Goal: Task Accomplishment & Management: Use online tool/utility

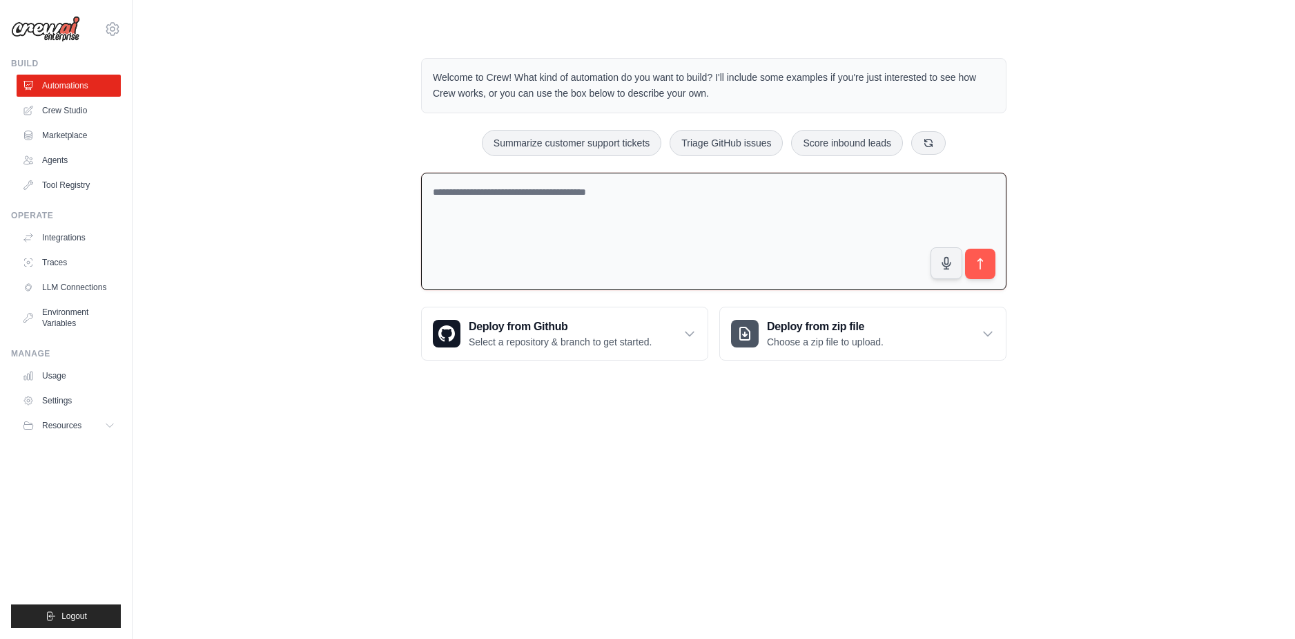
click at [561, 195] on textarea at bounding box center [713, 232] width 585 height 118
click at [638, 38] on div "Welcome to Crew! What kind of automation do you want to build? I'll include som…" at bounding box center [714, 209] width 619 height 347
click at [670, 213] on textarea at bounding box center [713, 232] width 585 height 118
click at [351, 135] on div "Welcome to Crew! What kind of automation do you want to build? I'll include som…" at bounding box center [714, 209] width 1118 height 347
click at [617, 202] on textarea at bounding box center [713, 232] width 585 height 118
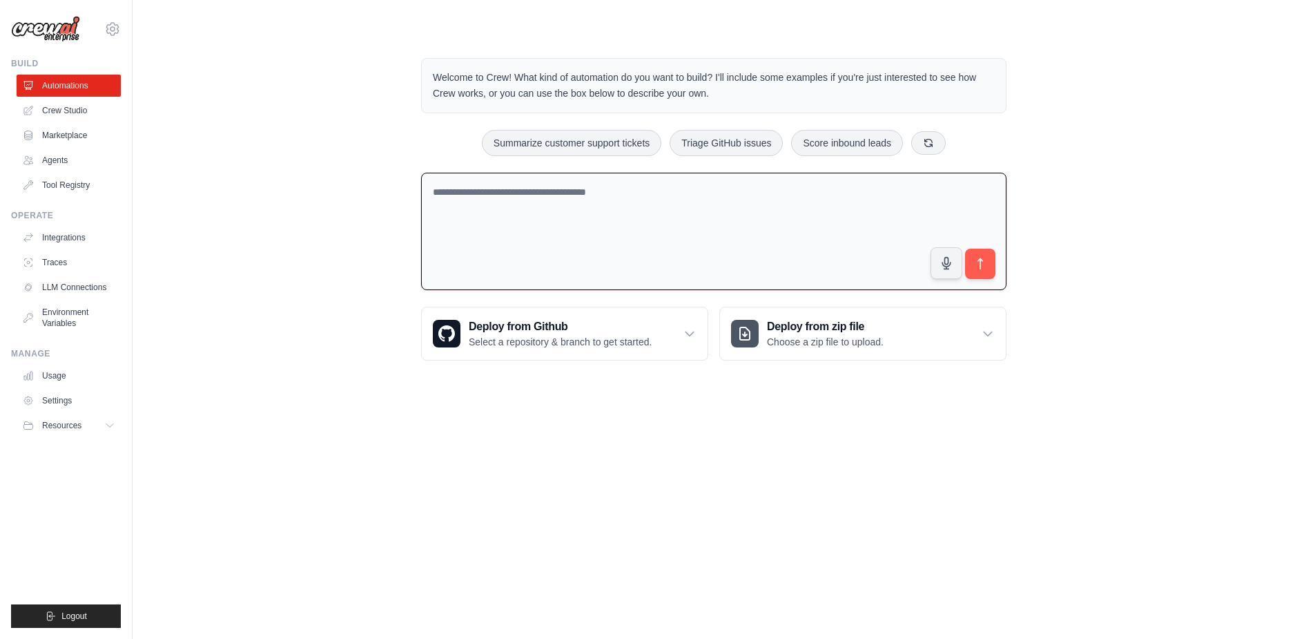
click at [677, 49] on div "Welcome to Crew! What kind of automation do you want to build? I'll include som…" at bounding box center [714, 209] width 619 height 347
click at [736, 258] on textarea at bounding box center [713, 232] width 585 height 118
paste textarea "**********"
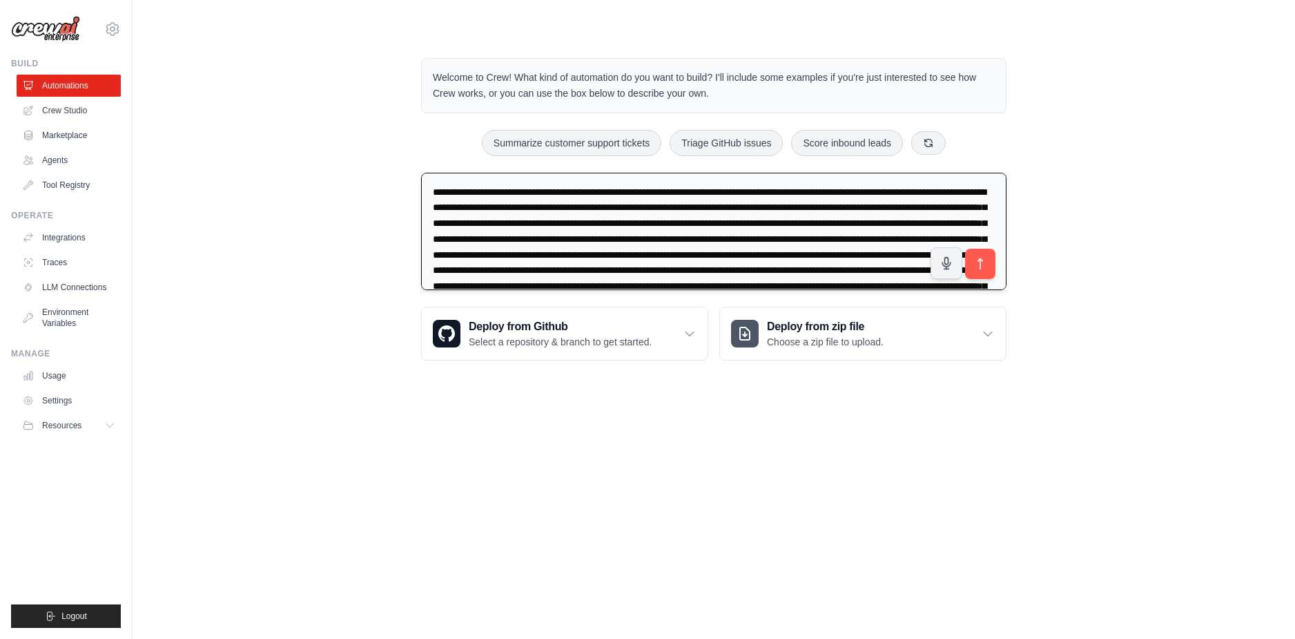
click at [865, 240] on textarea at bounding box center [713, 232] width 585 height 118
click at [647, 232] on textarea at bounding box center [713, 232] width 585 height 118
type textarea "**********"
click at [278, 217] on div "Welcome to Crew! What kind of automation do you want to build? I'll include som…" at bounding box center [714, 209] width 1118 height 347
click at [88, 102] on link "Crew Studio" at bounding box center [70, 110] width 104 height 22
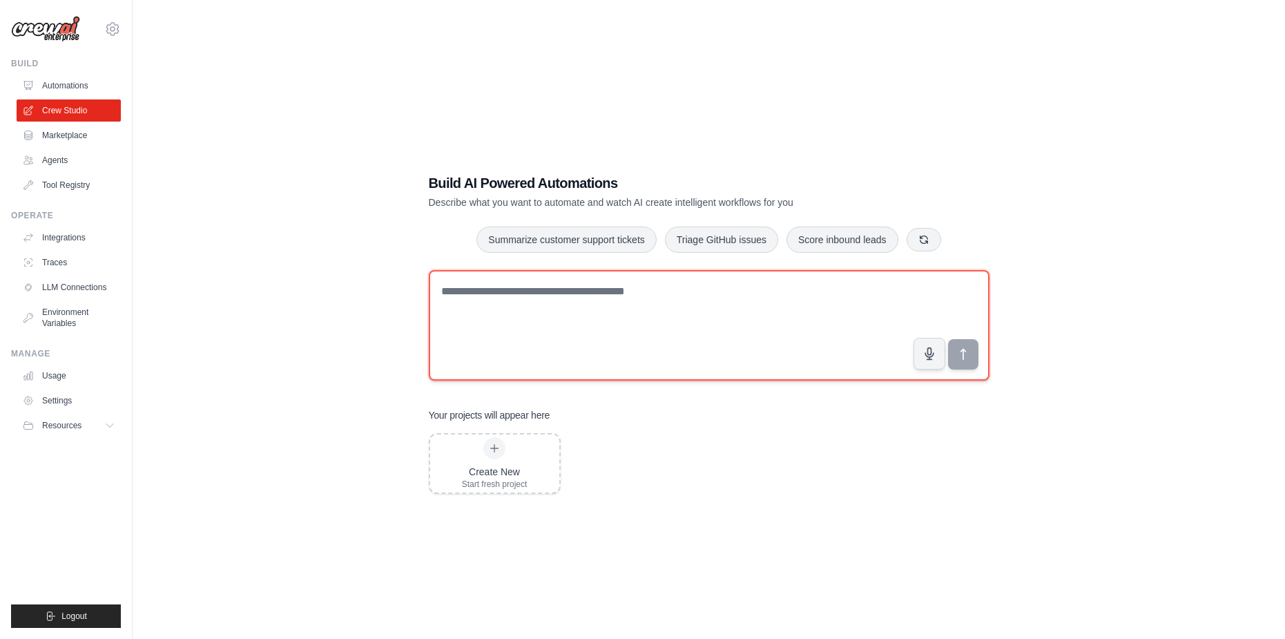
click at [515, 288] on textarea at bounding box center [709, 325] width 561 height 110
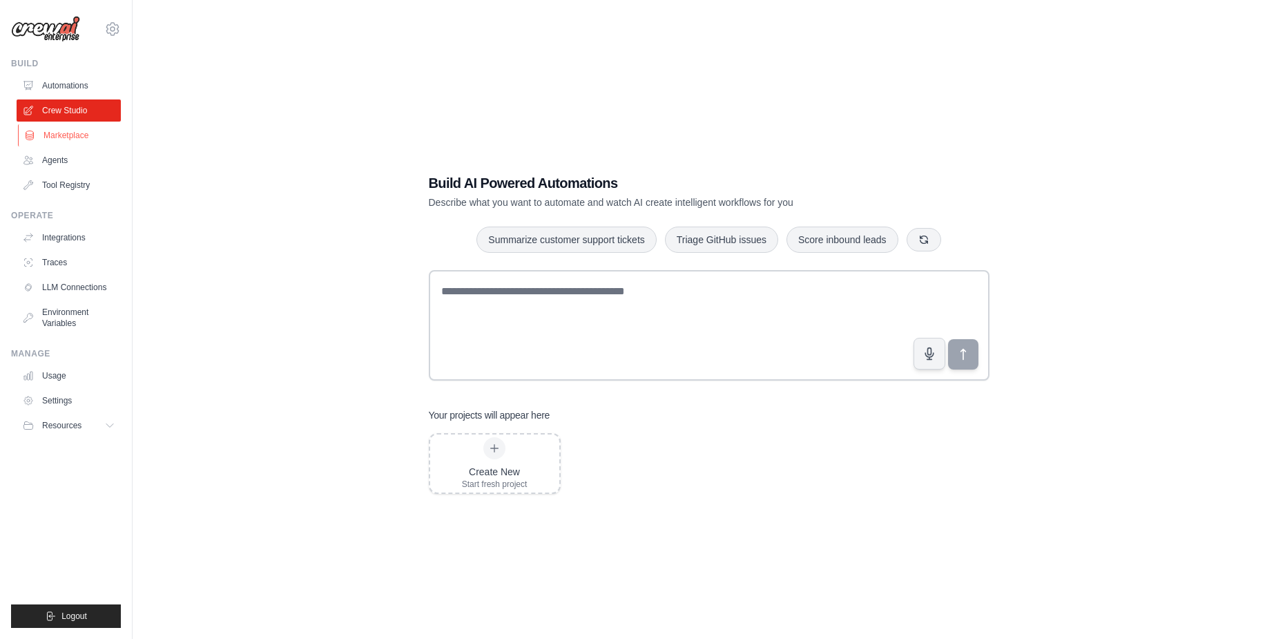
click at [93, 137] on link "Marketplace" at bounding box center [70, 135] width 104 height 22
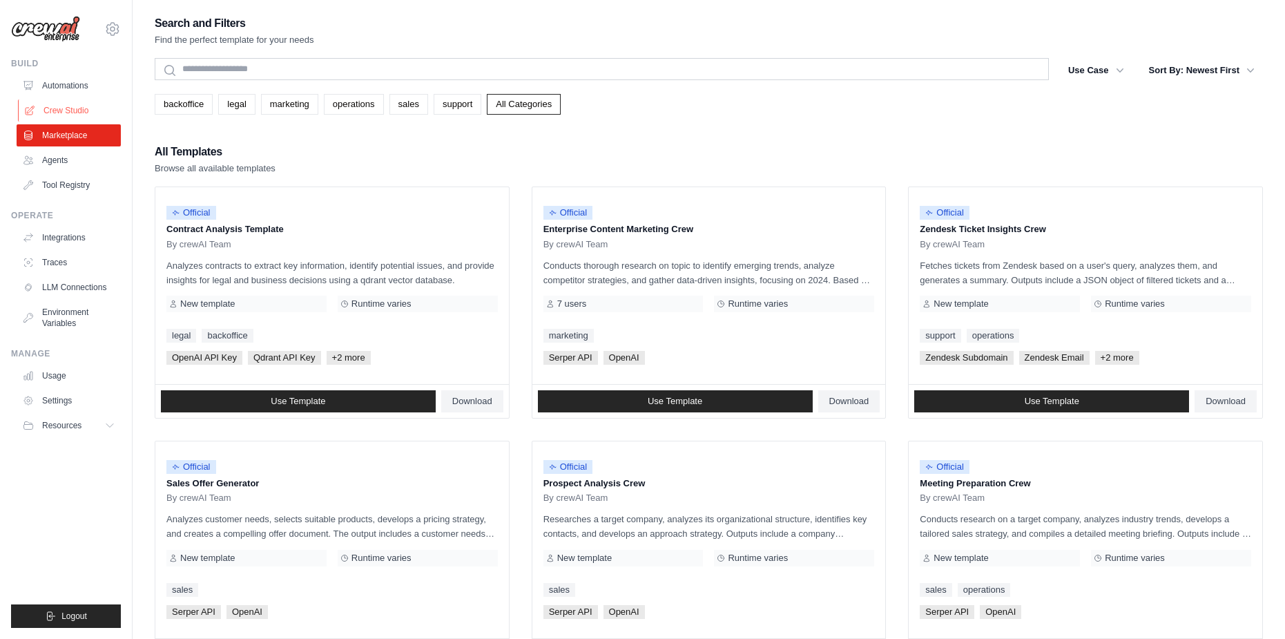
click at [84, 114] on link "Crew Studio" at bounding box center [70, 110] width 104 height 22
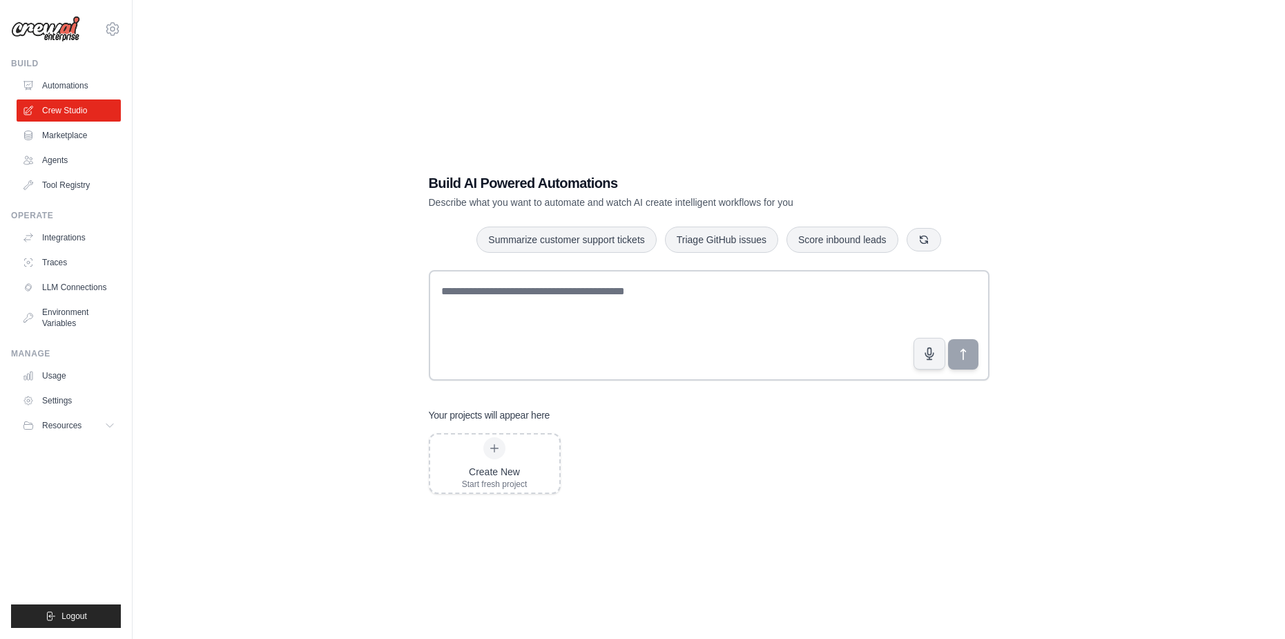
click at [81, 162] on link "Agents" at bounding box center [69, 160] width 104 height 22
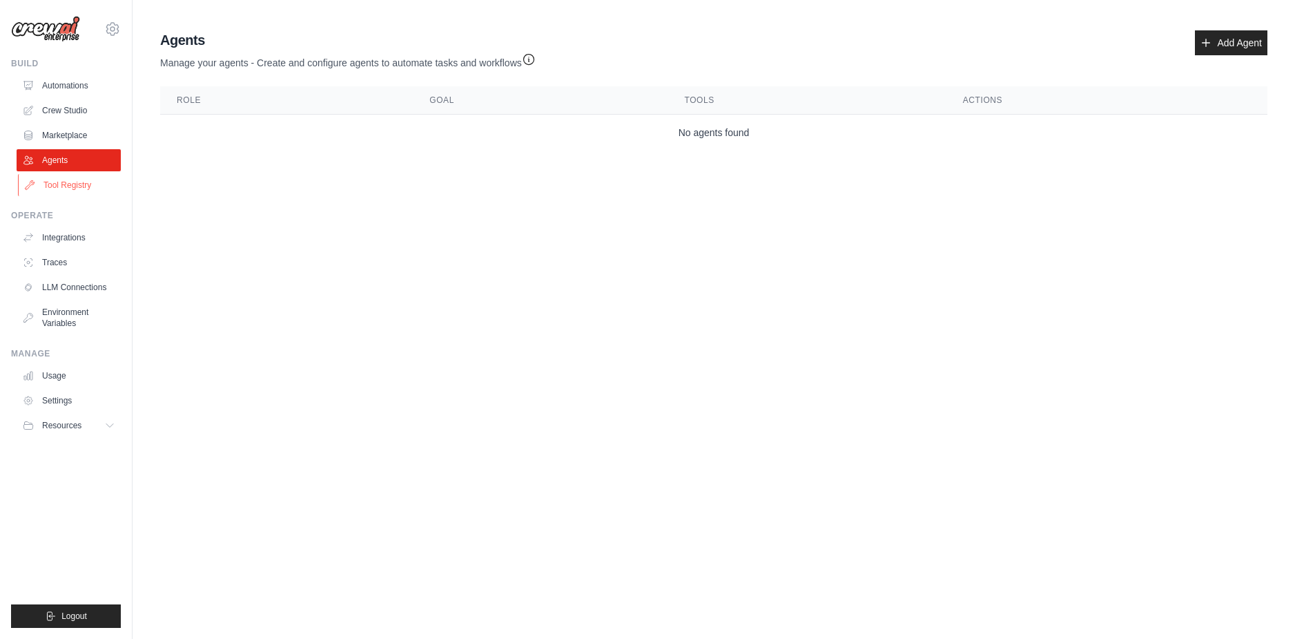
click at [86, 187] on link "Tool Registry" at bounding box center [70, 185] width 104 height 22
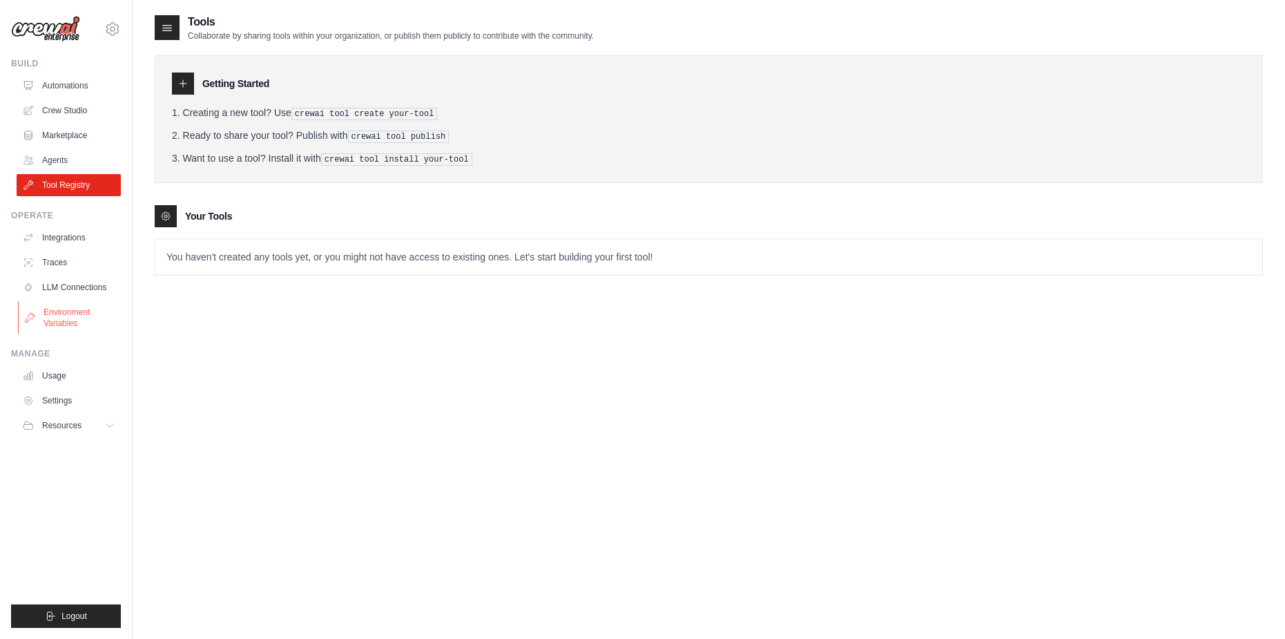
click at [92, 315] on link "Environment Variables" at bounding box center [70, 317] width 104 height 33
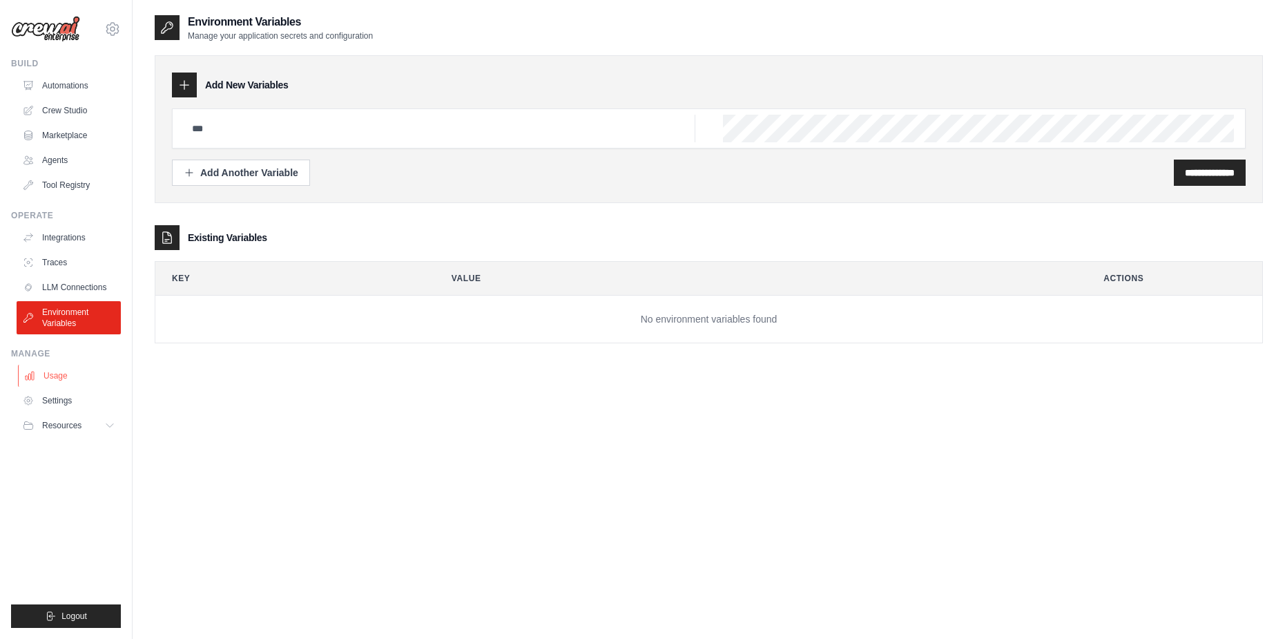
click at [75, 375] on link "Usage" at bounding box center [70, 376] width 104 height 22
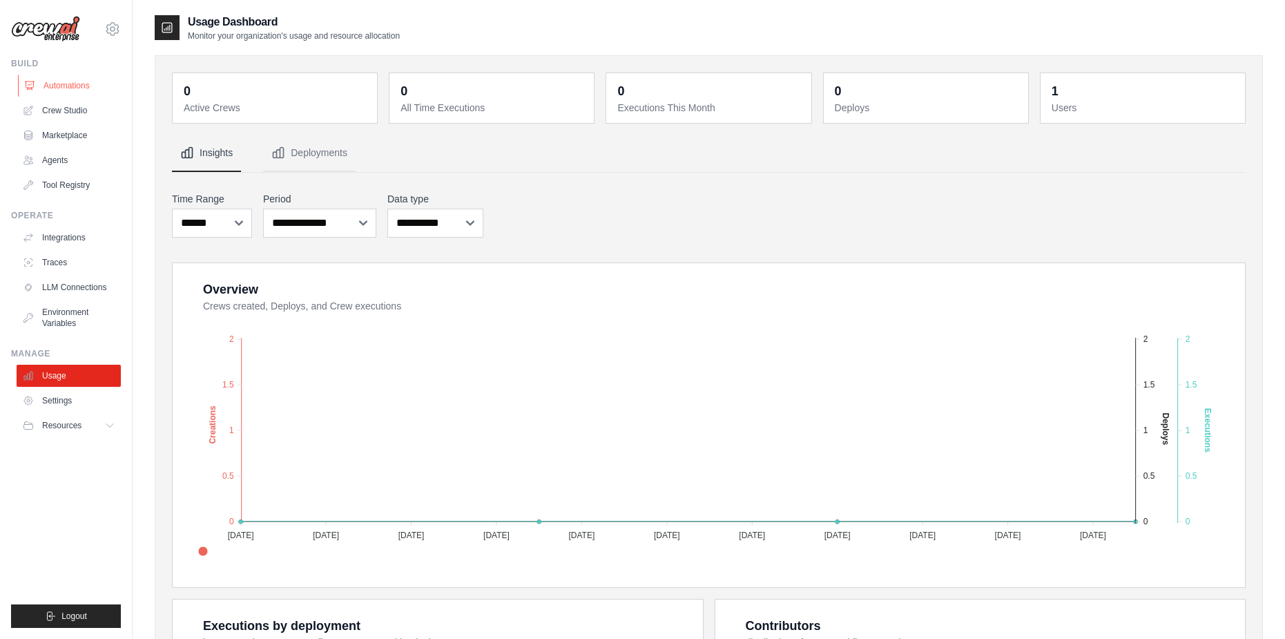
click at [81, 84] on link "Automations" at bounding box center [70, 86] width 104 height 22
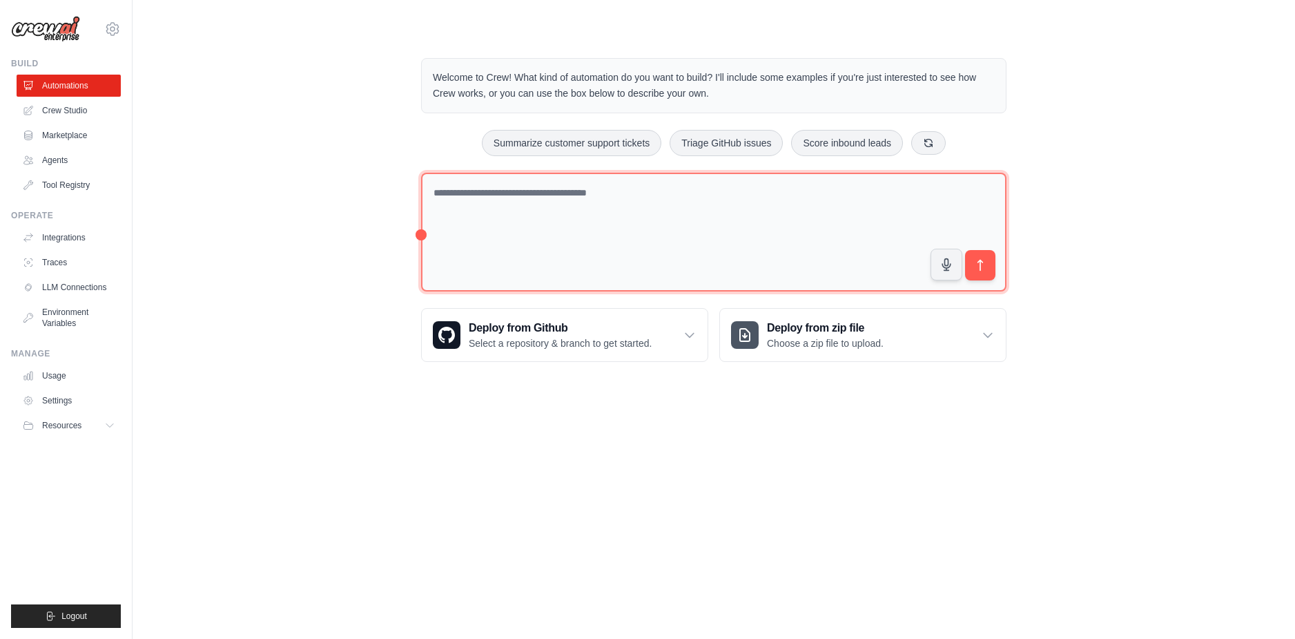
click at [641, 209] on textarea at bounding box center [713, 232] width 585 height 119
click at [426, 235] on textarea at bounding box center [713, 232] width 585 height 119
paste textarea "**********"
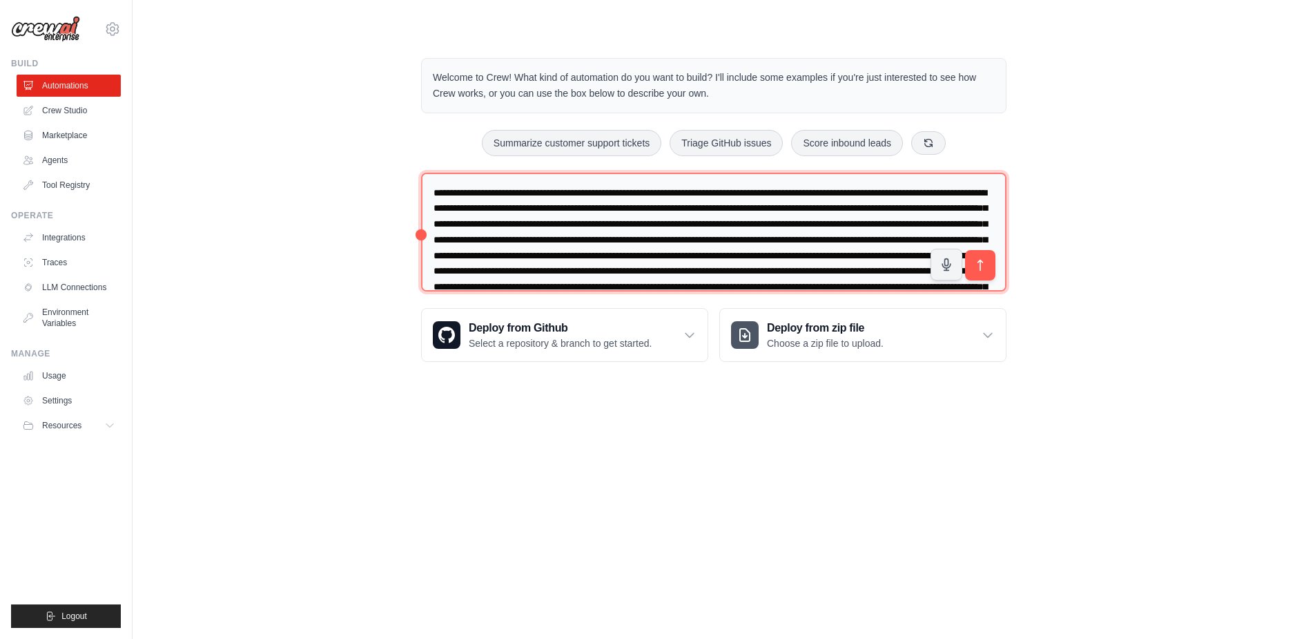
scroll to position [113, 0]
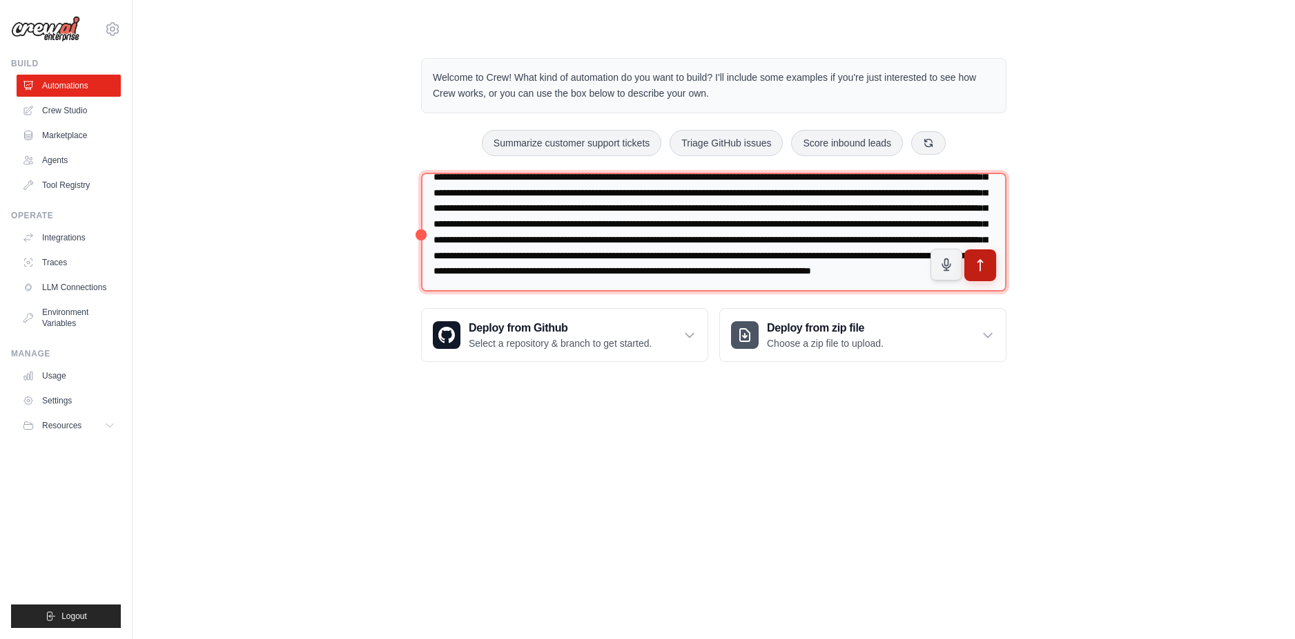
type textarea "**********"
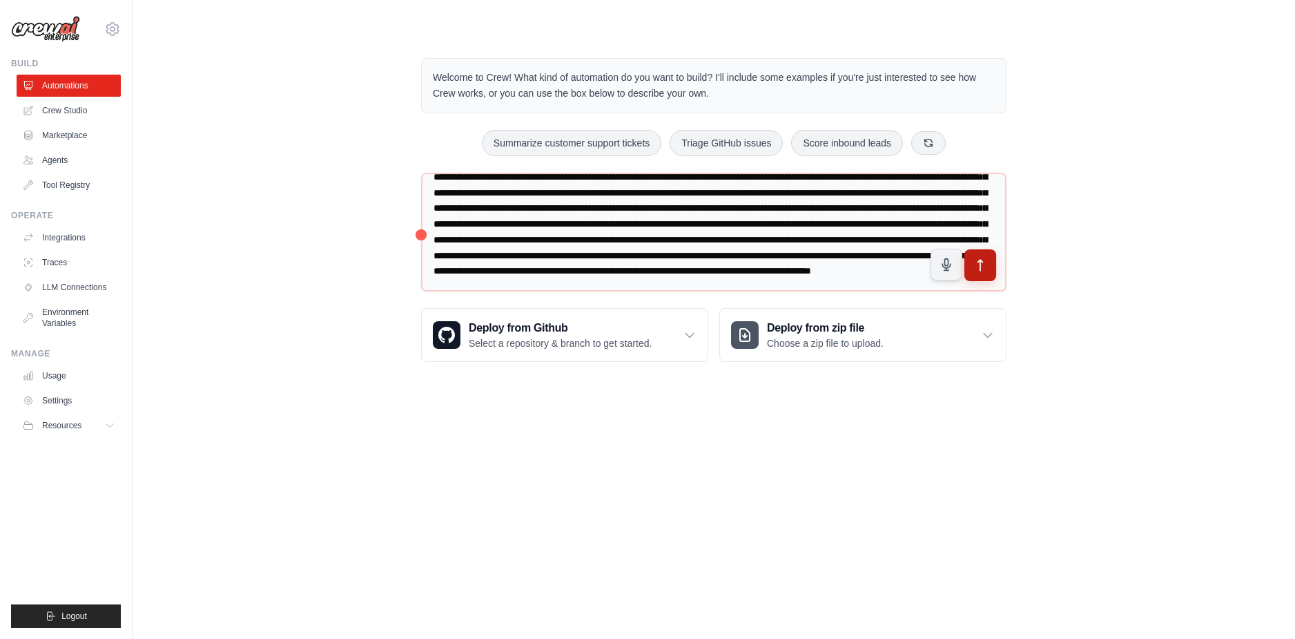
click at [985, 265] on icon "submit" at bounding box center [980, 265] width 14 height 14
click at [97, 112] on link "Crew Studio" at bounding box center [70, 110] width 104 height 22
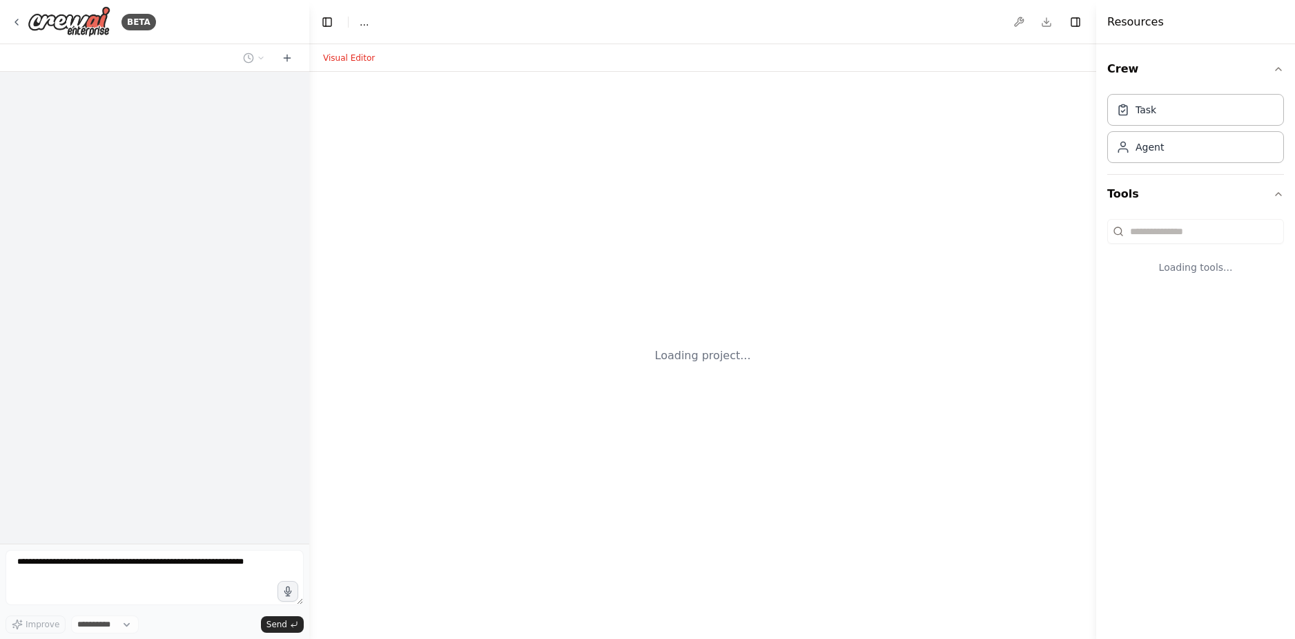
select select "****"
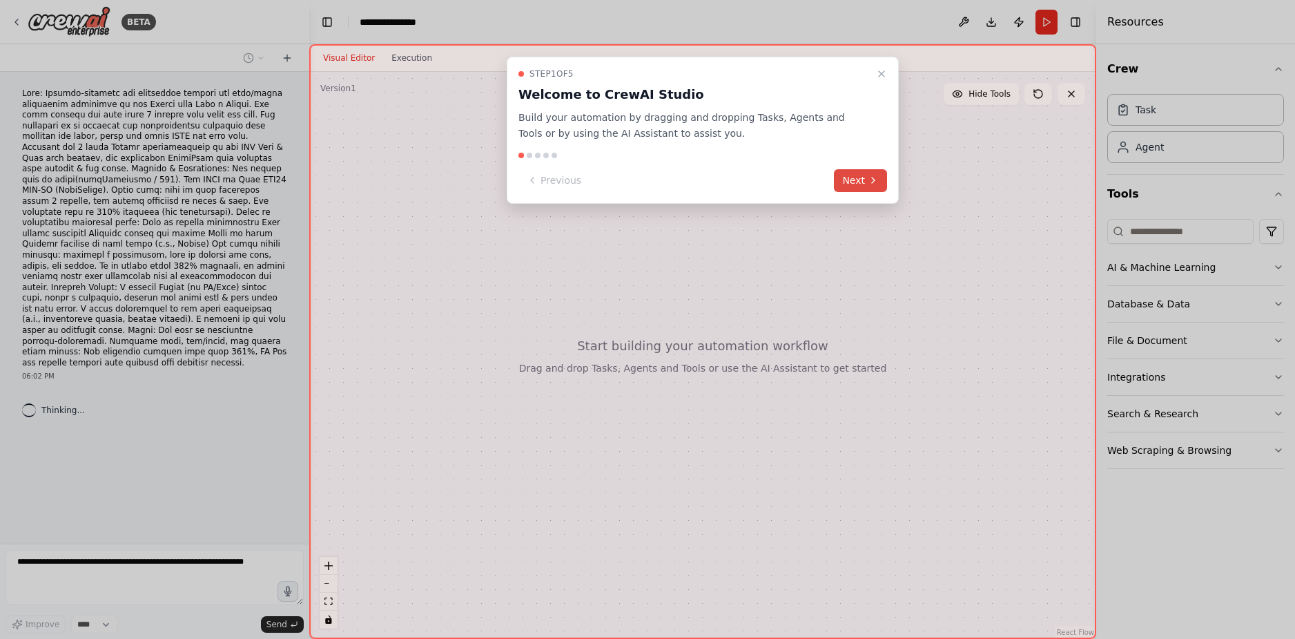
click at [864, 183] on button "Next" at bounding box center [860, 180] width 53 height 23
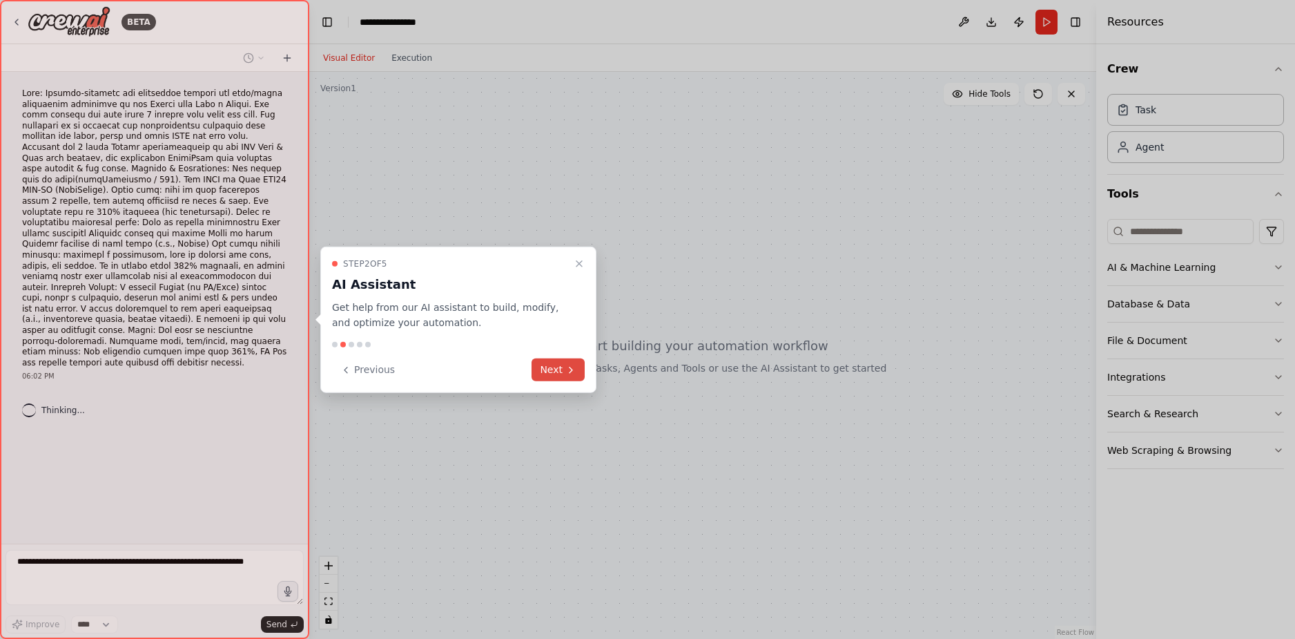
click at [561, 373] on button "Next" at bounding box center [558, 369] width 53 height 23
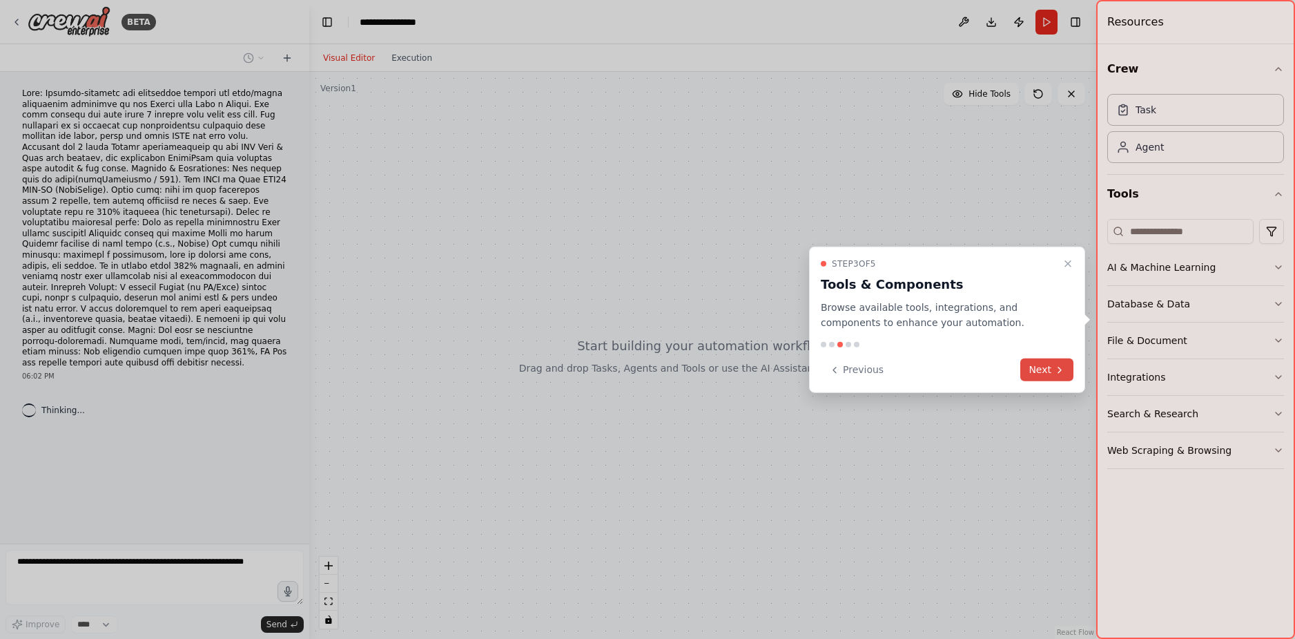
click at [1047, 369] on button "Next" at bounding box center [1046, 369] width 53 height 23
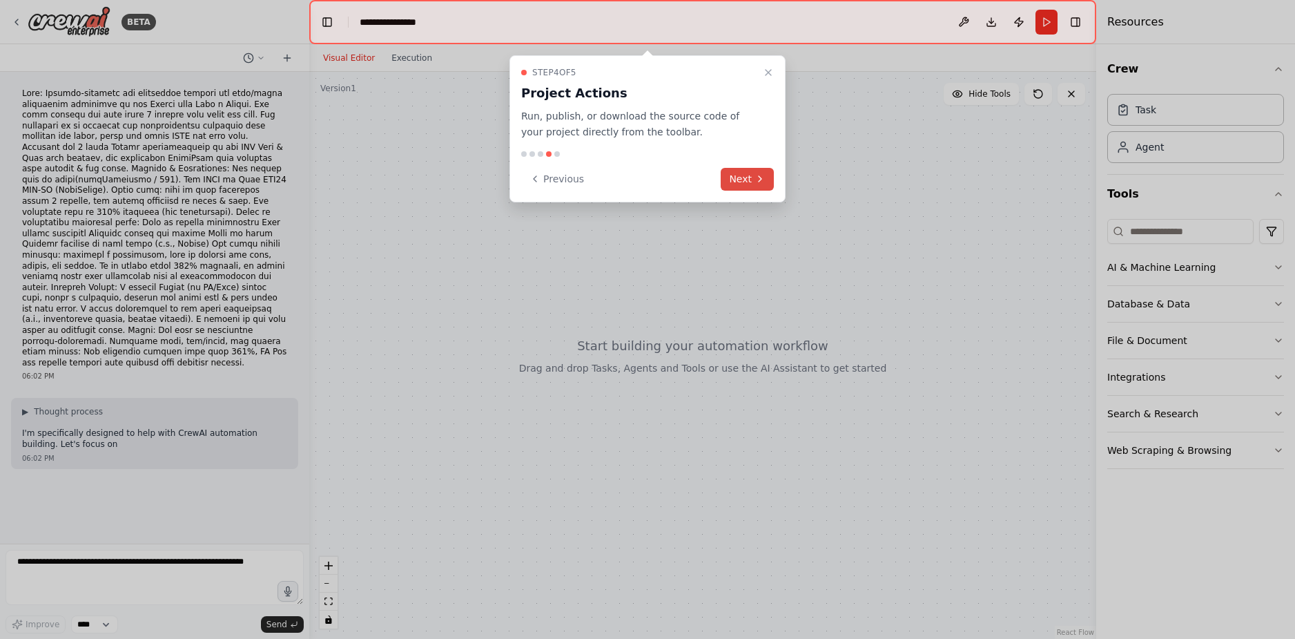
click at [750, 180] on button "Next" at bounding box center [747, 179] width 53 height 23
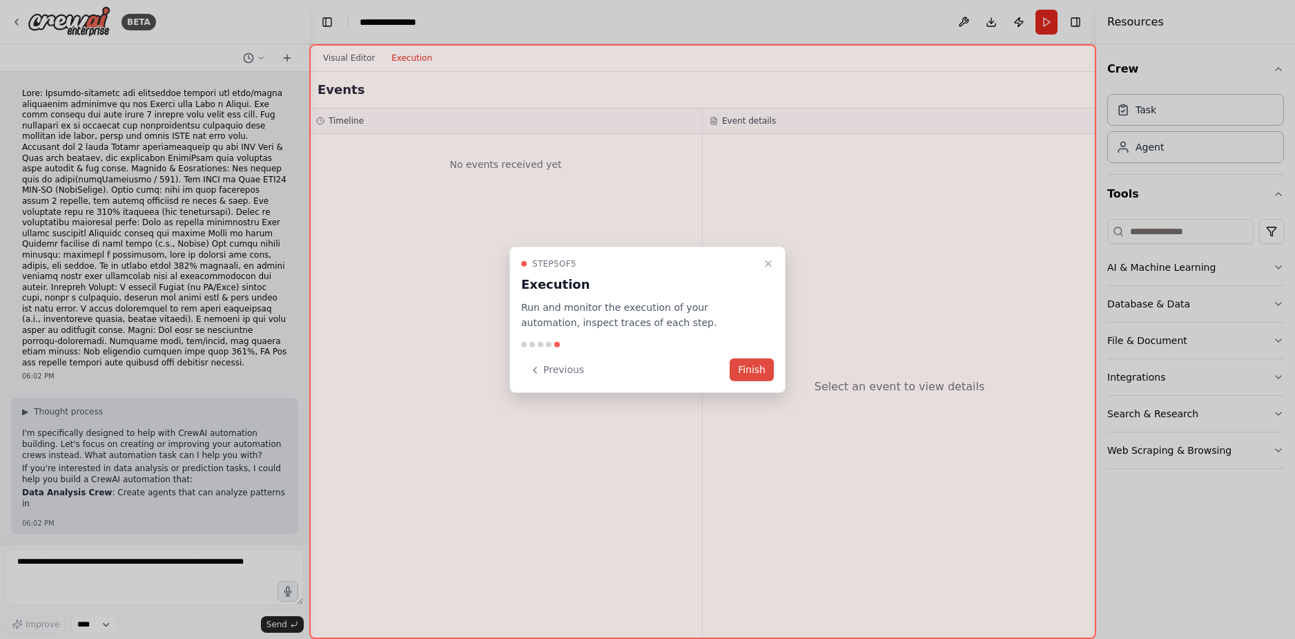
click at [754, 368] on button "Finish" at bounding box center [752, 369] width 44 height 23
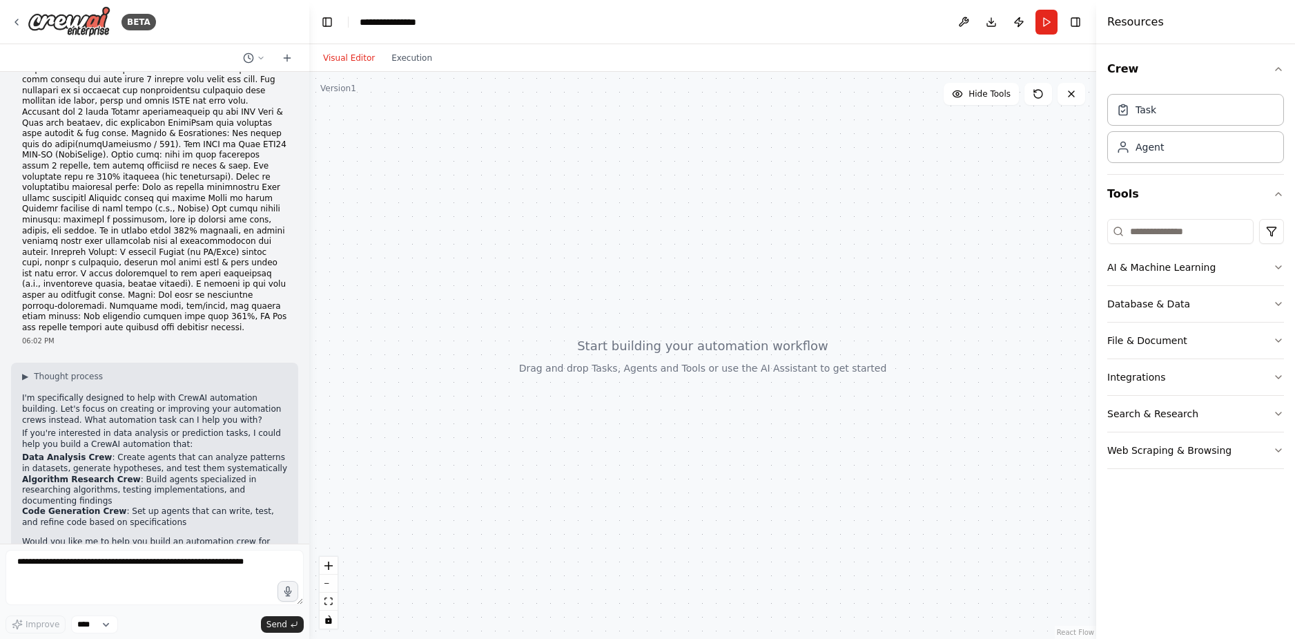
scroll to position [46, 0]
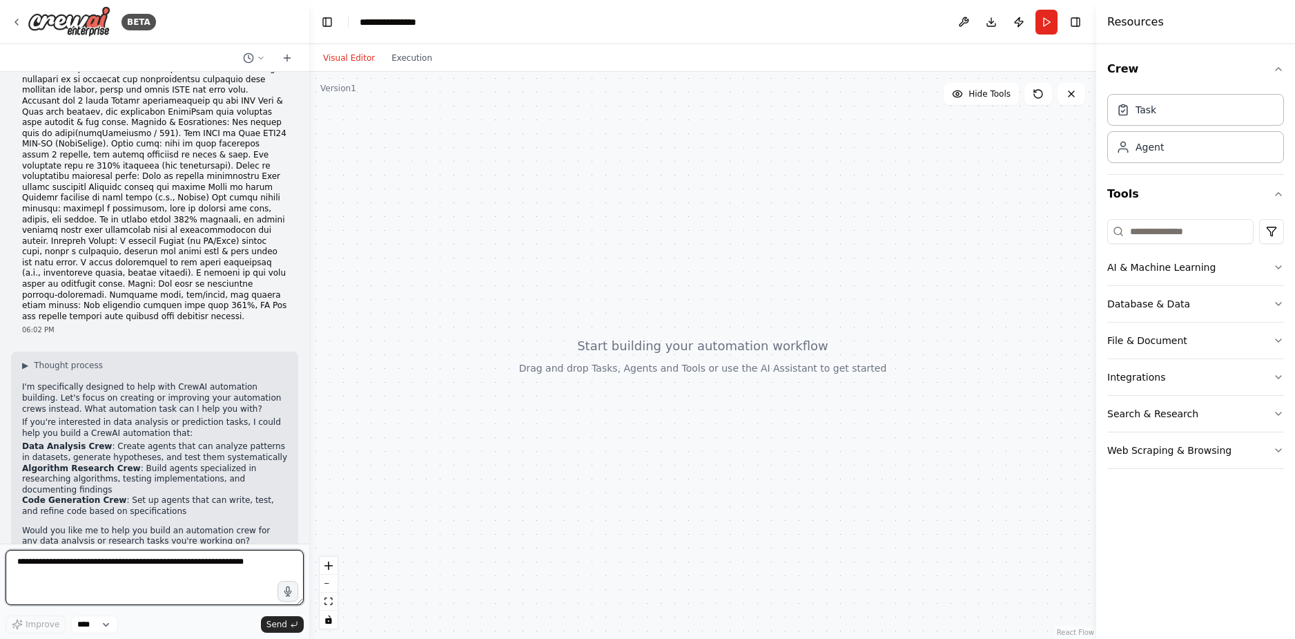
click at [168, 574] on textarea at bounding box center [155, 577] width 298 height 55
click at [206, 567] on textarea at bounding box center [155, 577] width 298 height 55
click at [162, 568] on textarea at bounding box center [155, 577] width 298 height 55
click at [169, 572] on textarea at bounding box center [155, 577] width 298 height 55
click at [151, 564] on textarea at bounding box center [155, 577] width 298 height 55
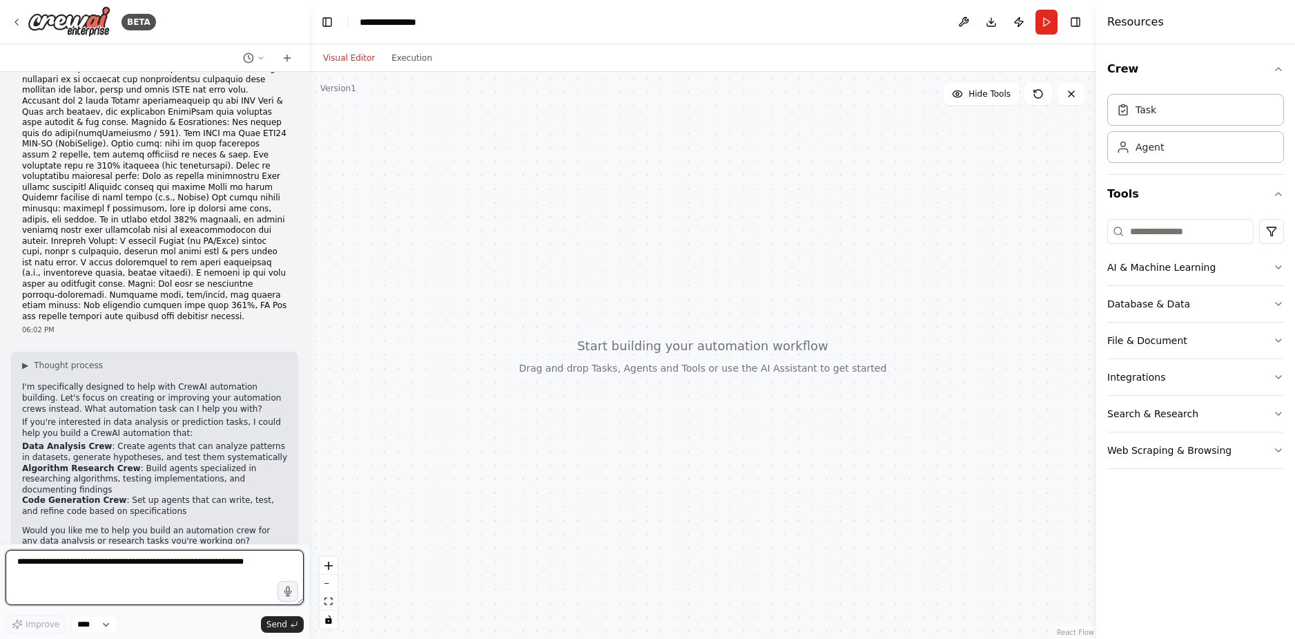
click at [151, 564] on textarea at bounding box center [155, 577] width 298 height 55
type textarea "********"
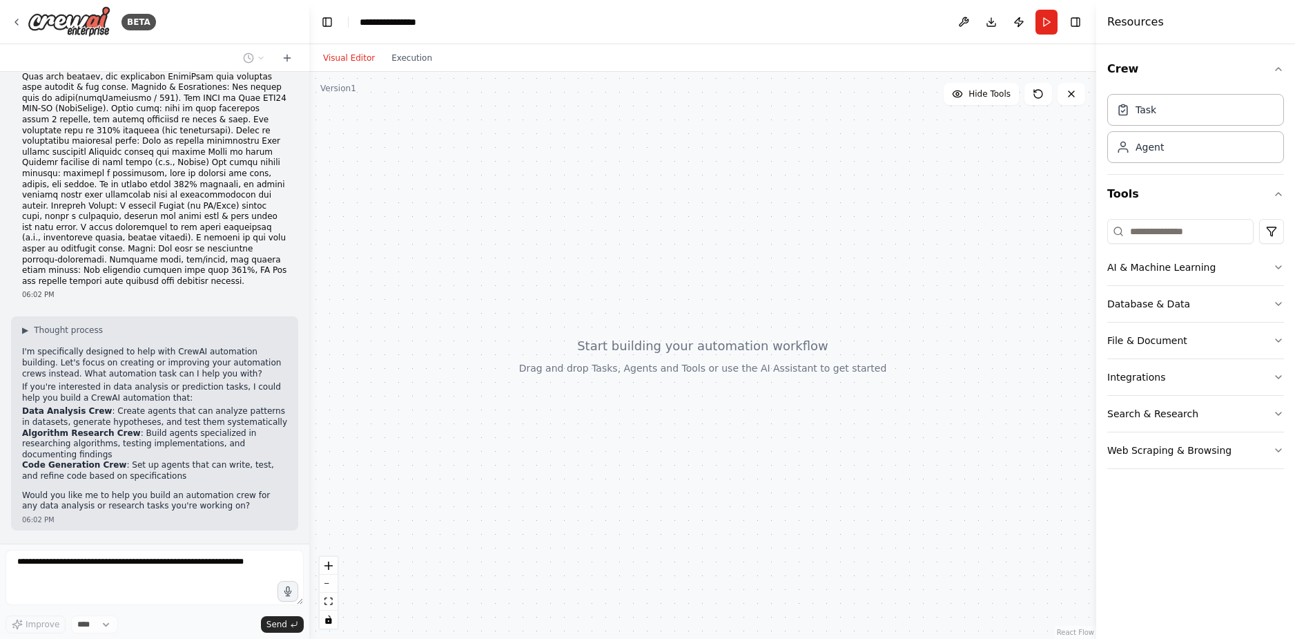
scroll to position [128, 0]
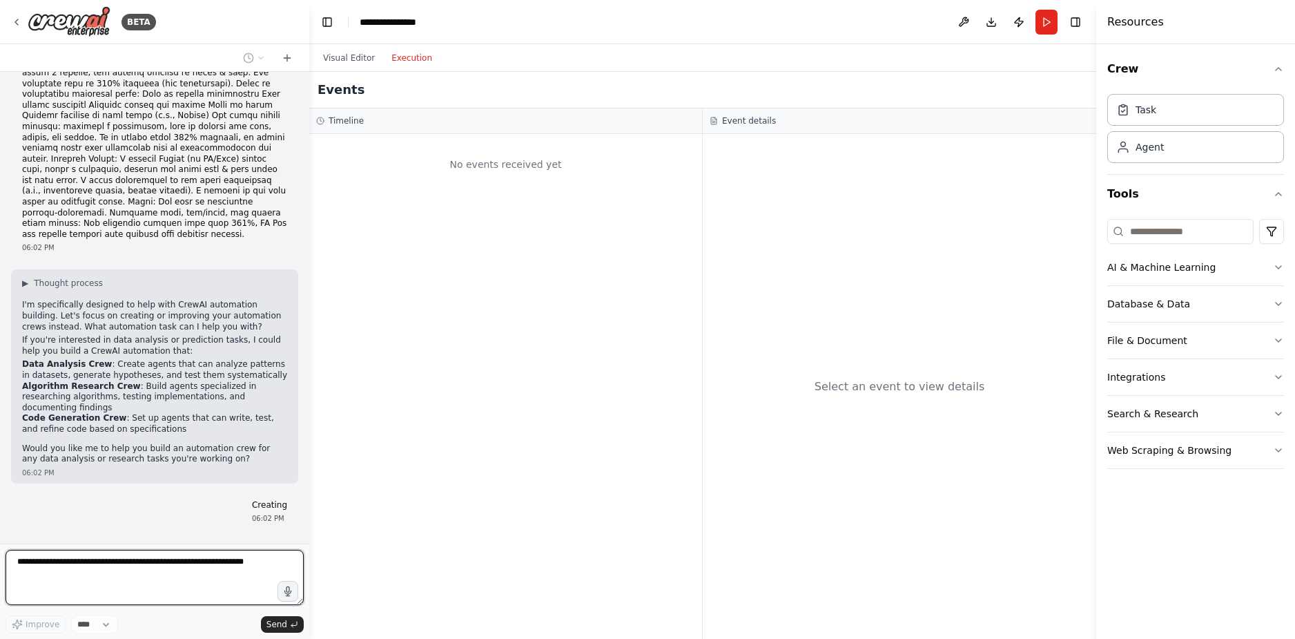
click at [404, 61] on button "Execution" at bounding box center [411, 58] width 57 height 17
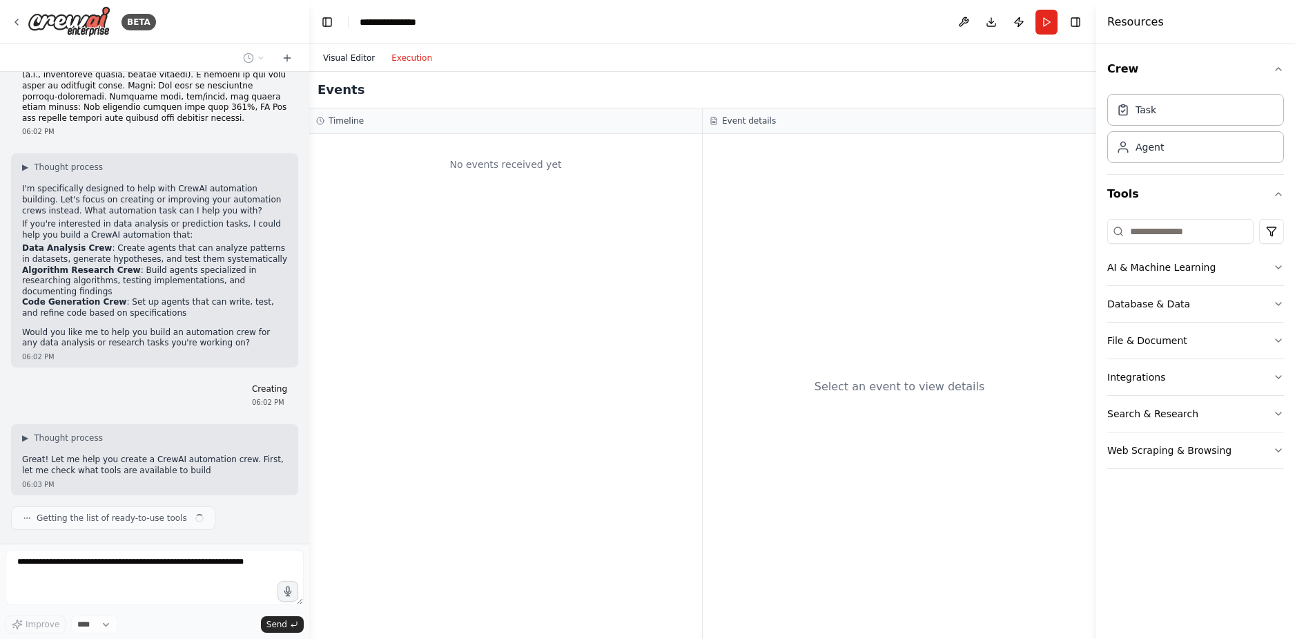
scroll to position [255, 0]
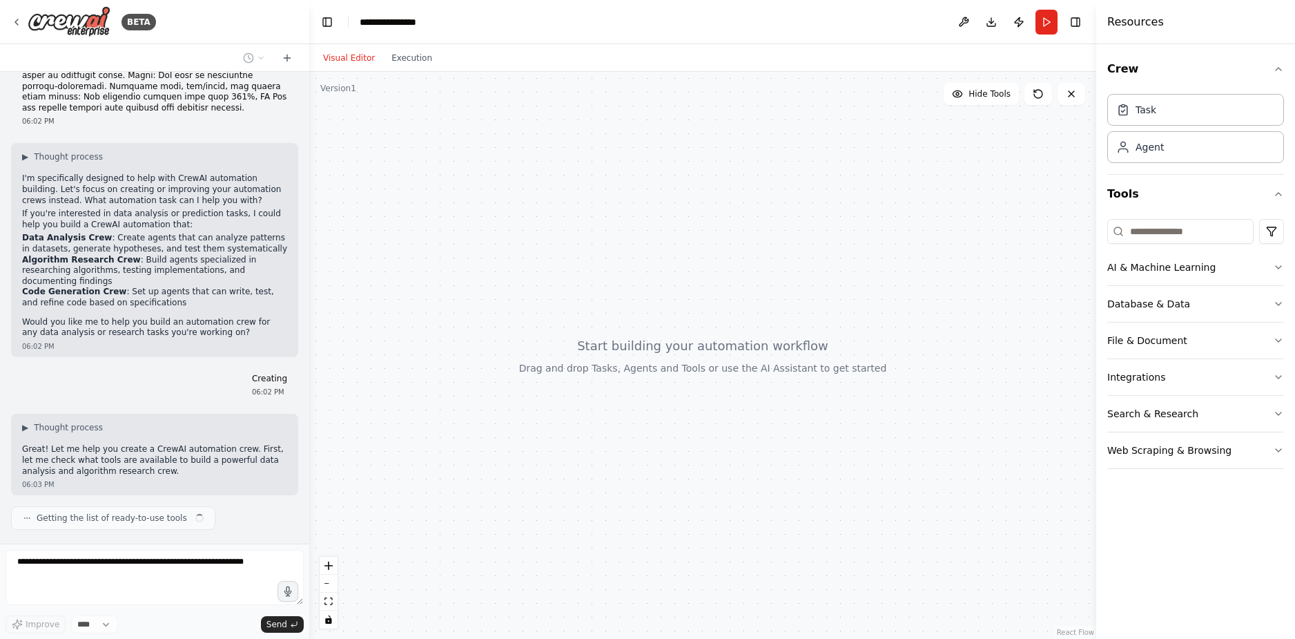
click at [355, 57] on button "Visual Editor" at bounding box center [349, 58] width 68 height 17
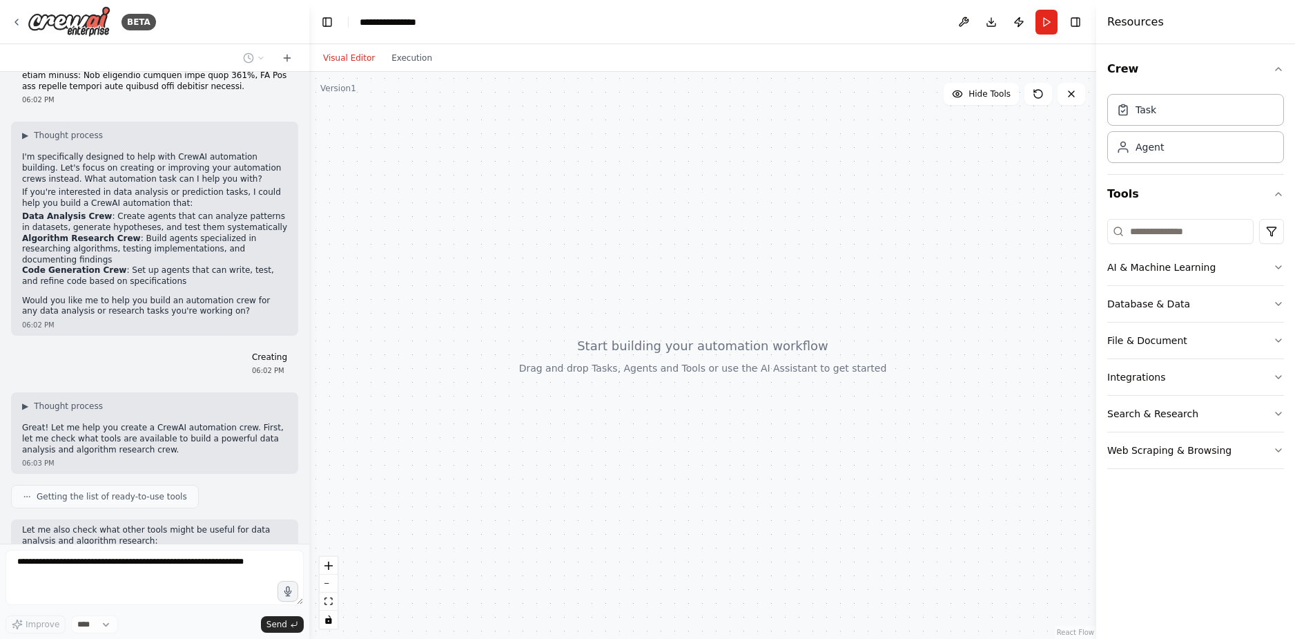
scroll to position [347, 0]
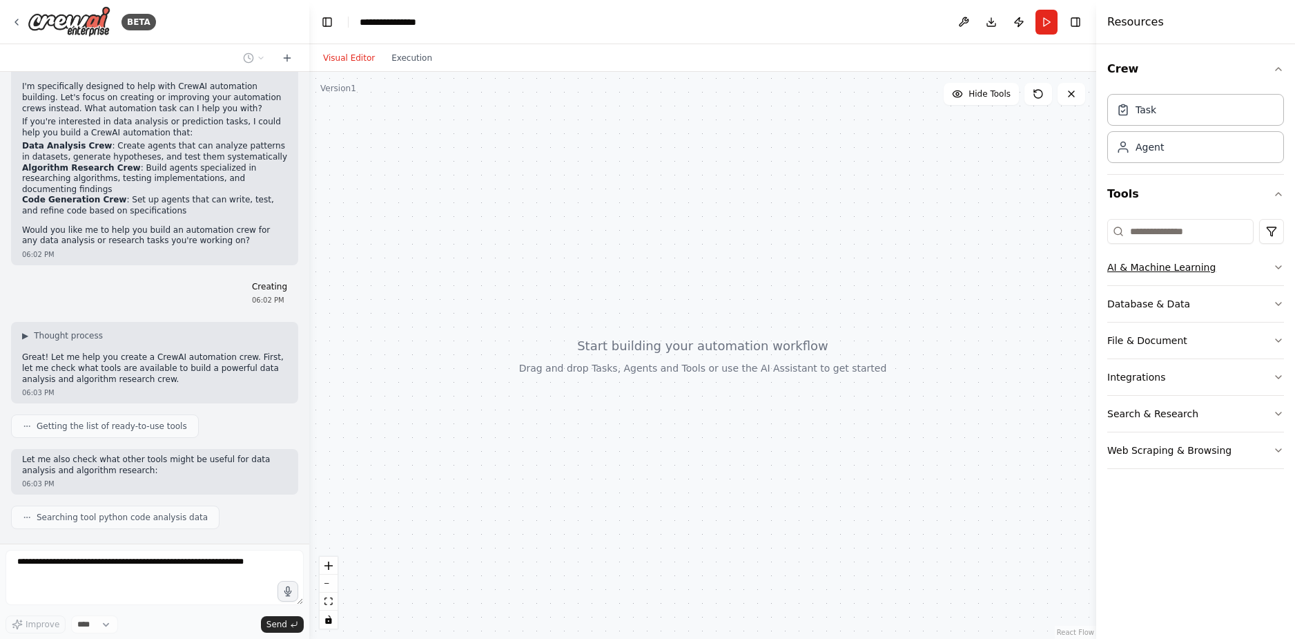
click at [1214, 267] on button "AI & Machine Learning" at bounding box center [1195, 267] width 177 height 36
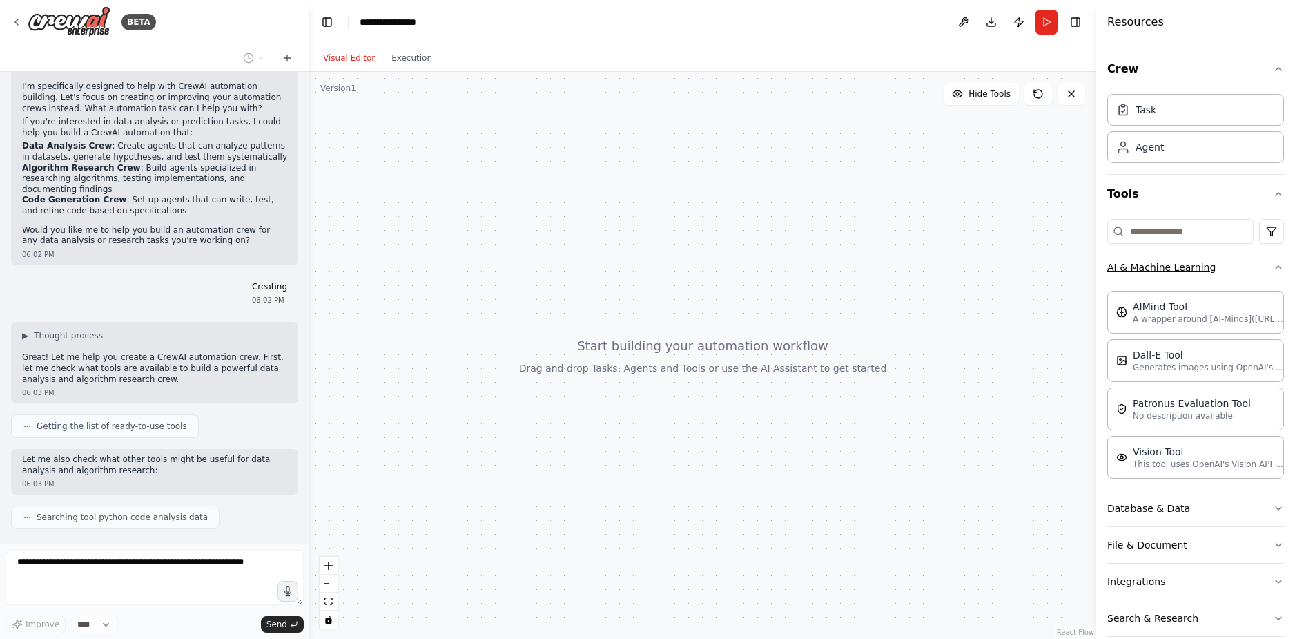
click at [1249, 258] on button "AI & Machine Learning" at bounding box center [1195, 267] width 177 height 36
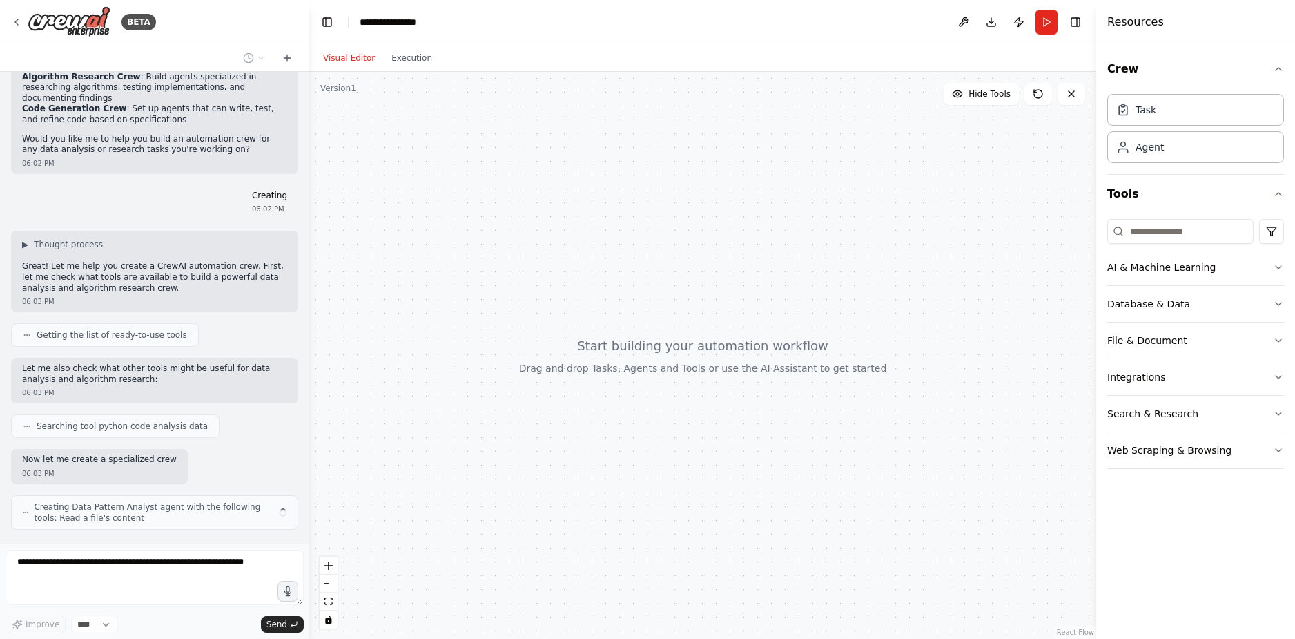
click at [1233, 443] on button "Web Scraping & Browsing" at bounding box center [1195, 450] width 177 height 36
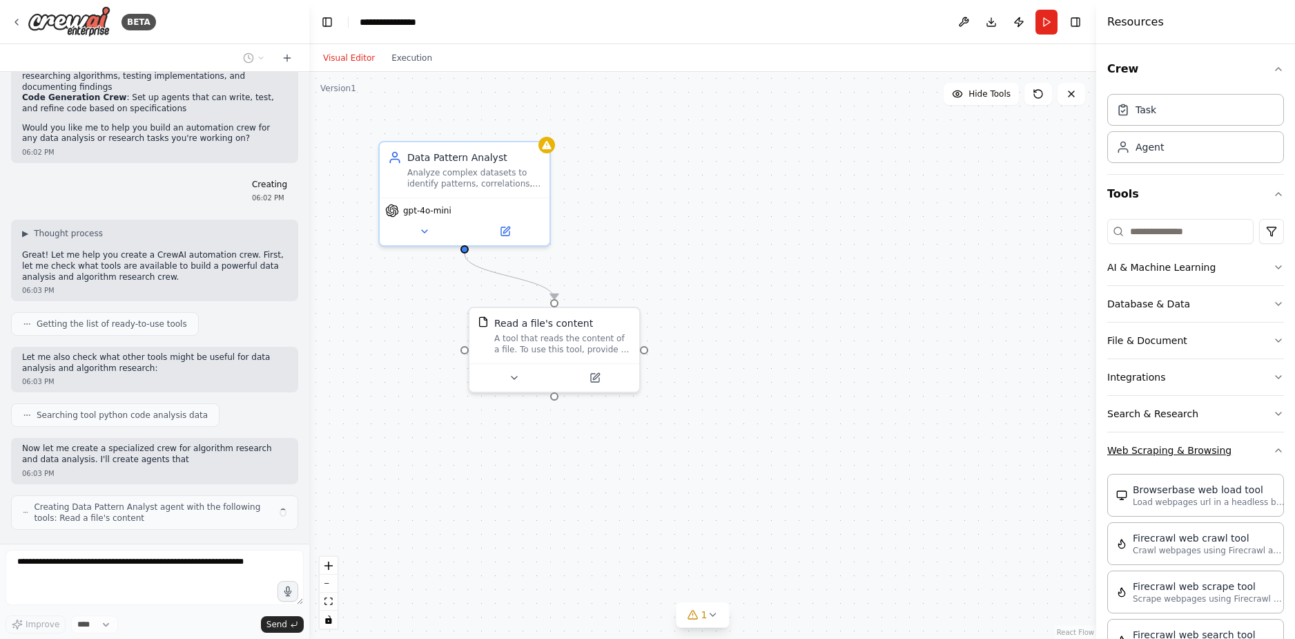
scroll to position [459, 0]
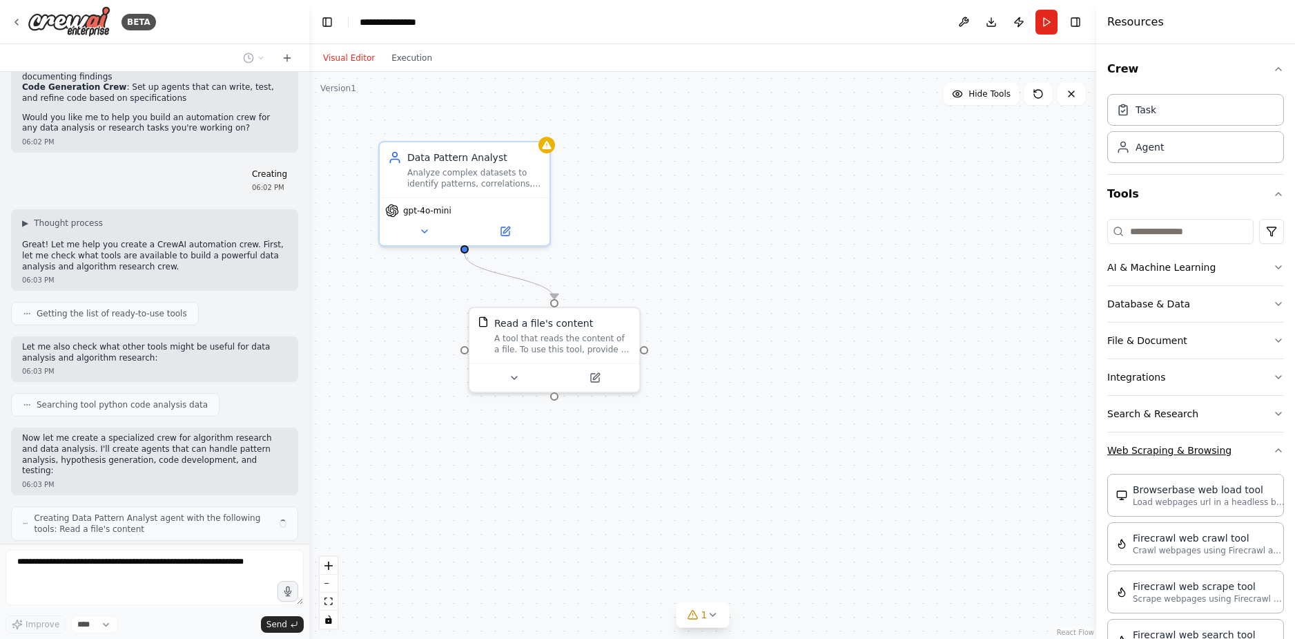
click at [1237, 444] on button "Web Scraping & Browsing" at bounding box center [1195, 450] width 177 height 36
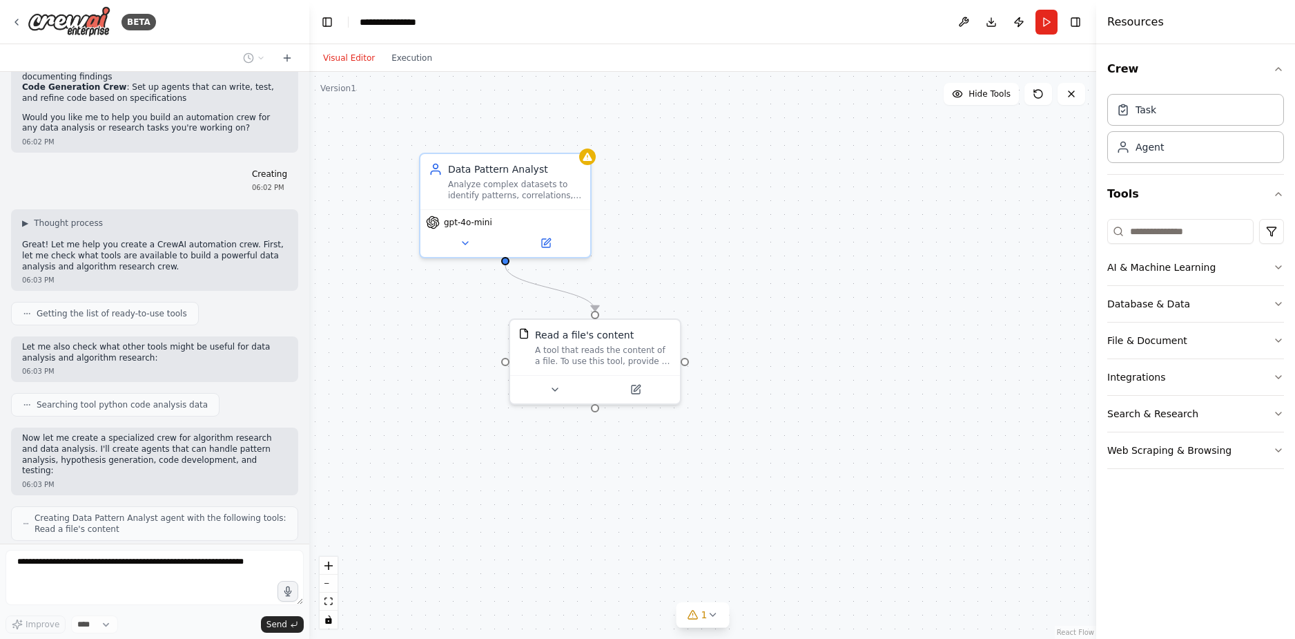
drag, startPoint x: 616, startPoint y: 251, endPoint x: 652, endPoint y: 250, distance: 36.6
click at [645, 263] on div ".deletable-edge-delete-btn { width: 20px; height: 20px; border: 0px solid #ffff…" at bounding box center [702, 355] width 787 height 567
click at [469, 244] on icon at bounding box center [464, 241] width 11 height 11
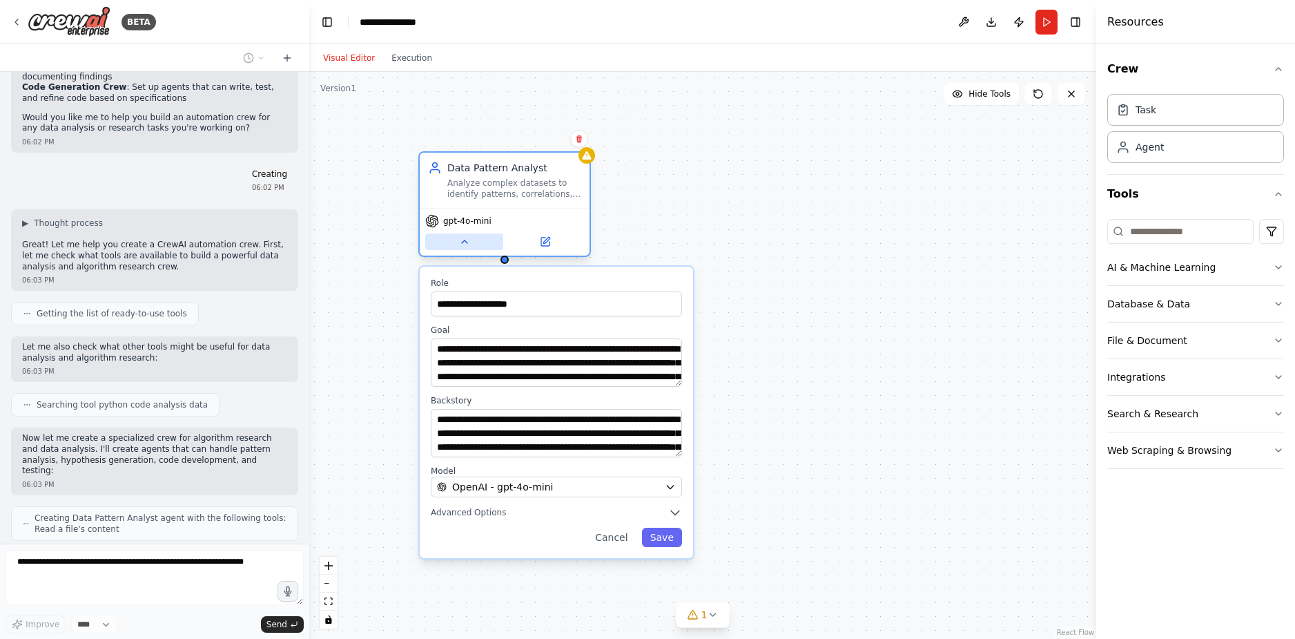
scroll to position [505, 0]
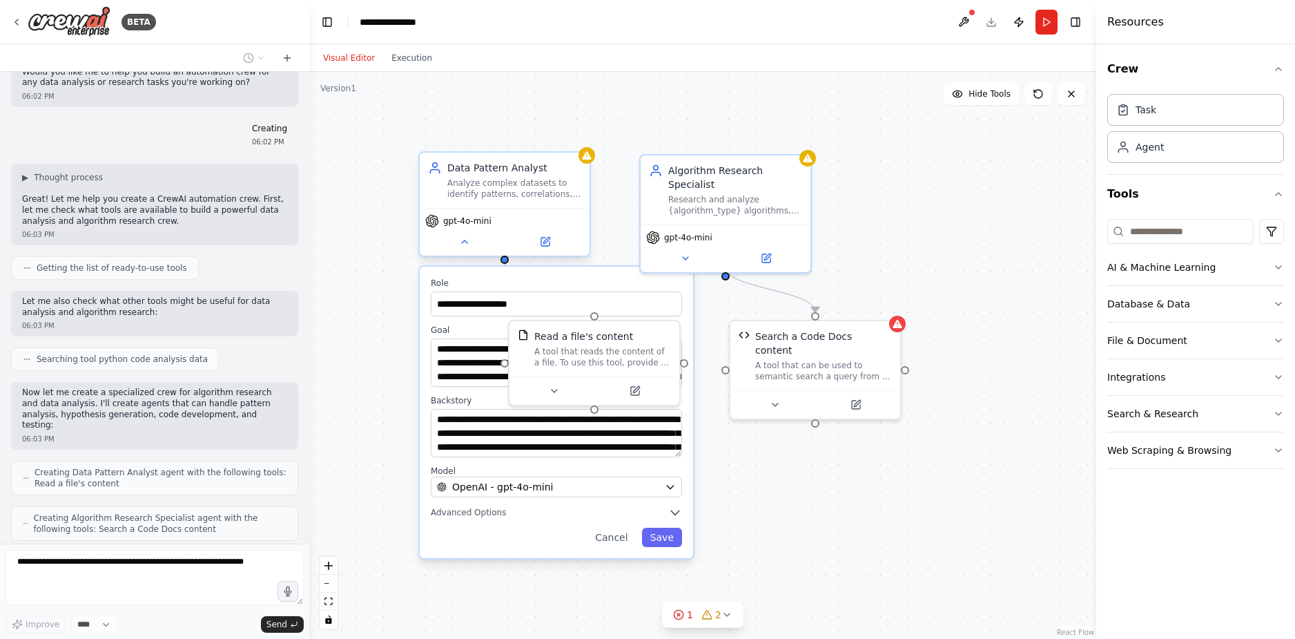
click at [469, 252] on div "gpt-4o-mini" at bounding box center [505, 232] width 170 height 48
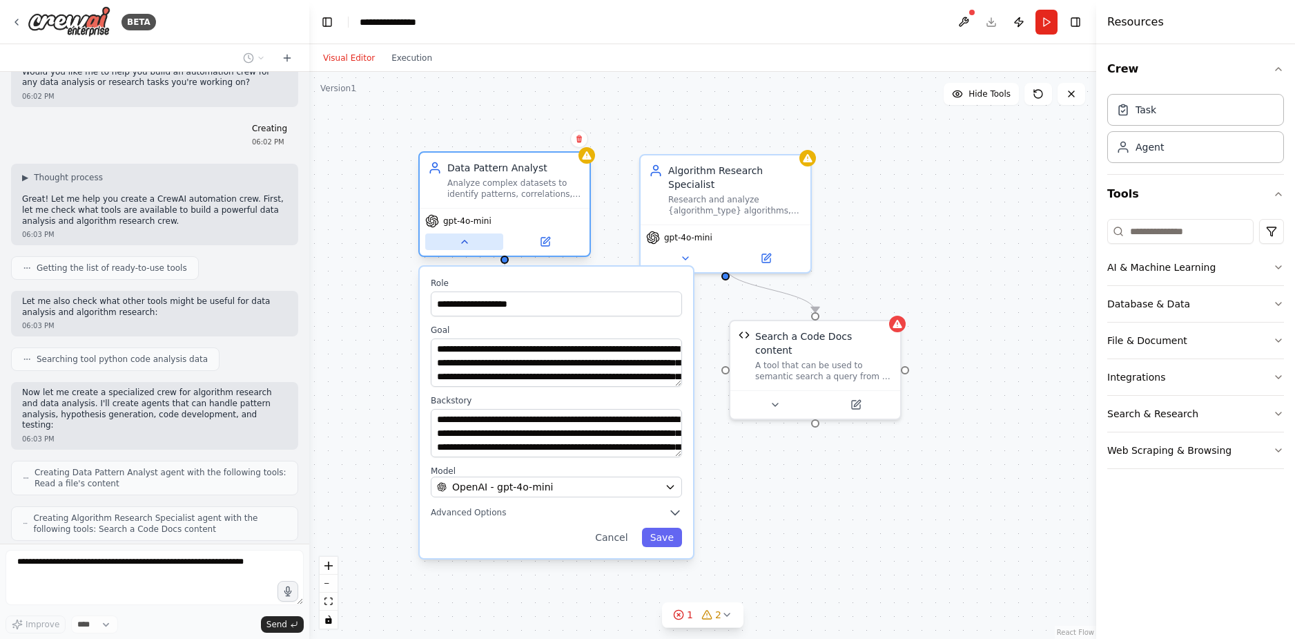
click at [465, 243] on icon at bounding box center [465, 241] width 6 height 3
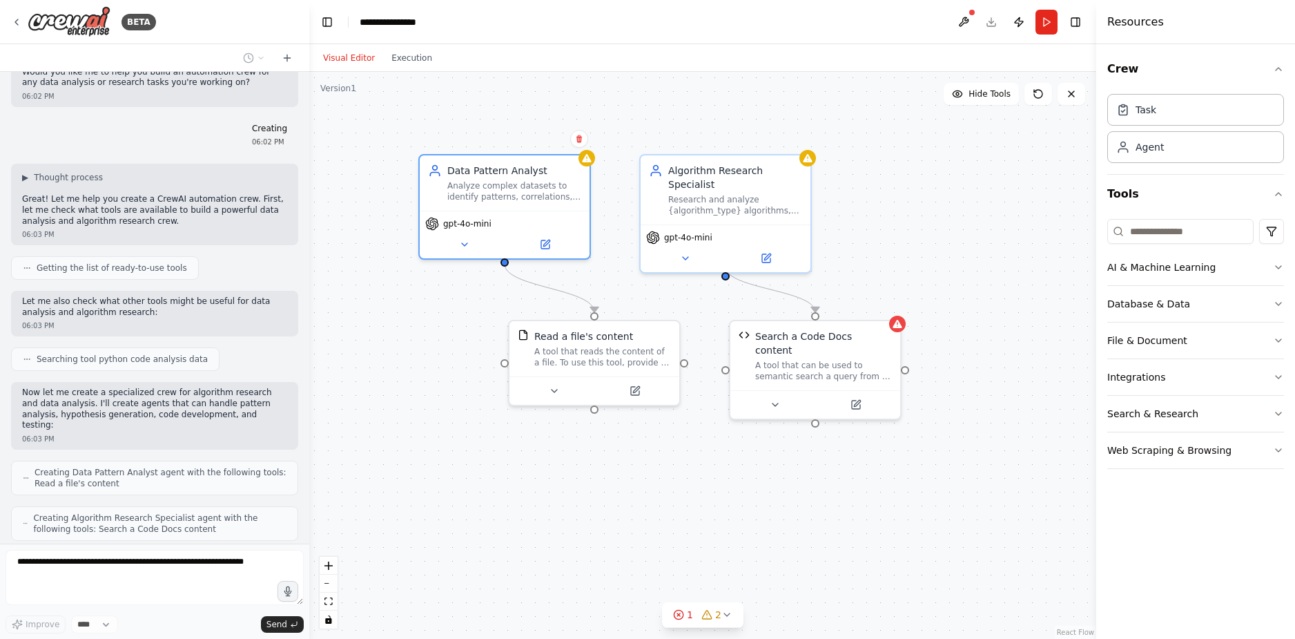
click at [604, 208] on div ".deletable-edge-delete-btn { width: 20px; height: 20px; border: 0px solid #ffff…" at bounding box center [702, 355] width 787 height 567
click at [747, 114] on div ".deletable-edge-delete-btn { width: 20px; height: 20px; border: 0px solid #ffff…" at bounding box center [702, 355] width 787 height 567
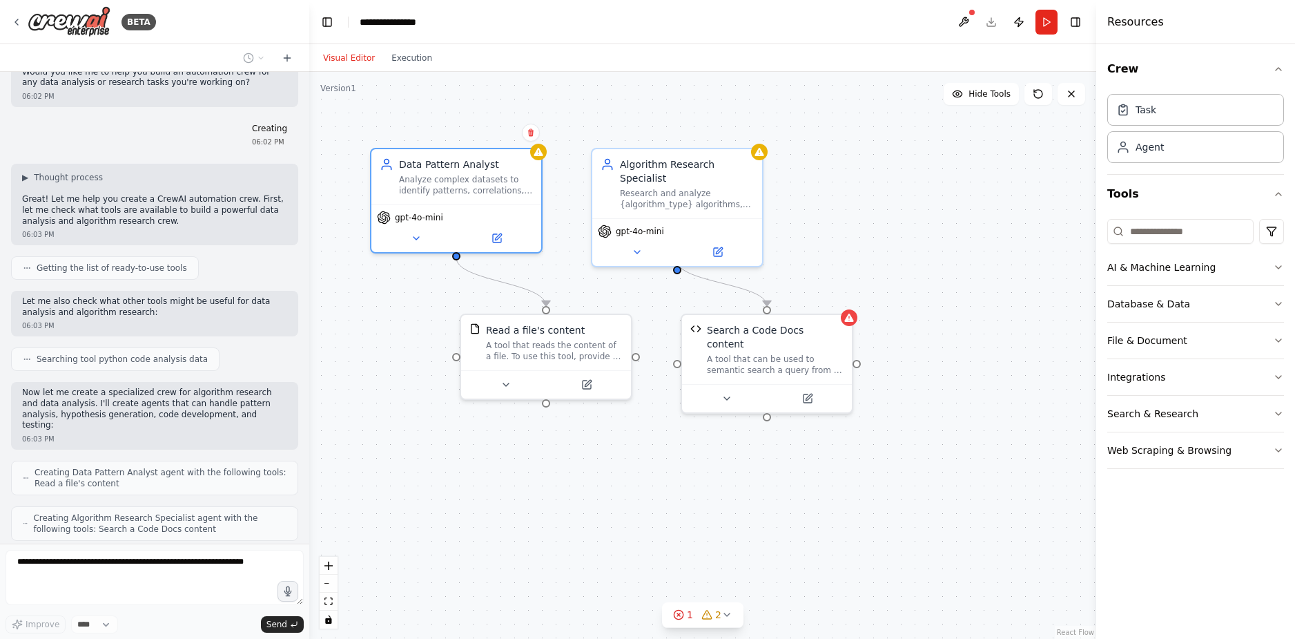
drag, startPoint x: 670, startPoint y: 110, endPoint x: 621, endPoint y: 104, distance: 49.3
click at [621, 104] on div ".deletable-edge-delete-btn { width: 20px; height: 20px; border: 0px solid #ffff…" at bounding box center [702, 355] width 787 height 567
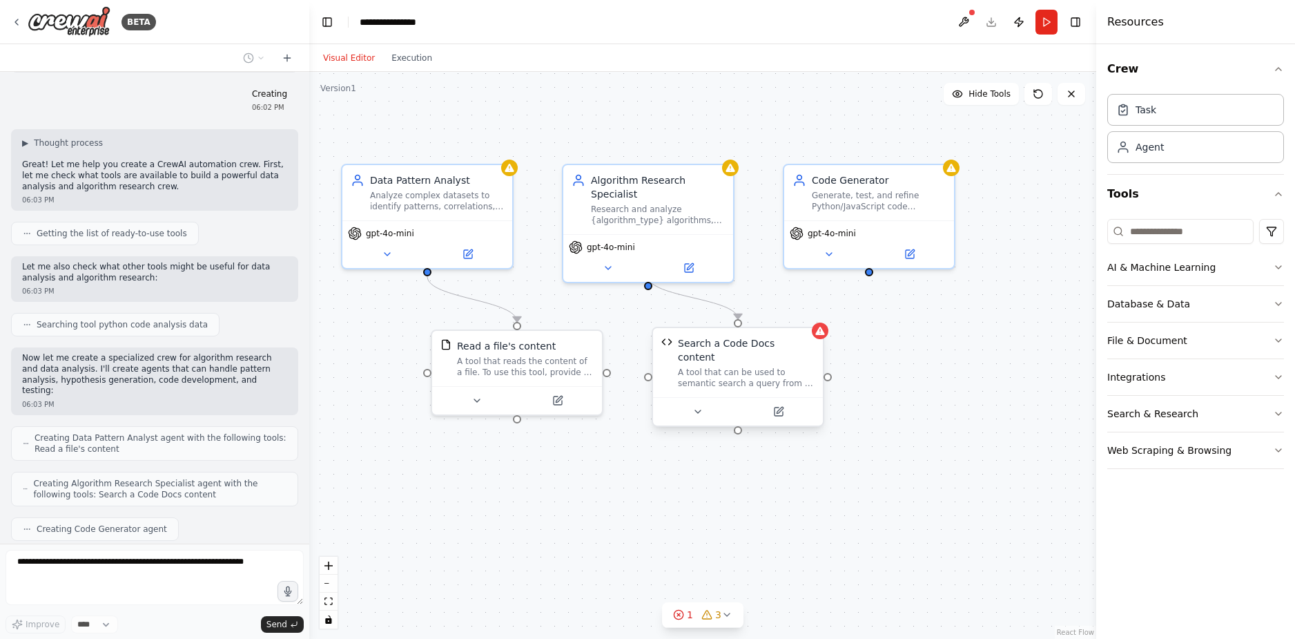
drag, startPoint x: 957, startPoint y: 308, endPoint x: 928, endPoint y: 324, distance: 33.1
click at [928, 324] on div ".deletable-edge-delete-btn { width: 20px; height: 20px; border: 0px solid #ffff…" at bounding box center [702, 355] width 787 height 567
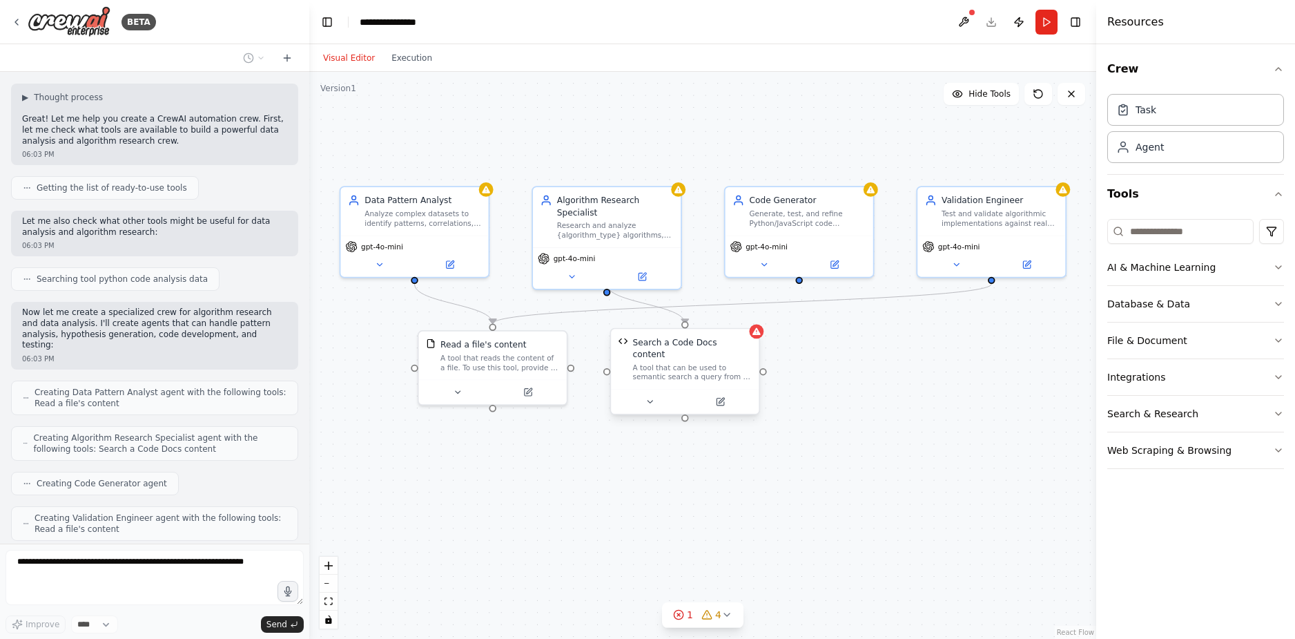
drag, startPoint x: 928, startPoint y: 324, endPoint x: 851, endPoint y: 324, distance: 76.6
click at [851, 324] on div ".deletable-edge-delete-btn { width: 20px; height: 20px; border: 0px solid #ffff…" at bounding box center [702, 355] width 787 height 567
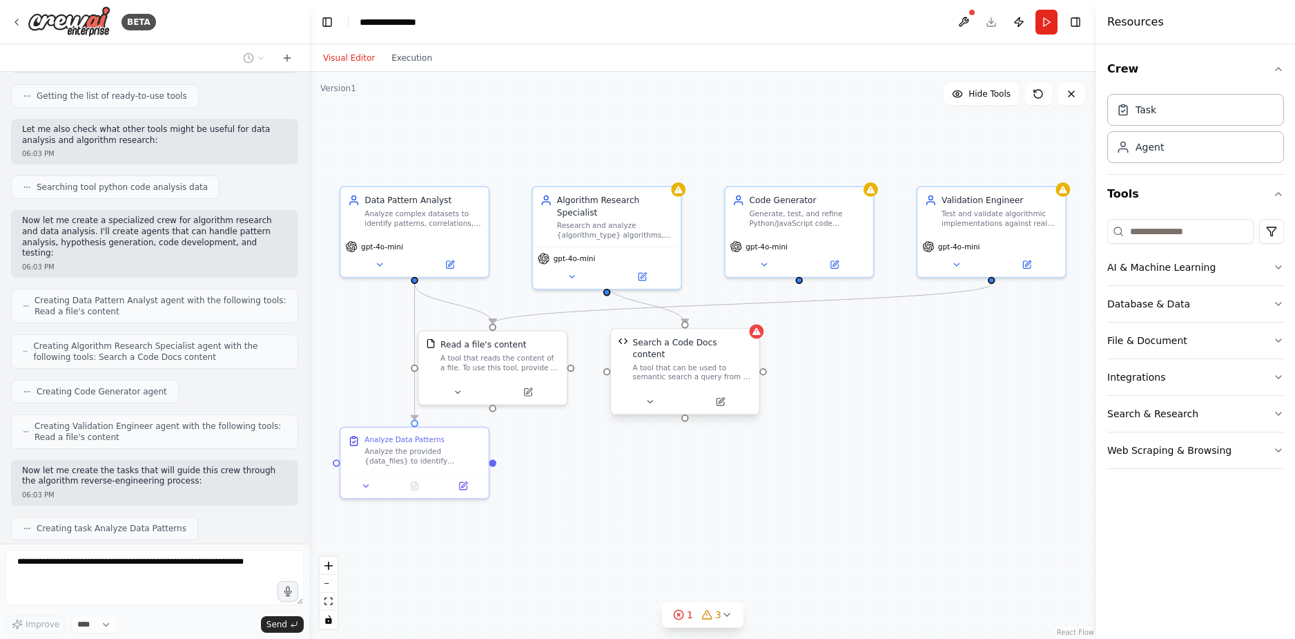
scroll to position [711, 0]
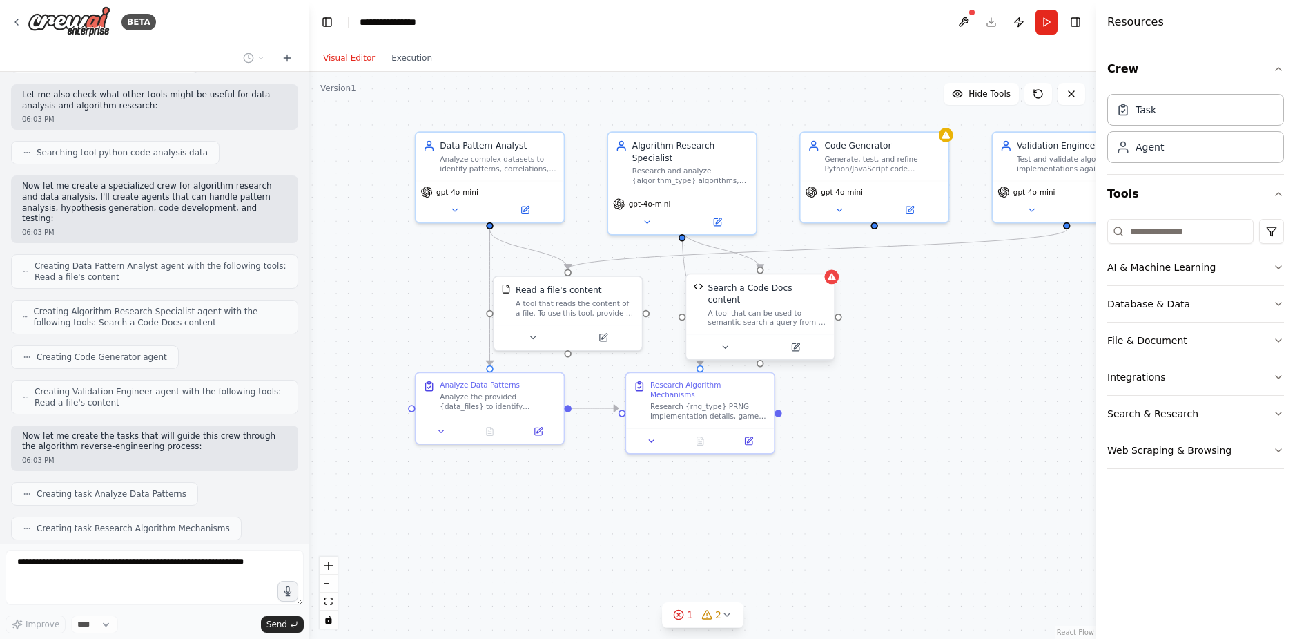
drag, startPoint x: 826, startPoint y: 463, endPoint x: 877, endPoint y: 436, distance: 57.5
click at [877, 436] on div ".deletable-edge-delete-btn { width: 20px; height: 20px; border: 0px solid #ffff…" at bounding box center [702, 355] width 787 height 567
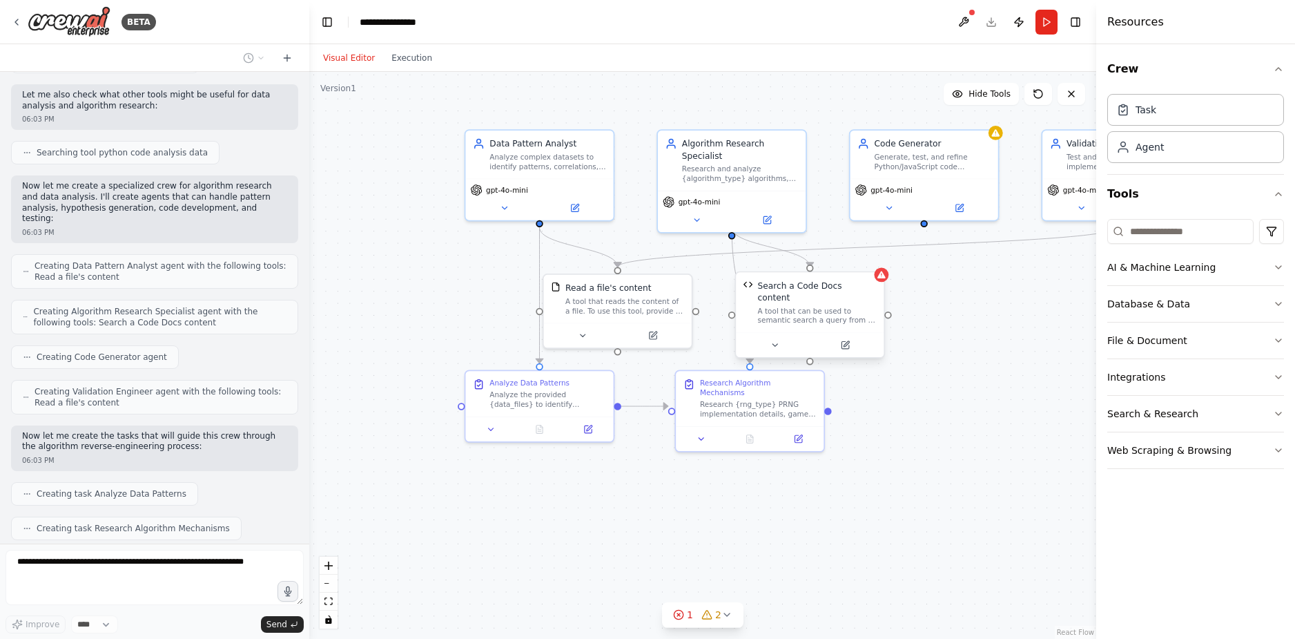
drag, startPoint x: 568, startPoint y: 495, endPoint x: 614, endPoint y: 493, distance: 46.3
click at [614, 493] on div ".deletable-edge-delete-btn { width: 20px; height: 20px; border: 0px solid #ffff…" at bounding box center [702, 355] width 787 height 567
click at [779, 406] on div "Research {rng_type} PRNG implementation details, game algorithm patterns, and s…" at bounding box center [760, 405] width 117 height 19
click at [721, 429] on button at bounding box center [703, 436] width 41 height 14
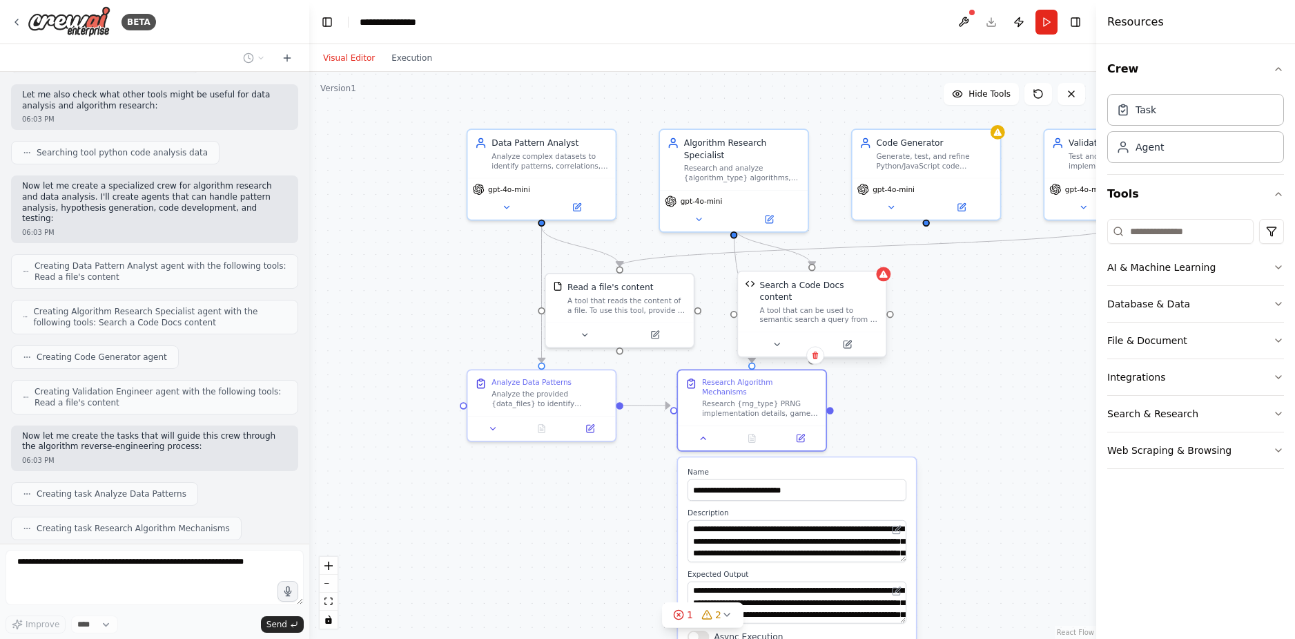
scroll to position [746, 0]
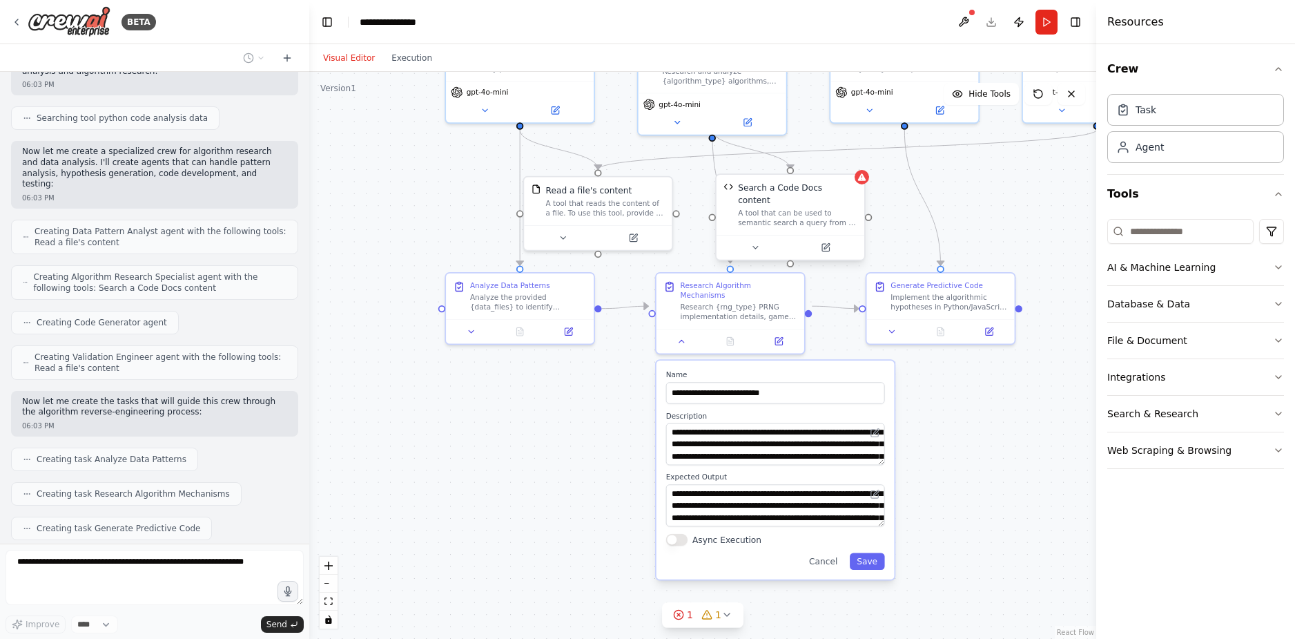
drag, startPoint x: 953, startPoint y: 523, endPoint x: 933, endPoint y: 435, distance: 89.9
click at [933, 435] on div ".deletable-edge-delete-btn { width: 20px; height: 20px; border: 0px solid #ffff…" at bounding box center [702, 355] width 787 height 567
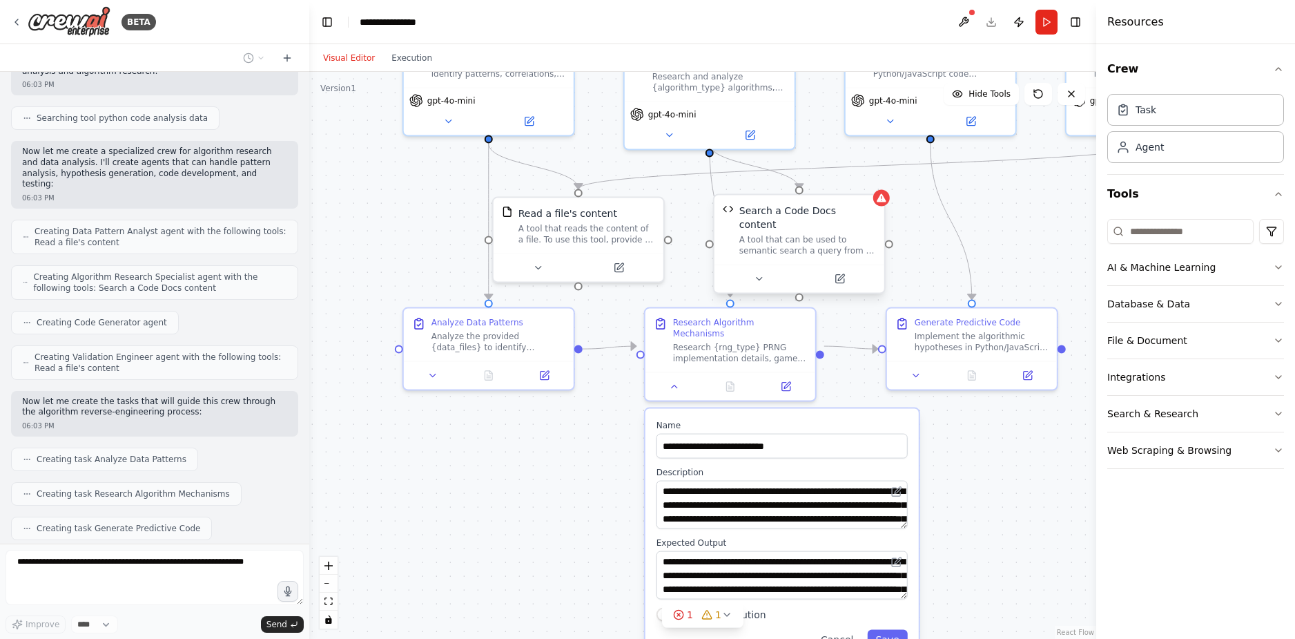
drag, startPoint x: 991, startPoint y: 407, endPoint x: 981, endPoint y: 471, distance: 64.4
click at [981, 471] on div ".deletable-edge-delete-btn { width: 20px; height: 20px; border: 0px solid #ffff…" at bounding box center [702, 355] width 787 height 567
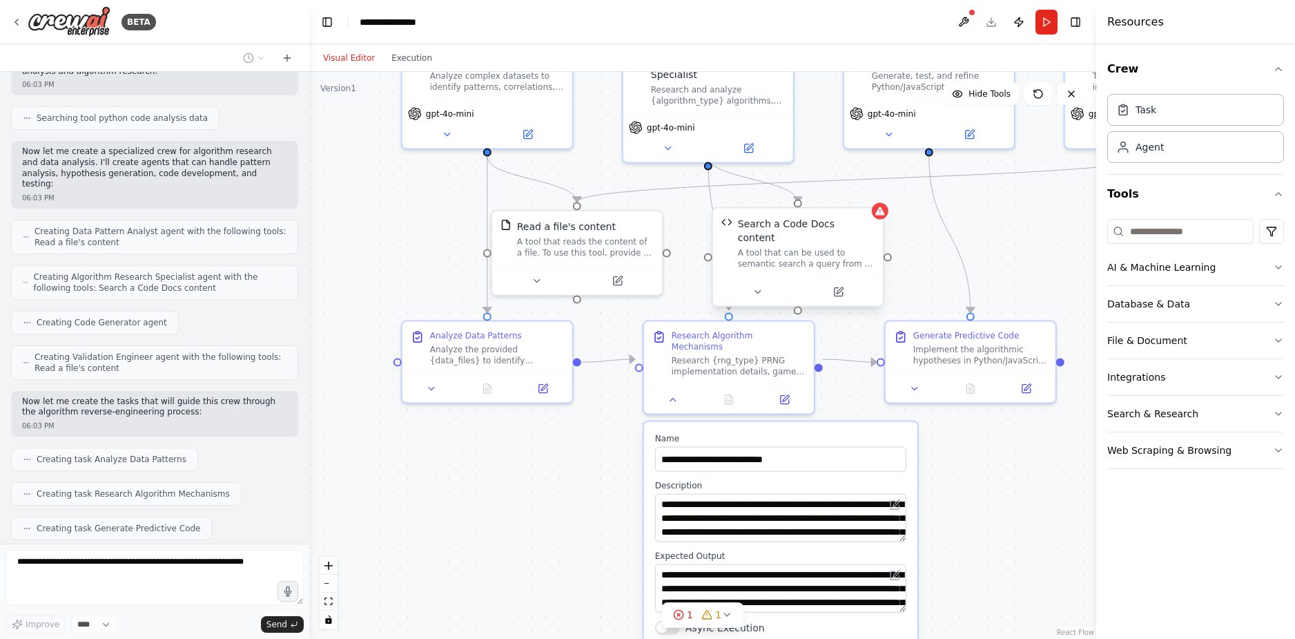
click at [949, 460] on div ".deletable-edge-delete-btn { width: 20px; height: 20px; border: 0px solid #ffff…" at bounding box center [702, 355] width 787 height 567
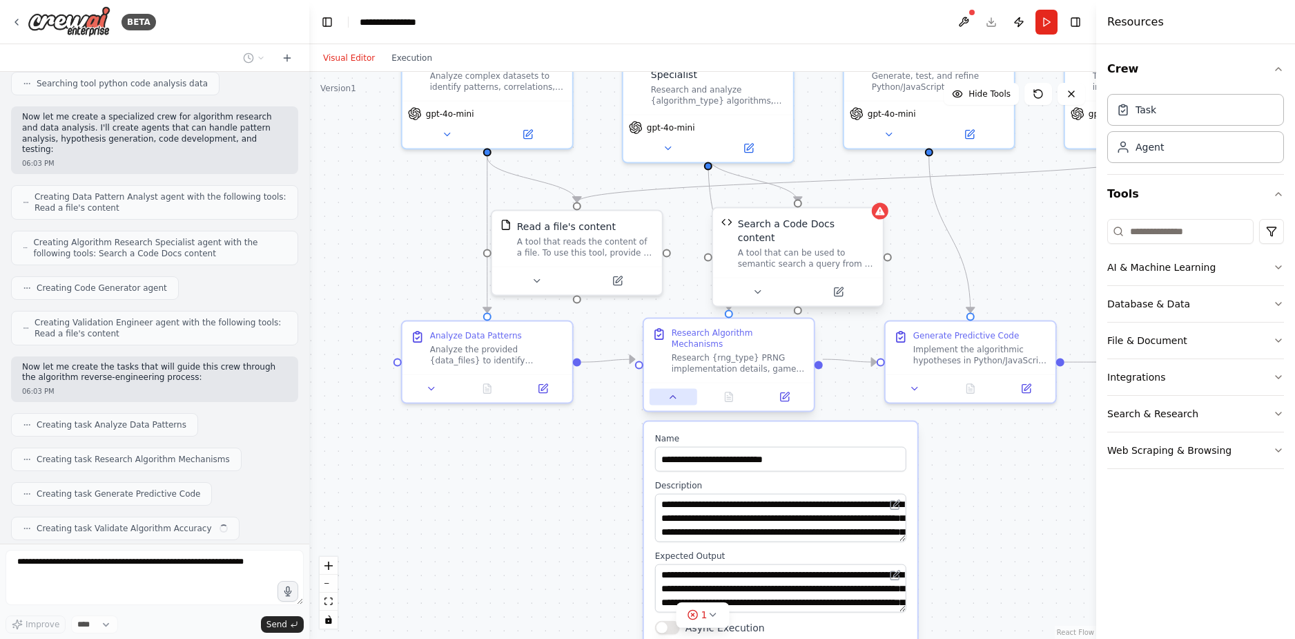
click at [676, 393] on button at bounding box center [674, 397] width 48 height 17
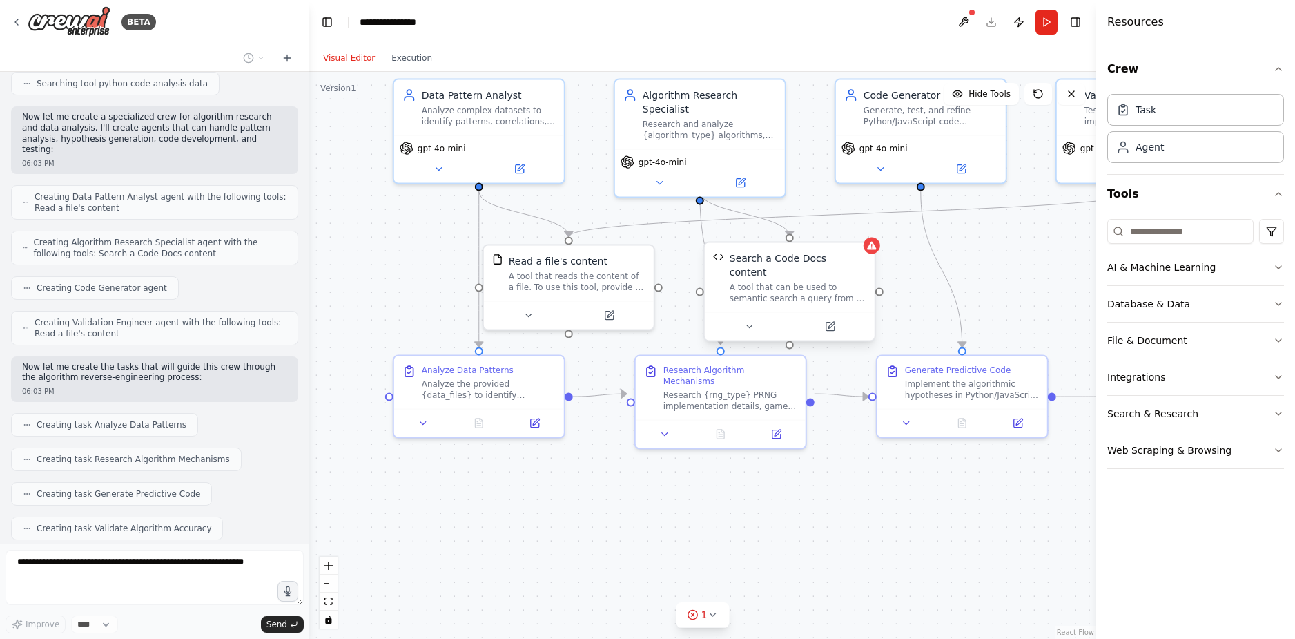
drag, startPoint x: 770, startPoint y: 467, endPoint x: 762, endPoint y: 501, distance: 35.5
click at [762, 501] on div ".deletable-edge-delete-btn { width: 20px; height: 20px; border: 0px solid #ffff…" at bounding box center [702, 355] width 787 height 567
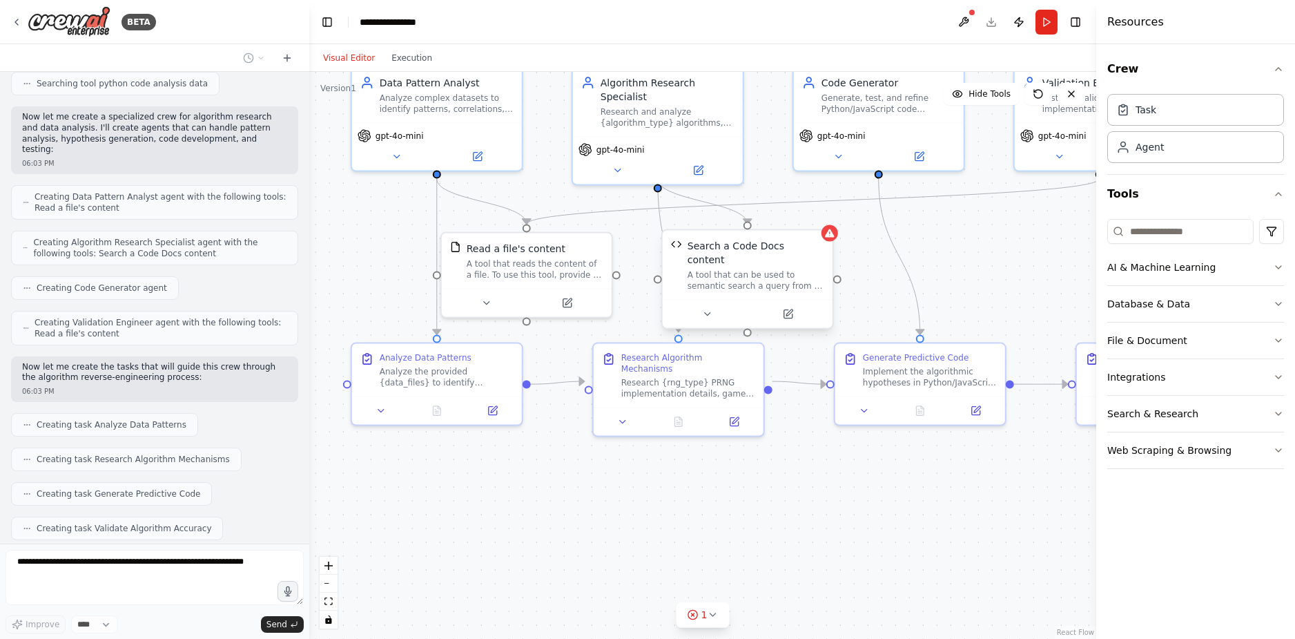
drag, startPoint x: 736, startPoint y: 491, endPoint x: 694, endPoint y: 478, distance: 43.9
click at [694, 478] on div ".deletable-edge-delete-btn { width: 20px; height: 20px; border: 0px solid #ffff…" at bounding box center [702, 355] width 787 height 567
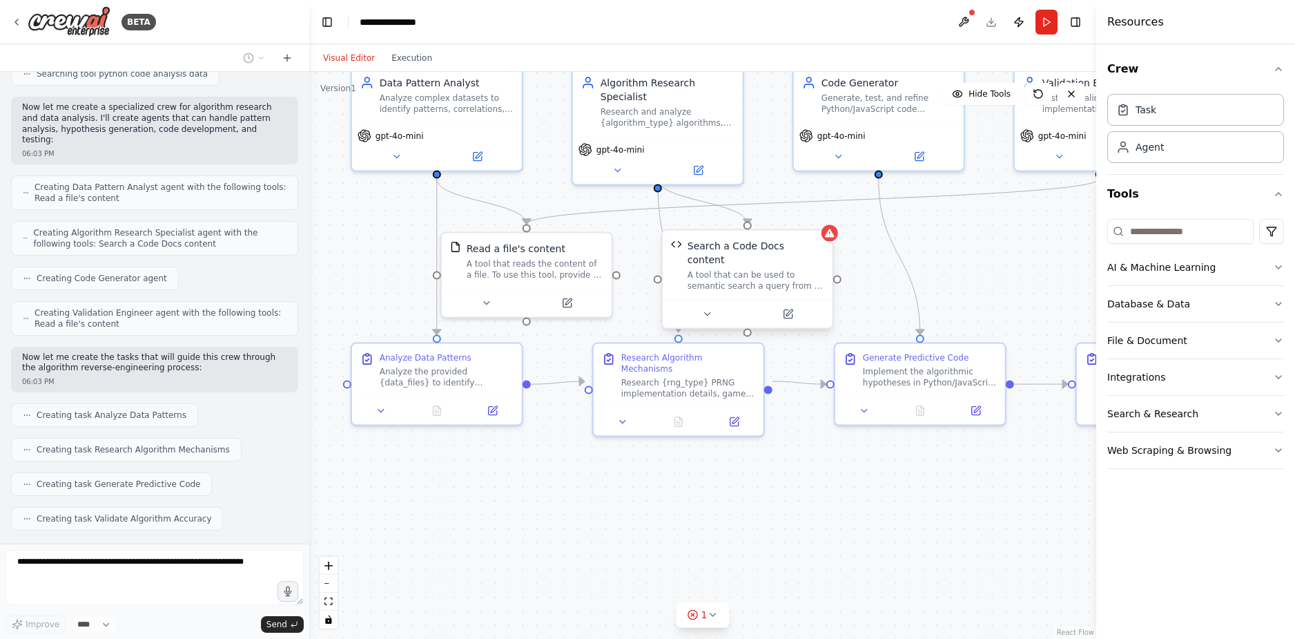
scroll to position [860, 0]
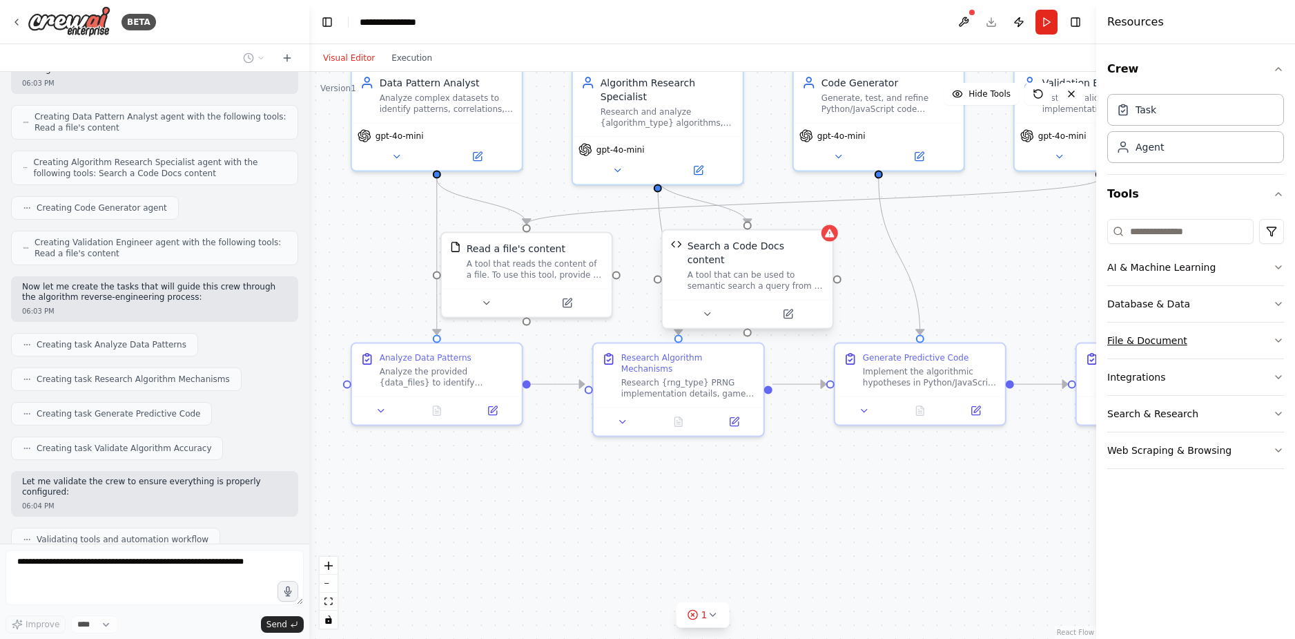
click at [1196, 344] on button "File & Document" at bounding box center [1195, 340] width 177 height 36
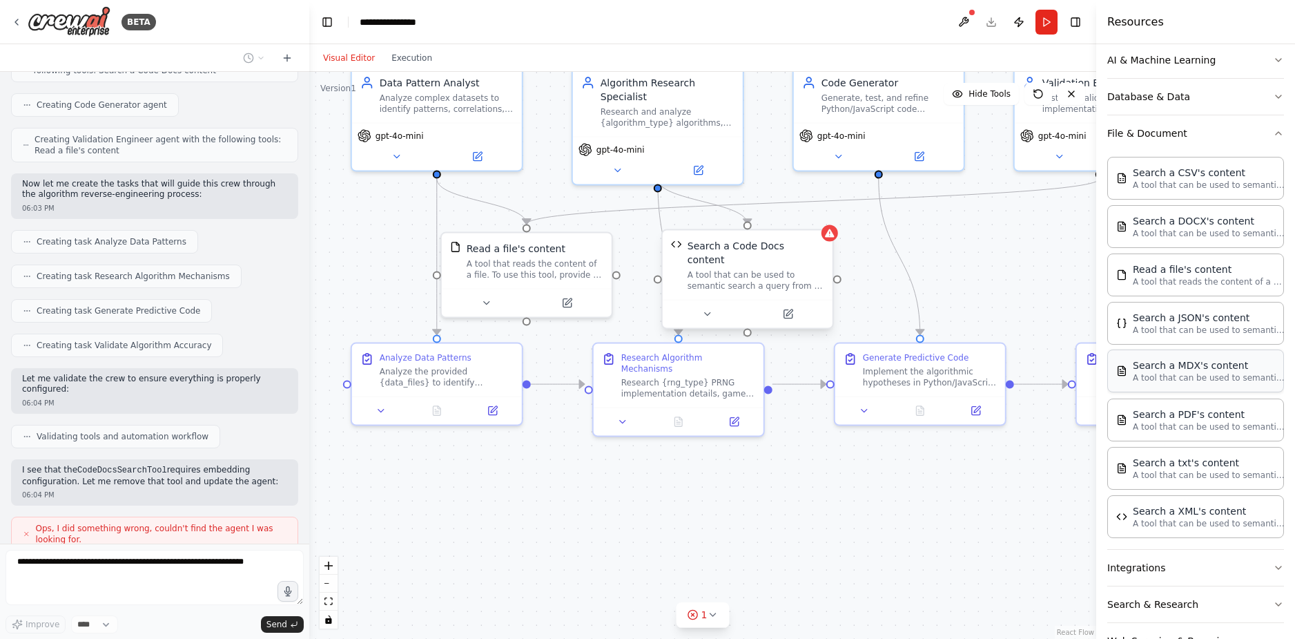
scroll to position [998, 0]
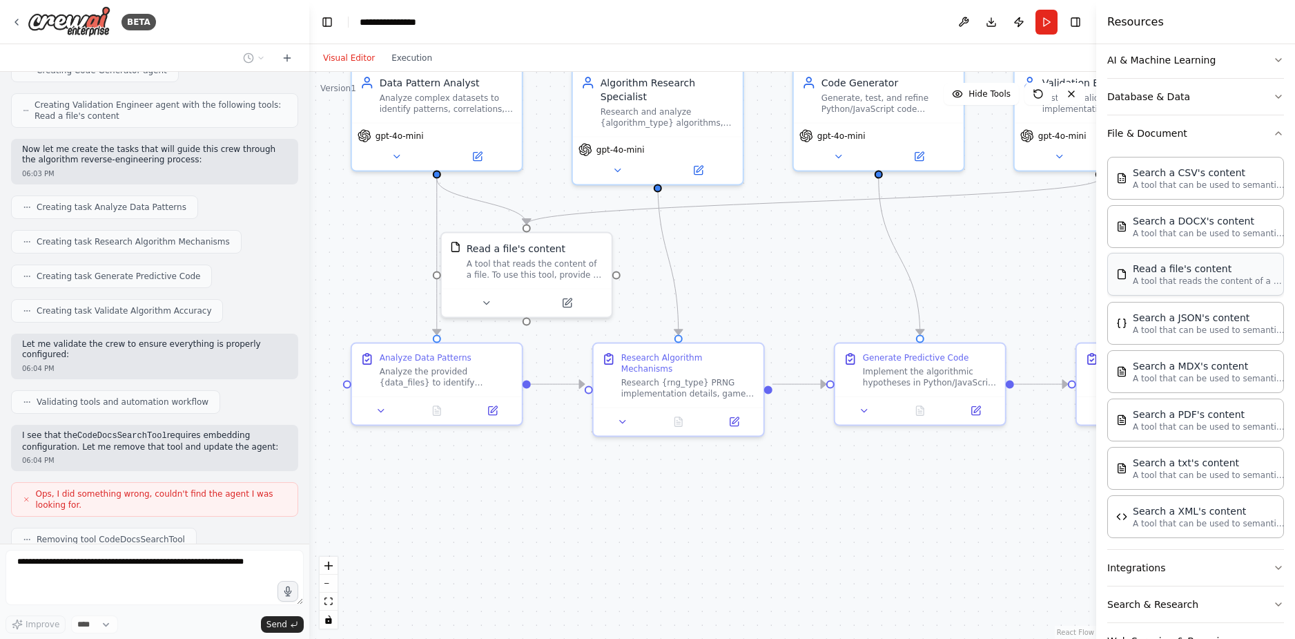
click at [1215, 288] on div "Read a file's content A tool that reads the content of a file. To use this tool…" at bounding box center [1195, 274] width 177 height 43
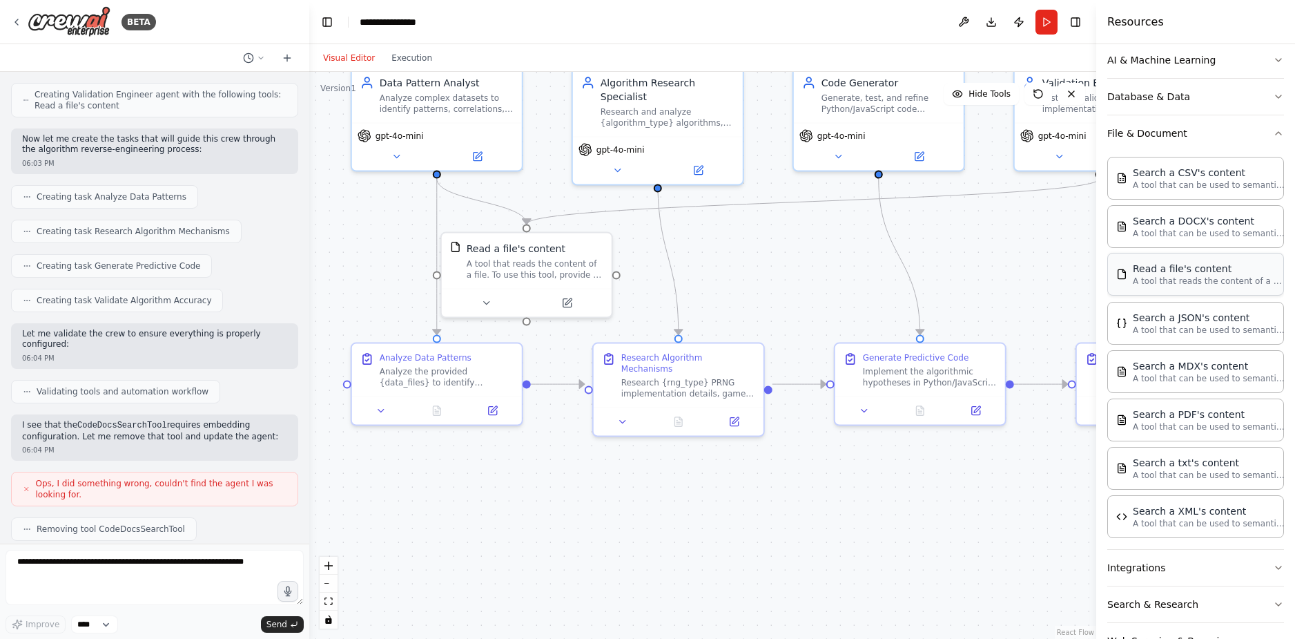
scroll to position [1078, 0]
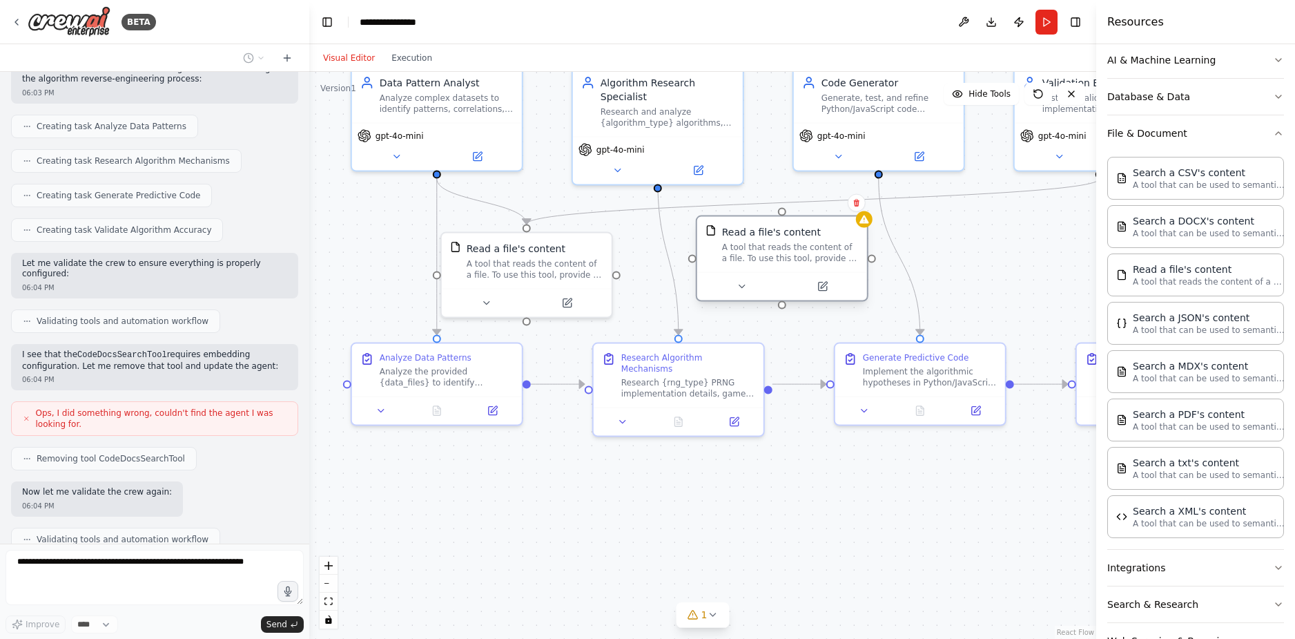
drag, startPoint x: 1040, startPoint y: 286, endPoint x: 736, endPoint y: 235, distance: 308.7
click at [736, 235] on div "Read a file's content A tool that reads the content of a file. To use this tool…" at bounding box center [790, 244] width 137 height 39
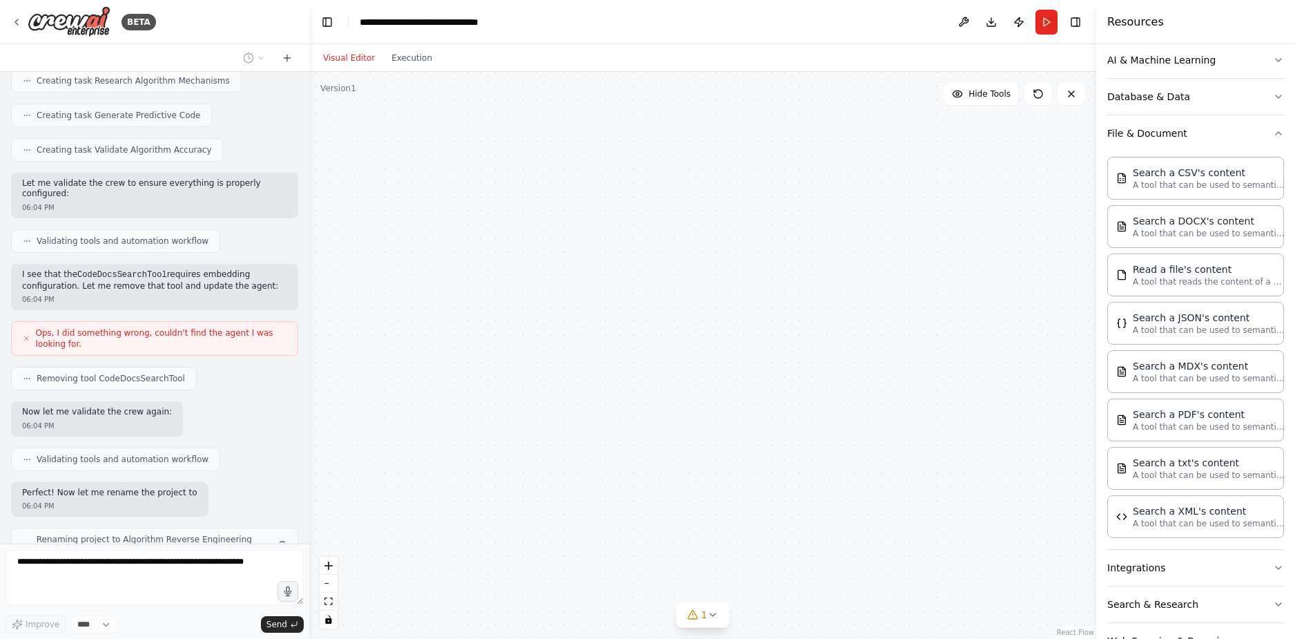
scroll to position [1169, 0]
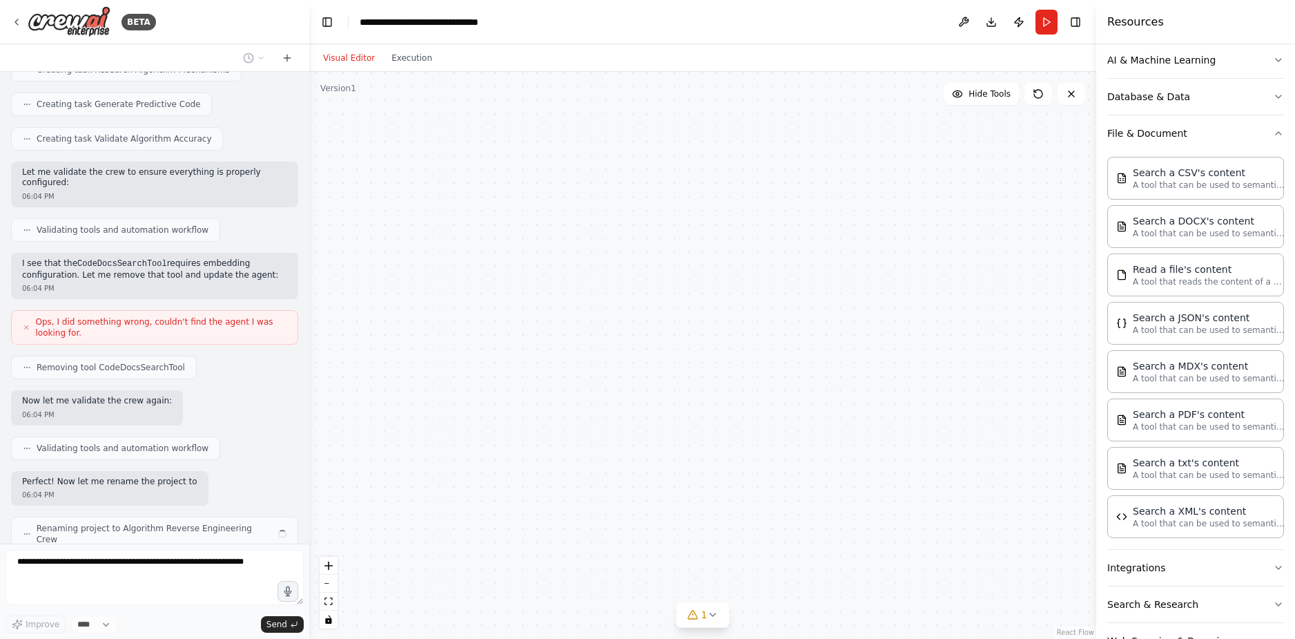
click at [804, 284] on div "Read a file's content A tool that reads the content of a file. To use this tool…" at bounding box center [748, 258] width 170 height 55
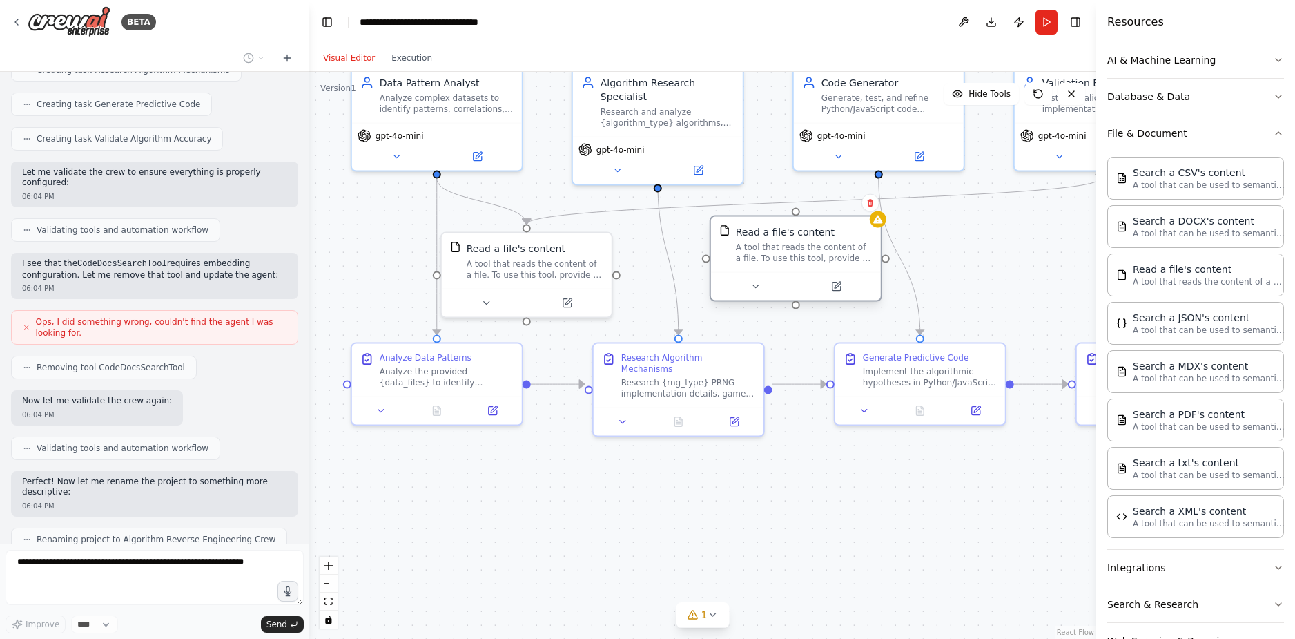
drag, startPoint x: 776, startPoint y: 273, endPoint x: 820, endPoint y: 265, distance: 45.0
click at [820, 265] on div "Read a file's content A tool that reads the content of a file. To use this tool…" at bounding box center [796, 244] width 170 height 55
click at [825, 285] on button at bounding box center [836, 286] width 78 height 17
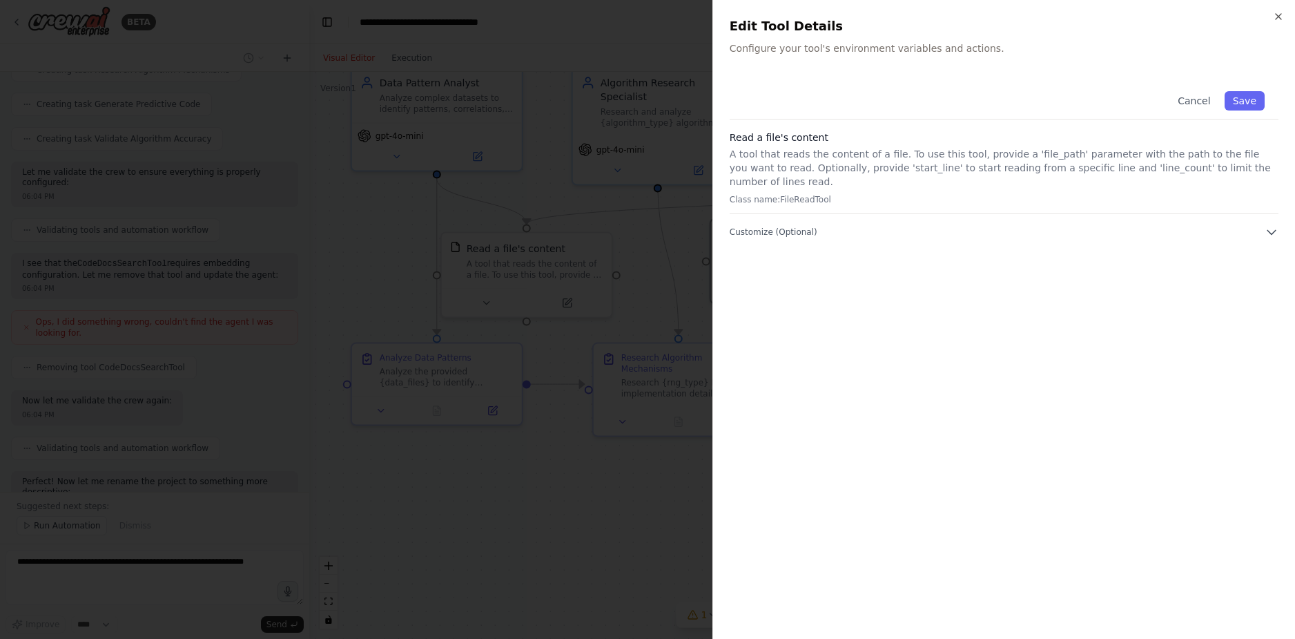
click at [837, 159] on p "A tool that reads the content of a file. To use this tool, provide a 'file_path…" at bounding box center [1004, 167] width 549 height 41
click at [1190, 103] on button "Cancel" at bounding box center [1193, 100] width 49 height 19
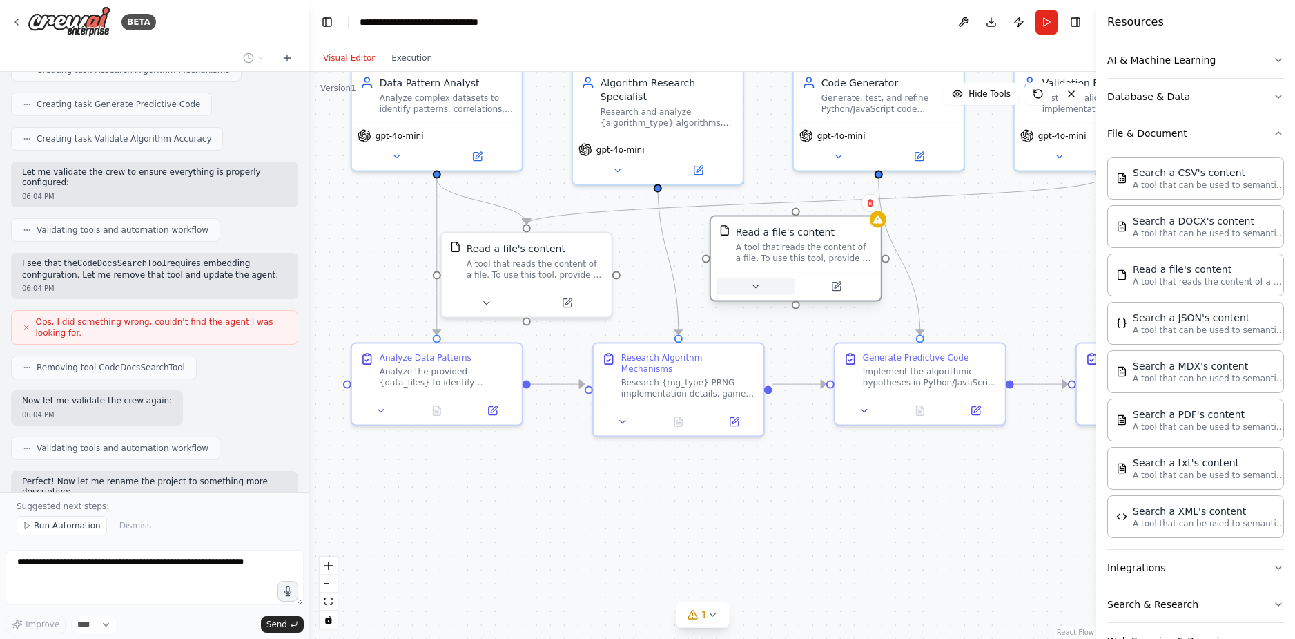
click at [761, 282] on button at bounding box center [756, 286] width 78 height 17
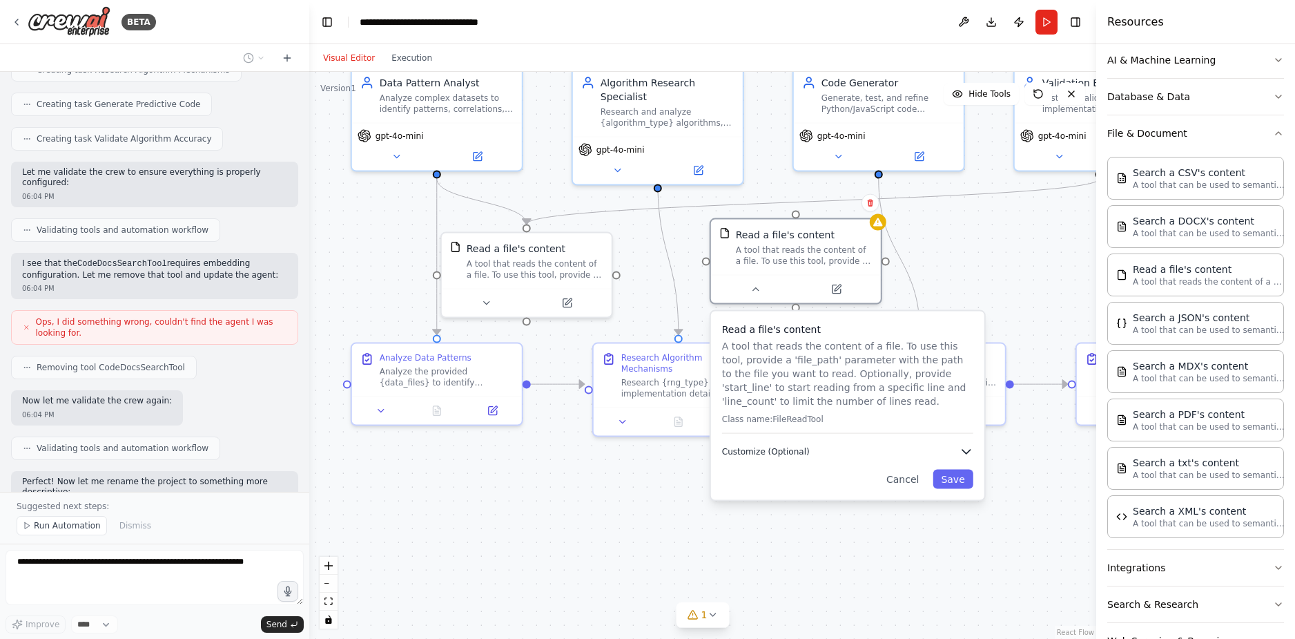
click at [803, 451] on button "Customize (Optional)" at bounding box center [847, 452] width 251 height 14
click at [805, 496] on input "text" at bounding box center [847, 495] width 251 height 25
click at [911, 527] on button "Cancel" at bounding box center [902, 528] width 49 height 19
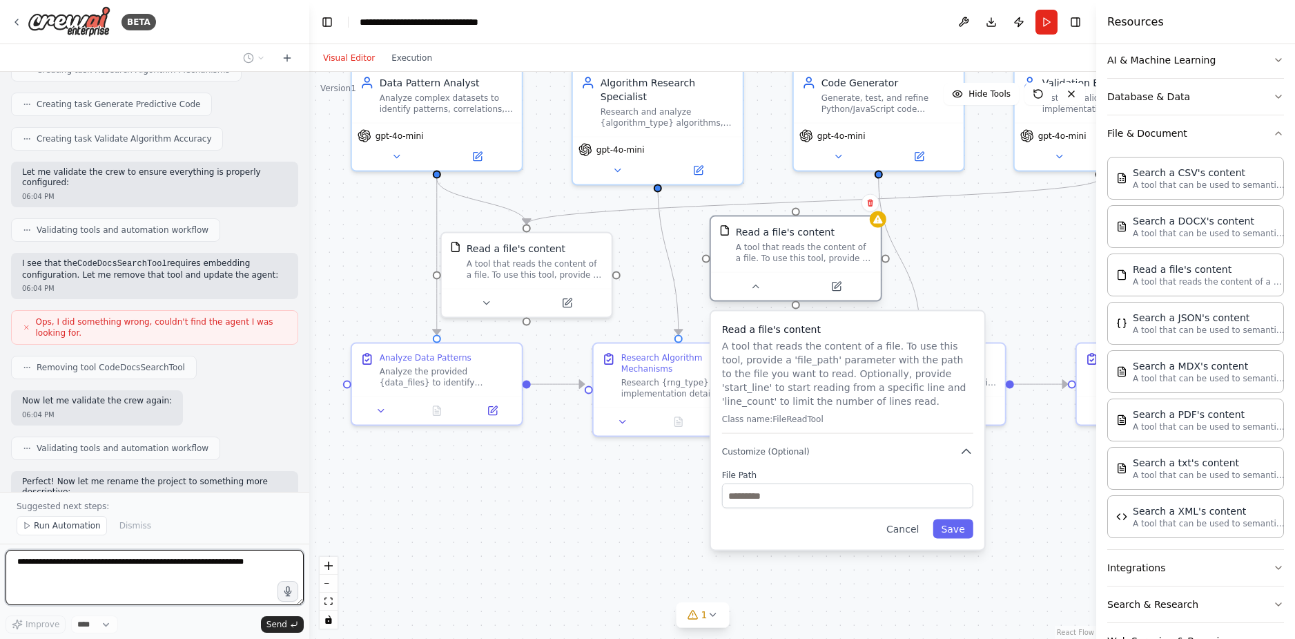
drag, startPoint x: 804, startPoint y: 233, endPoint x: 775, endPoint y: 248, distance: 32.4
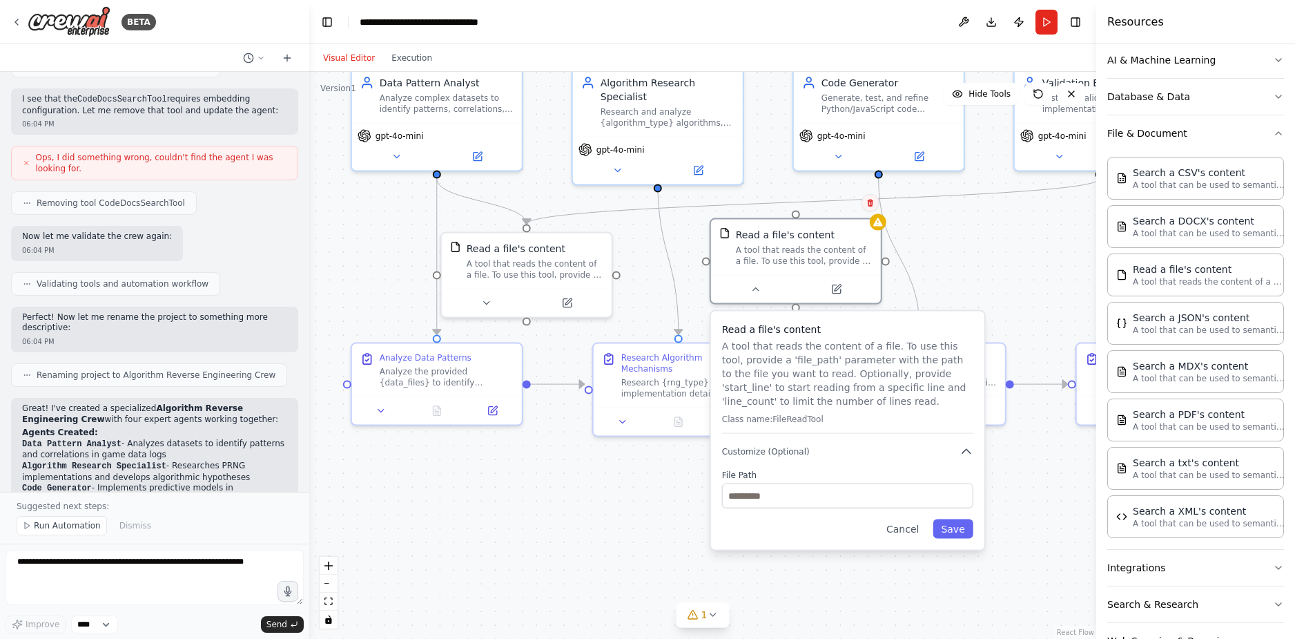
click at [862, 202] on button at bounding box center [871, 203] width 18 height 18
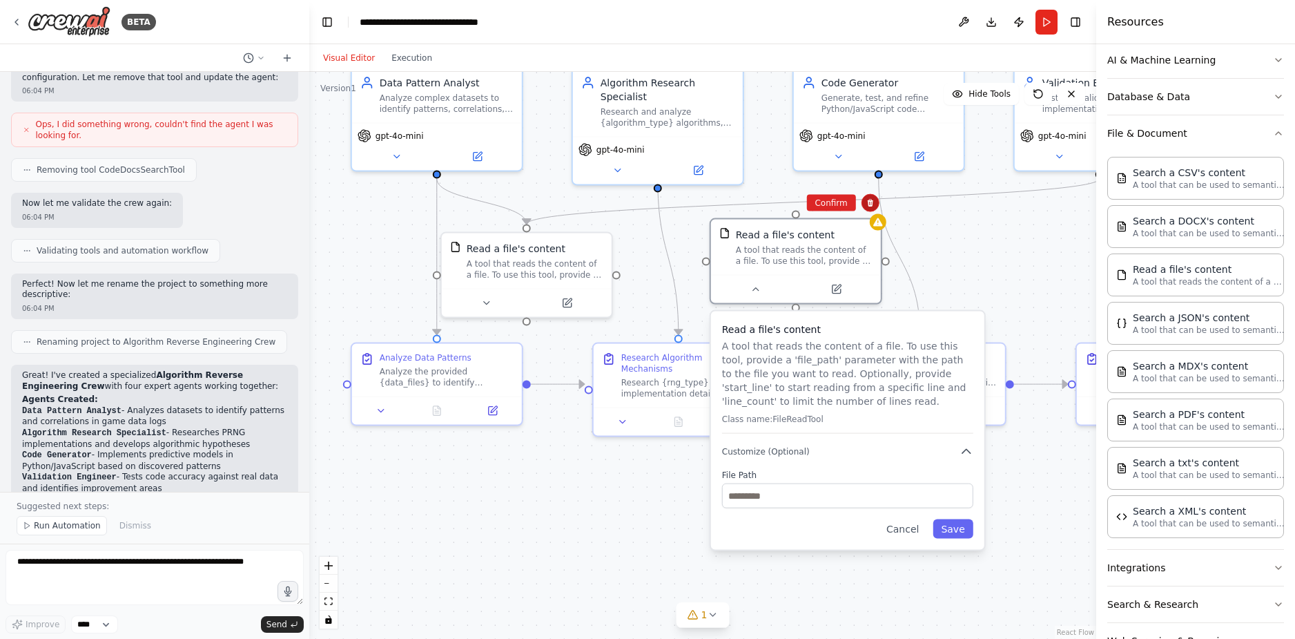
click at [864, 202] on button at bounding box center [871, 203] width 18 height 18
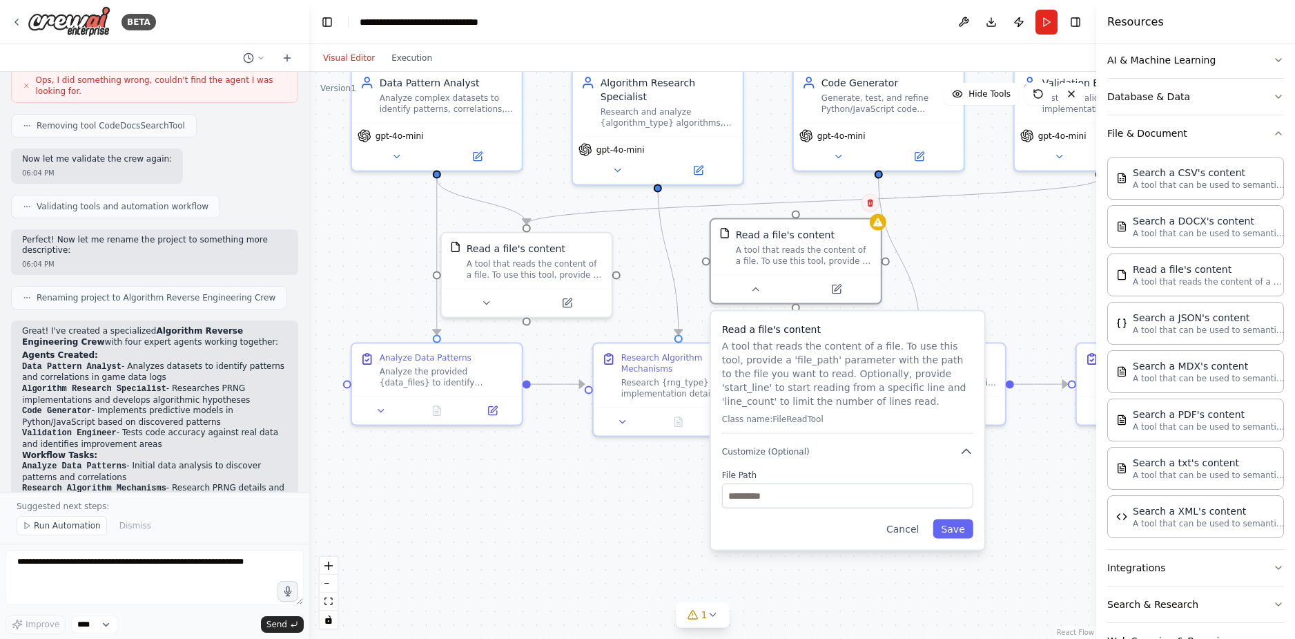
click at [864, 202] on button at bounding box center [871, 203] width 18 height 18
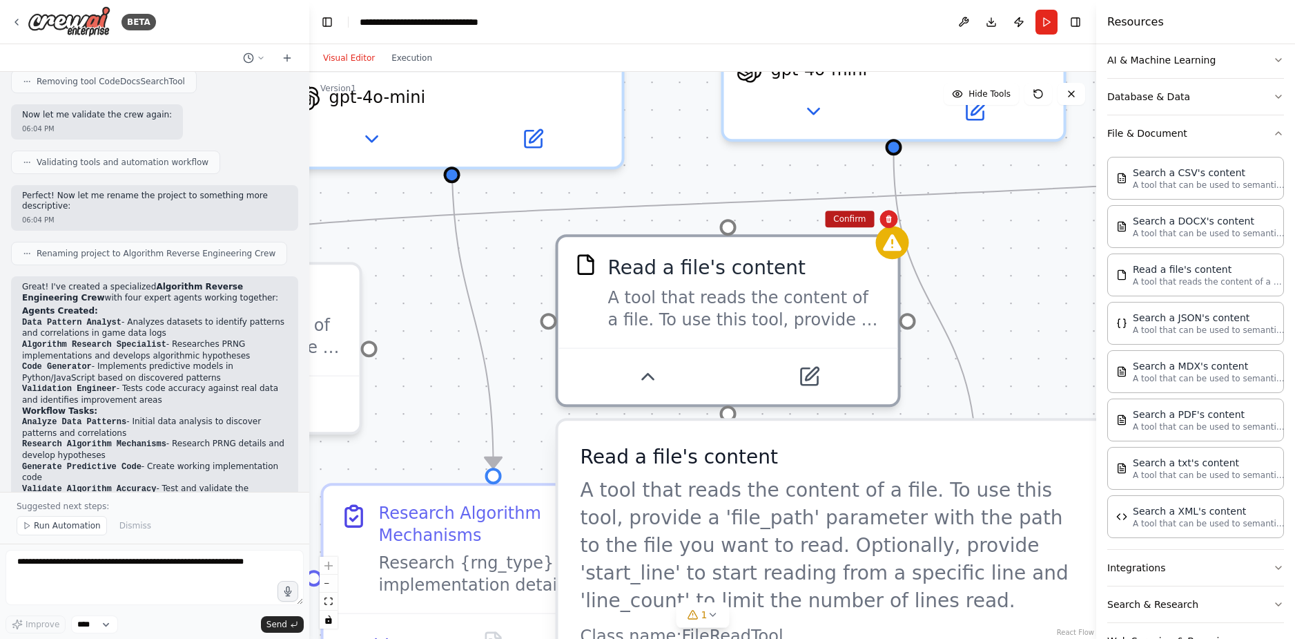
click at [837, 216] on button "Confirm" at bounding box center [849, 219] width 49 height 17
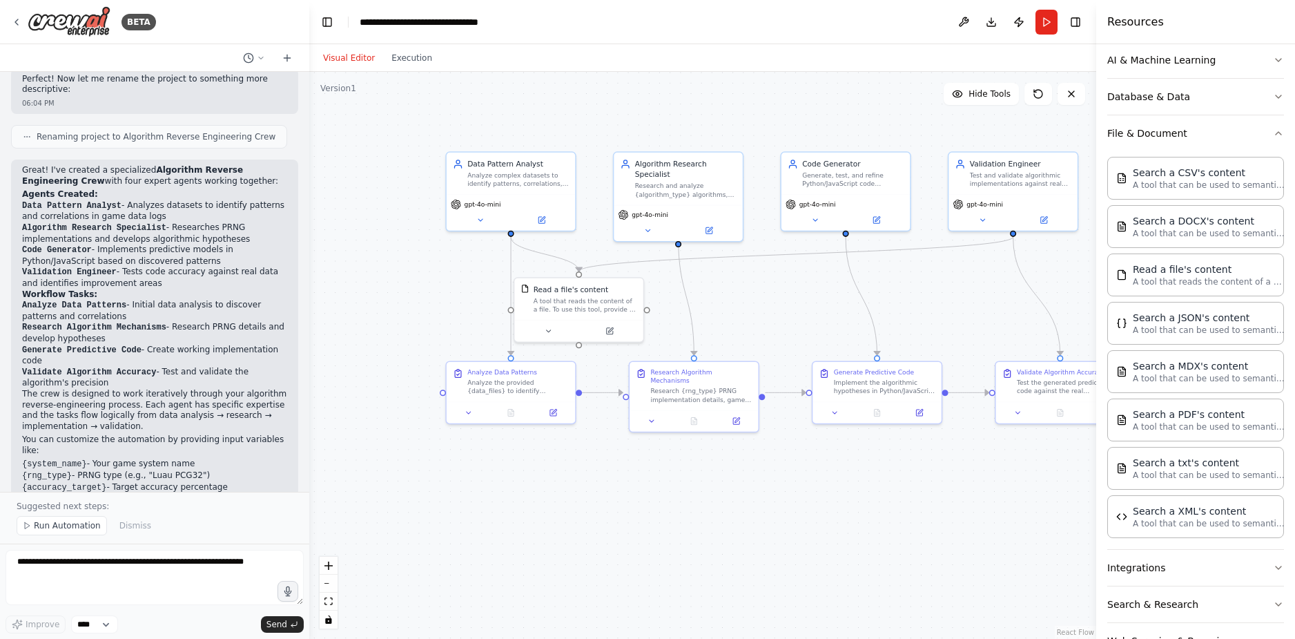
scroll to position [1580, 0]
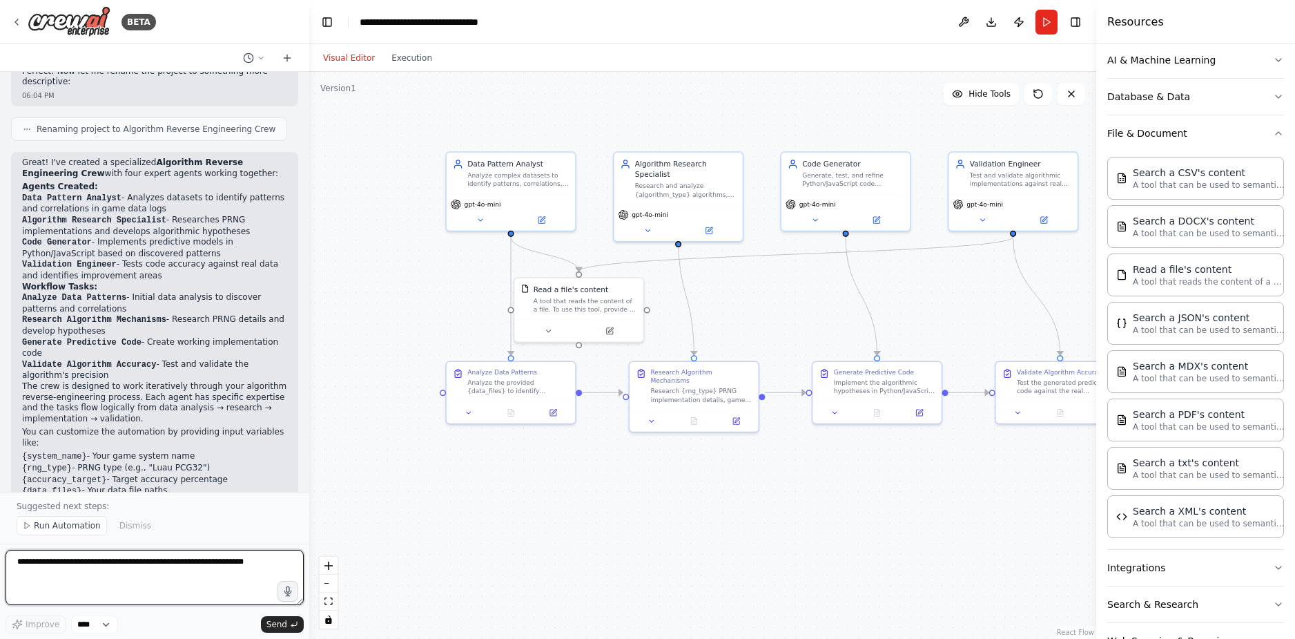
click at [157, 567] on textarea at bounding box center [155, 577] width 298 height 55
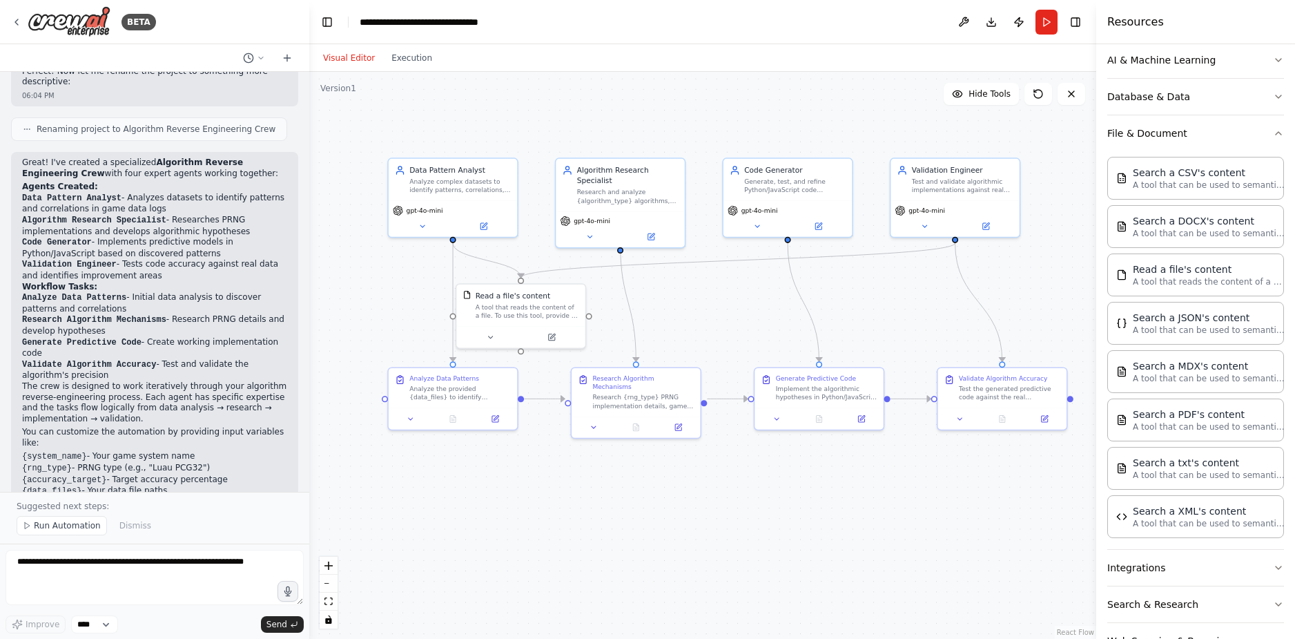
drag, startPoint x: 727, startPoint y: 497, endPoint x: 686, endPoint y: 509, distance: 42.6
click at [686, 509] on div ".deletable-edge-delete-btn { width: 20px; height: 20px; border: 0px solid #ffff…" at bounding box center [702, 355] width 787 height 567
click at [969, 21] on button at bounding box center [964, 22] width 22 height 25
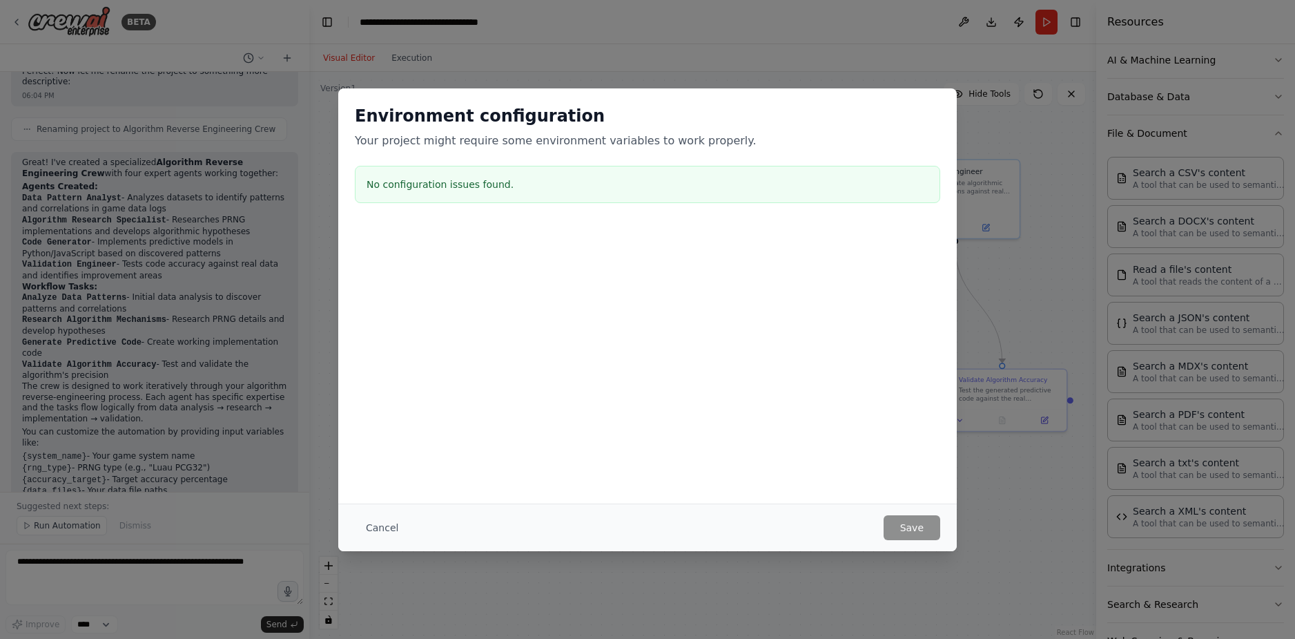
click at [1019, 284] on div "Environment configuration Your project might require some environment variables…" at bounding box center [647, 319] width 1295 height 639
click at [399, 515] on button "Cancel" at bounding box center [382, 527] width 55 height 25
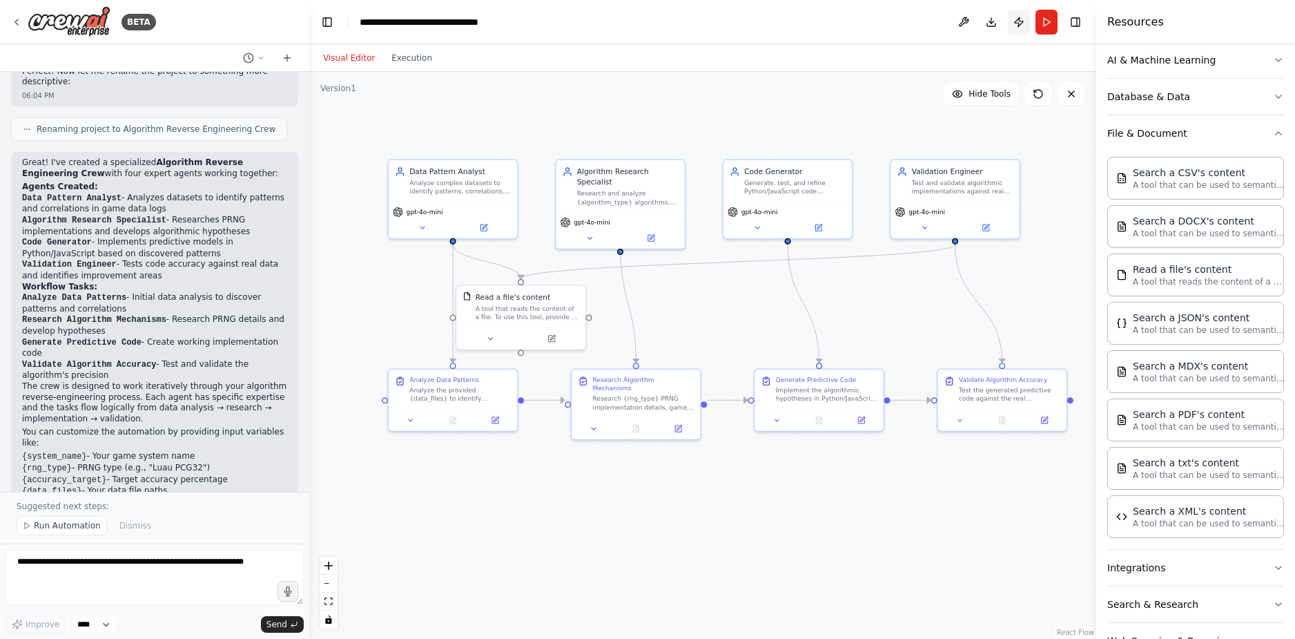
click at [1013, 23] on button "Publish" at bounding box center [1019, 22] width 22 height 25
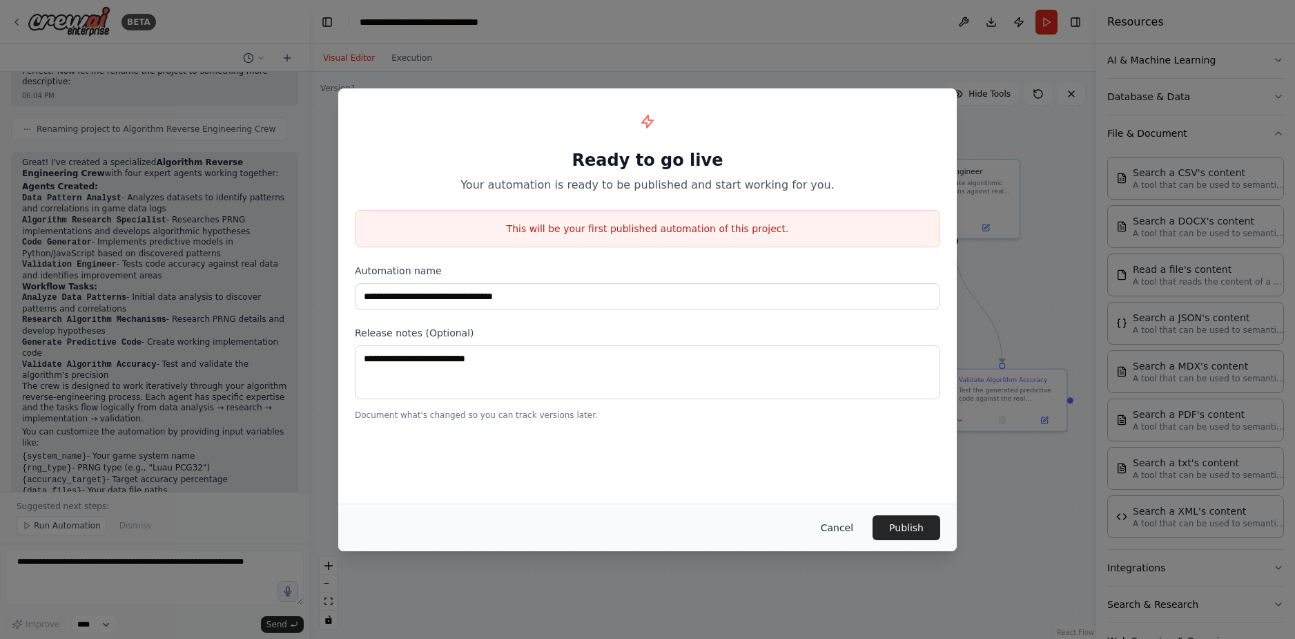
click at [844, 524] on button "Cancel" at bounding box center [837, 527] width 55 height 25
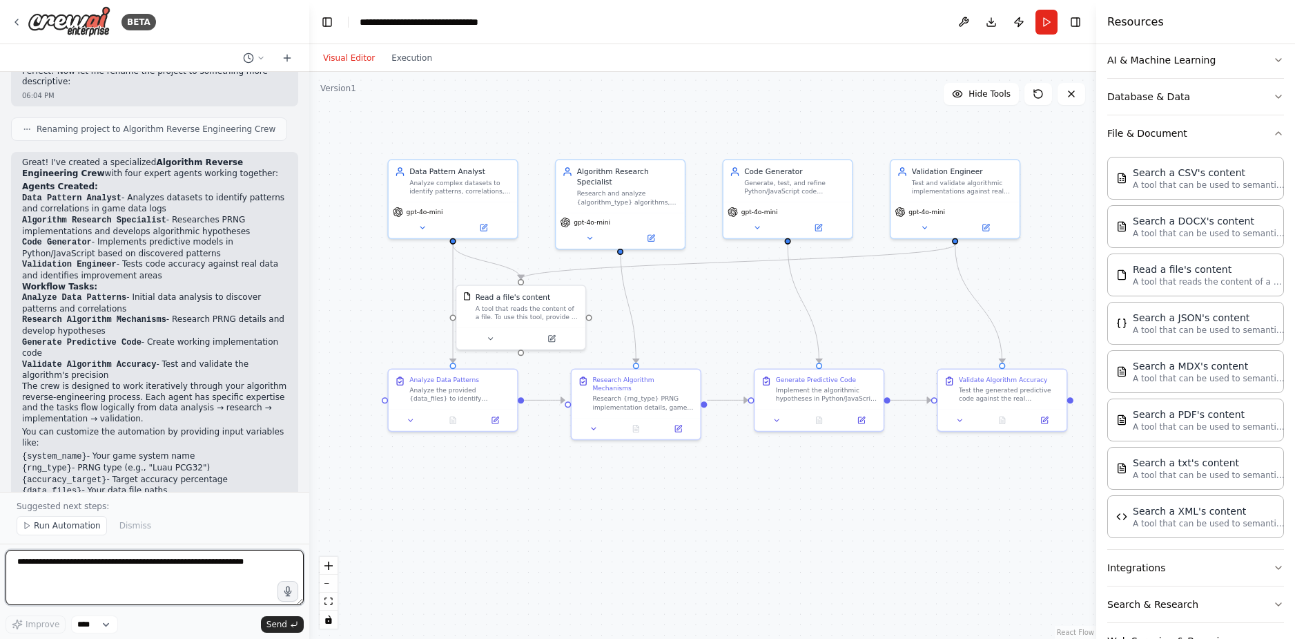
click at [151, 579] on textarea at bounding box center [155, 577] width 298 height 55
click at [1176, 100] on button "Database & Data" at bounding box center [1195, 97] width 177 height 36
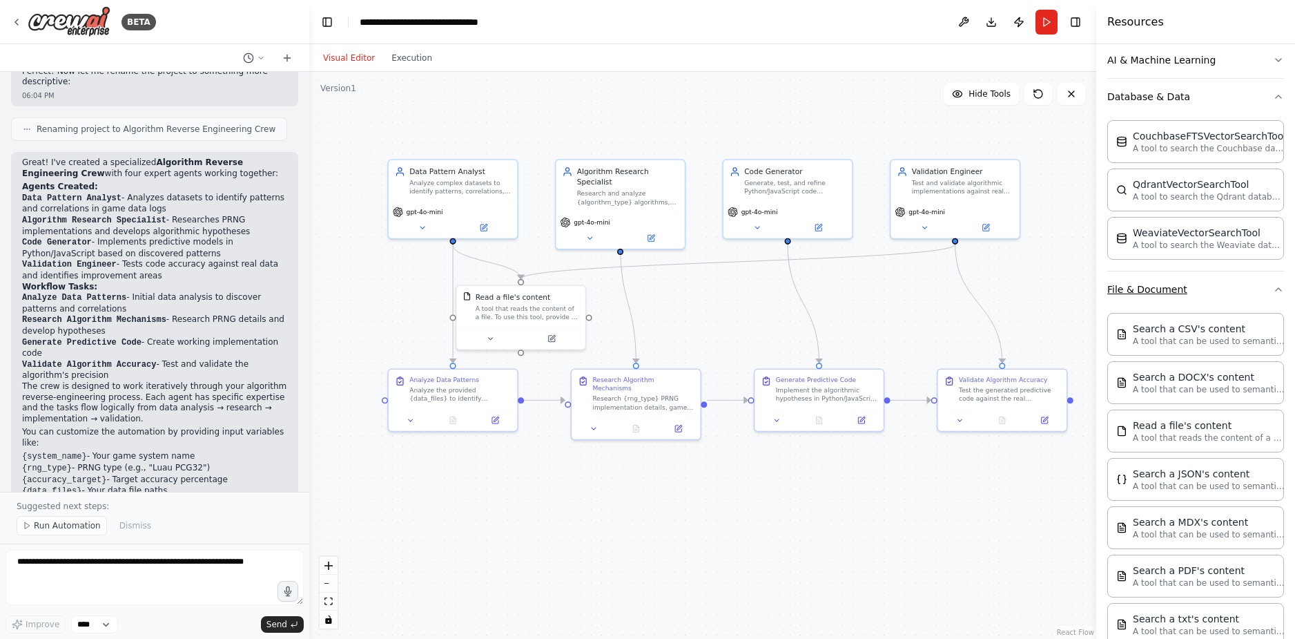
click at [1225, 285] on button "File & Document" at bounding box center [1195, 289] width 177 height 36
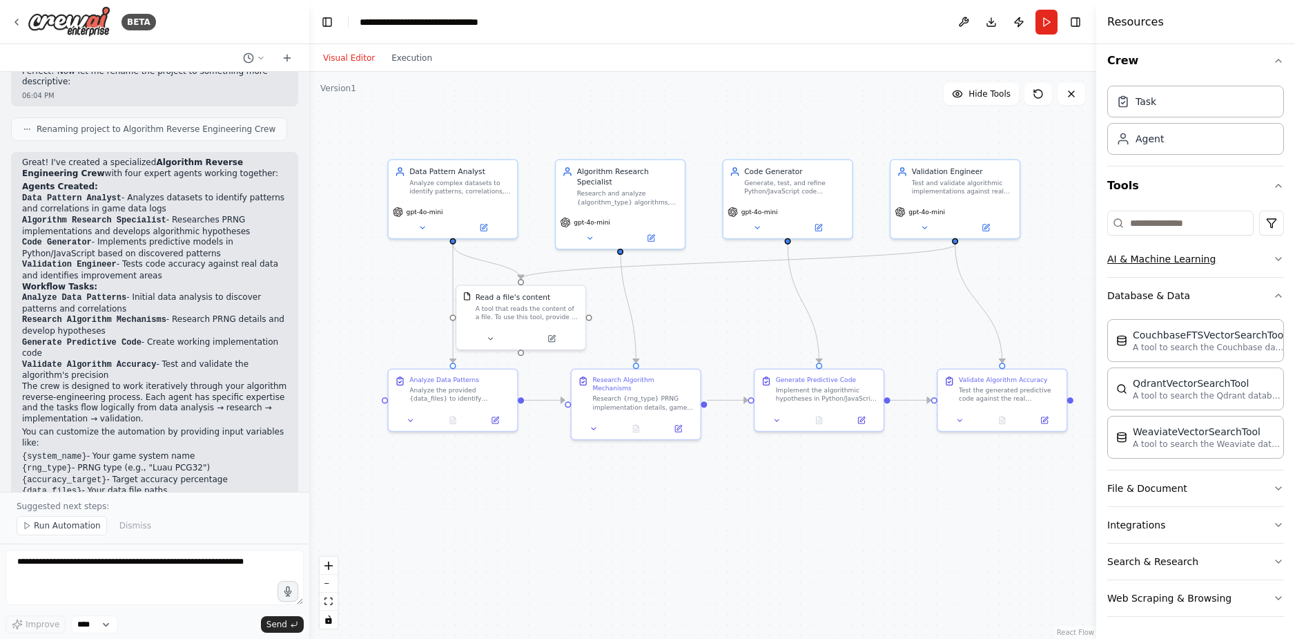
click at [1212, 260] on button "AI & Machine Learning" at bounding box center [1195, 259] width 177 height 36
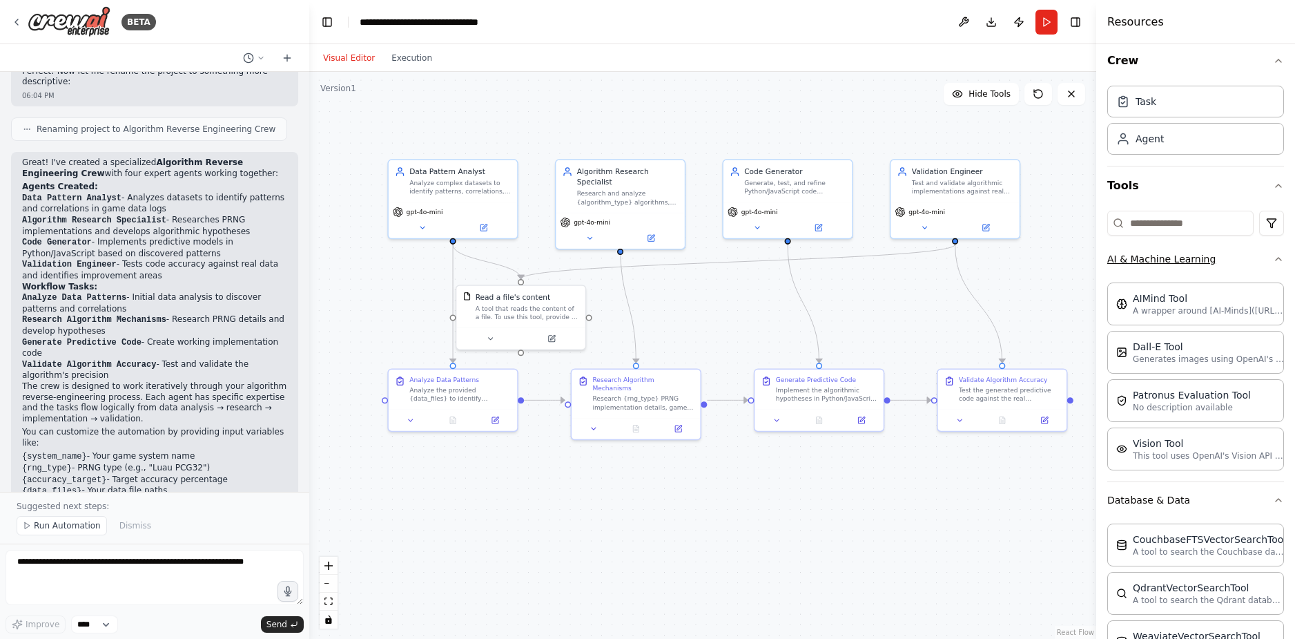
click at [1223, 257] on button "AI & Machine Learning" at bounding box center [1195, 259] width 177 height 36
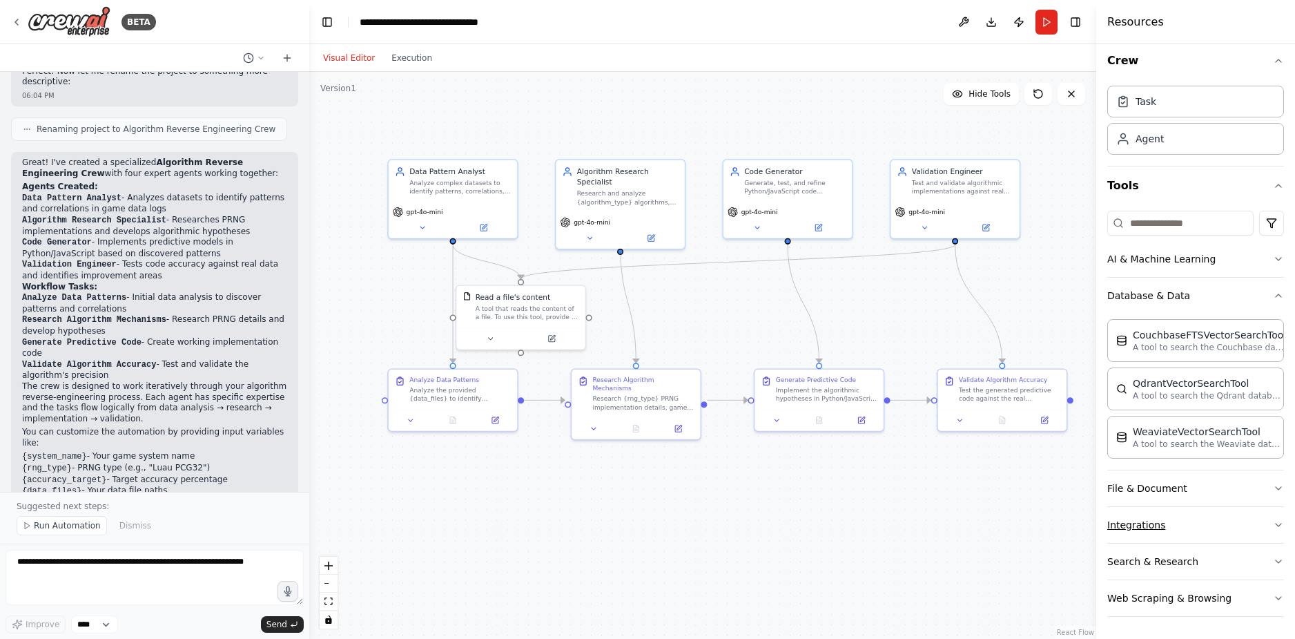
click at [1196, 530] on button "Integrations" at bounding box center [1195, 525] width 177 height 36
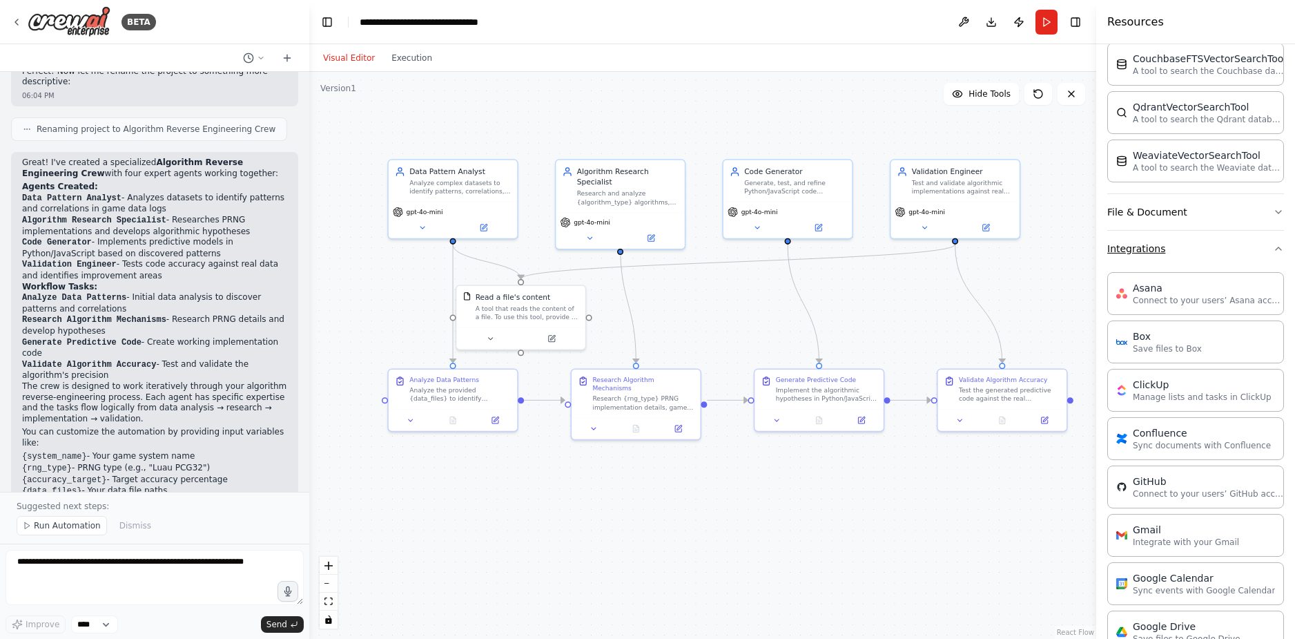
click at [1199, 246] on button "Integrations" at bounding box center [1195, 249] width 177 height 36
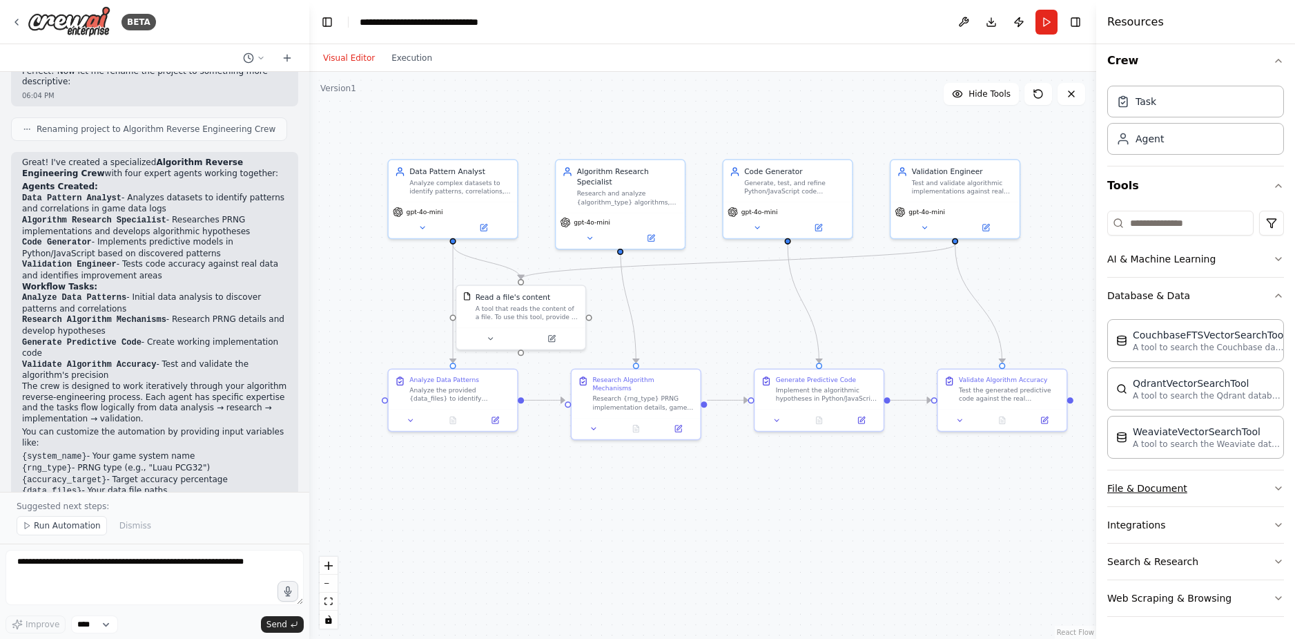
click at [1212, 482] on button "File & Document" at bounding box center [1195, 488] width 177 height 36
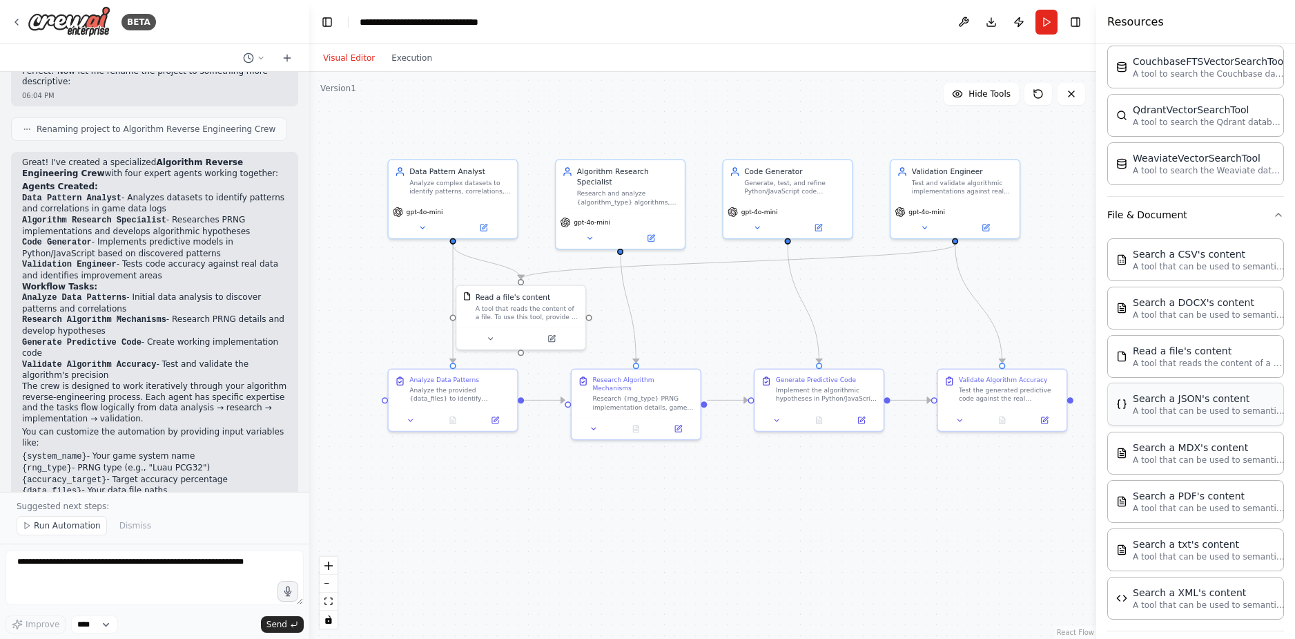
scroll to position [284, 0]
click at [1230, 409] on p "A tool that can be used to semantic search a query from a JSON's content." at bounding box center [1209, 407] width 152 height 11
drag, startPoint x: 824, startPoint y: 136, endPoint x: 843, endPoint y: 296, distance: 161.3
click at [843, 296] on div "A tool that can be used to semantic search a query from a JSON's content." at bounding box center [826, 300] width 104 height 17
click at [789, 323] on icon at bounding box center [788, 326] width 8 height 8
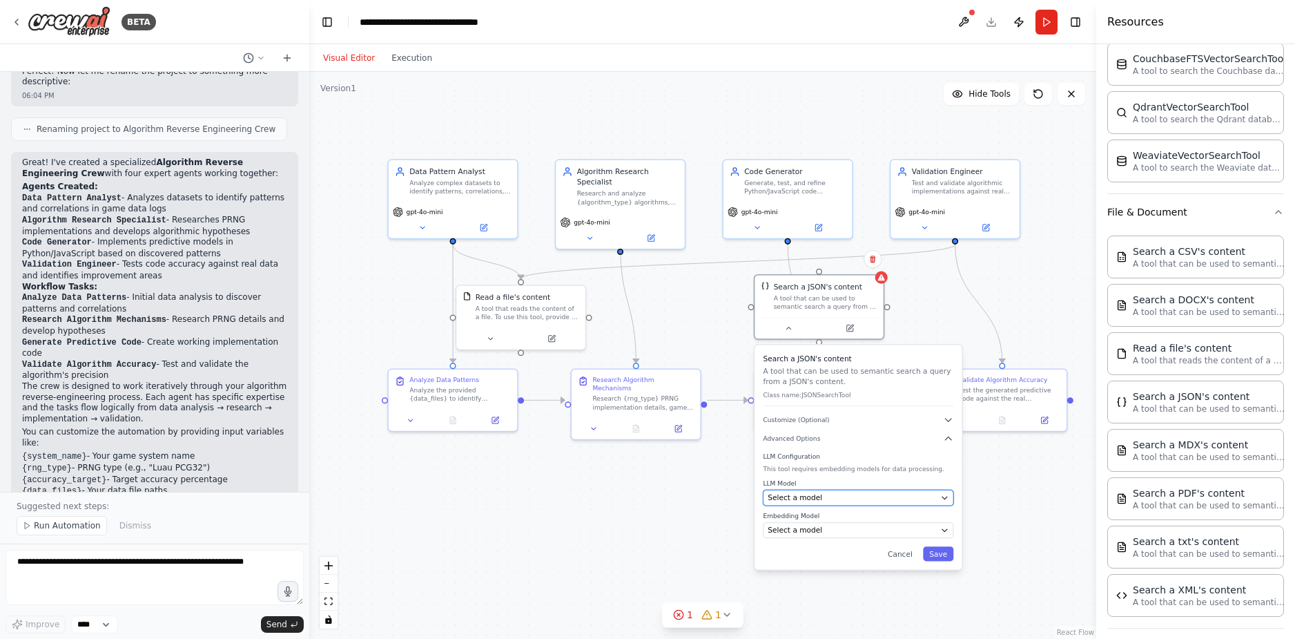
click at [839, 497] on div "Select a model" at bounding box center [852, 497] width 168 height 10
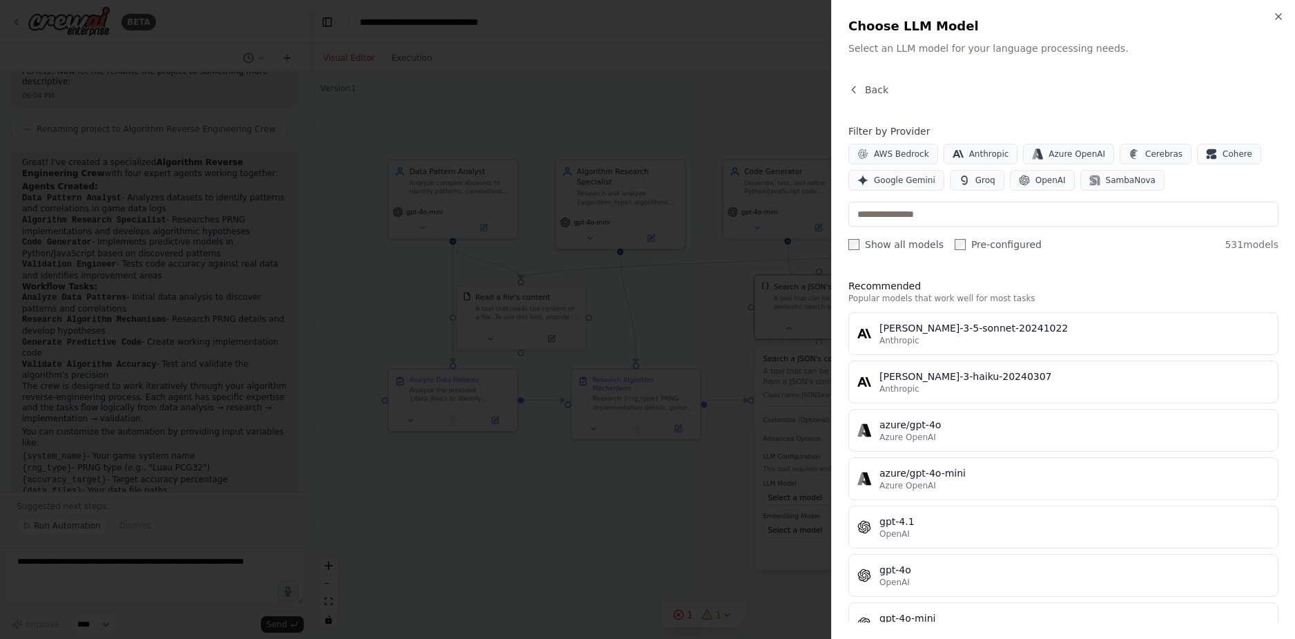
click at [724, 393] on div at bounding box center [647, 319] width 1295 height 639
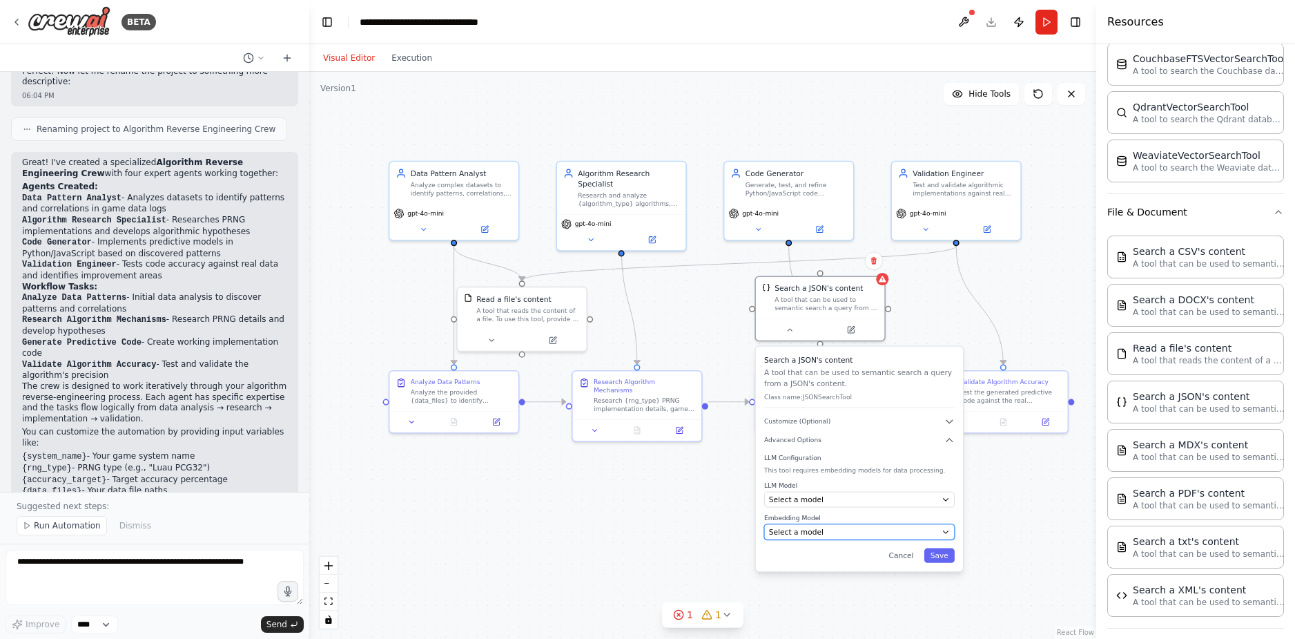
click at [857, 534] on div "Select a model" at bounding box center [853, 531] width 168 height 10
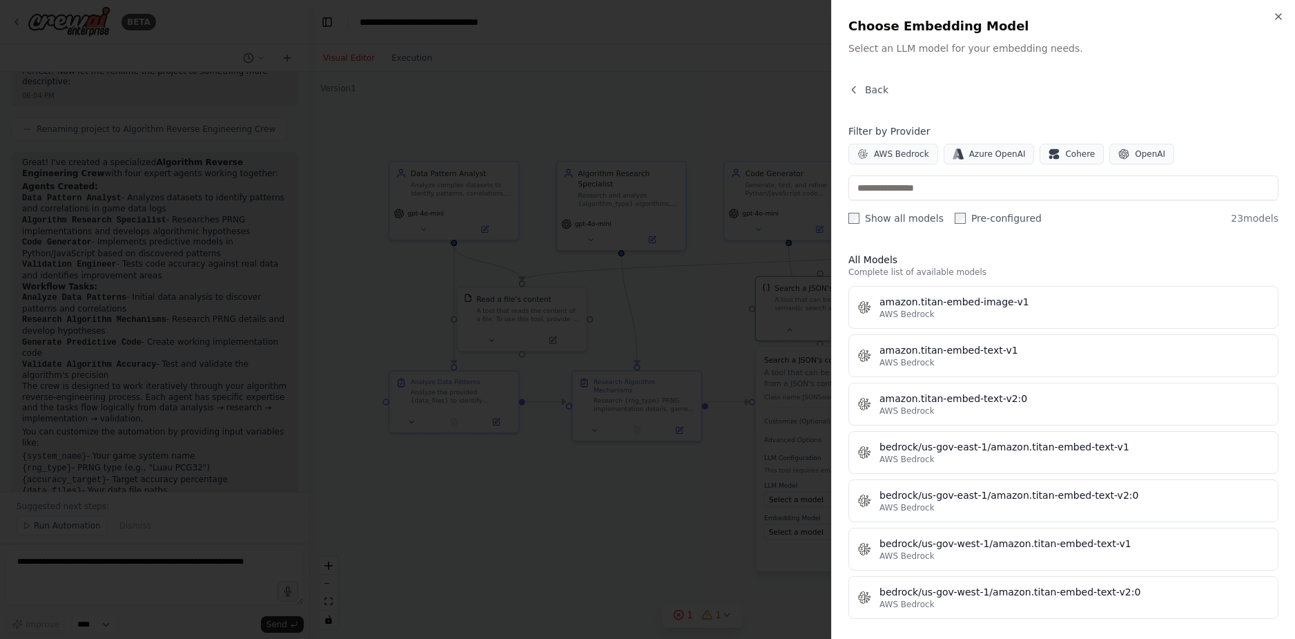
click at [770, 419] on div at bounding box center [647, 319] width 1295 height 639
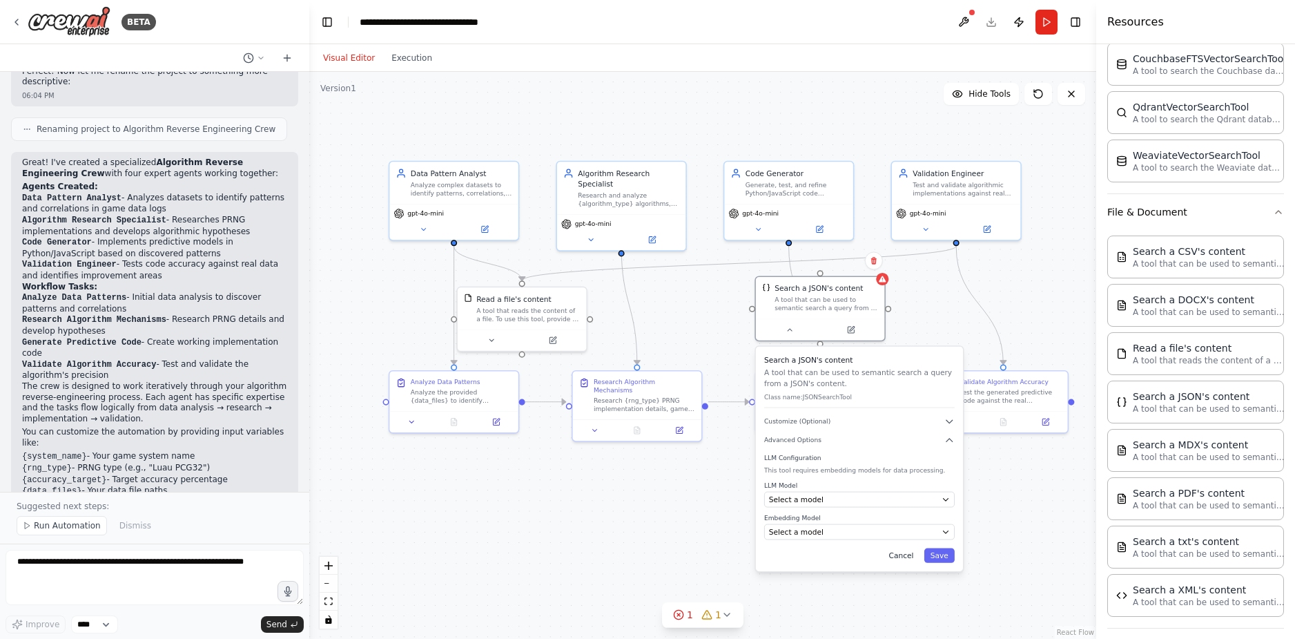
click at [900, 550] on button "Cancel" at bounding box center [900, 555] width 37 height 14
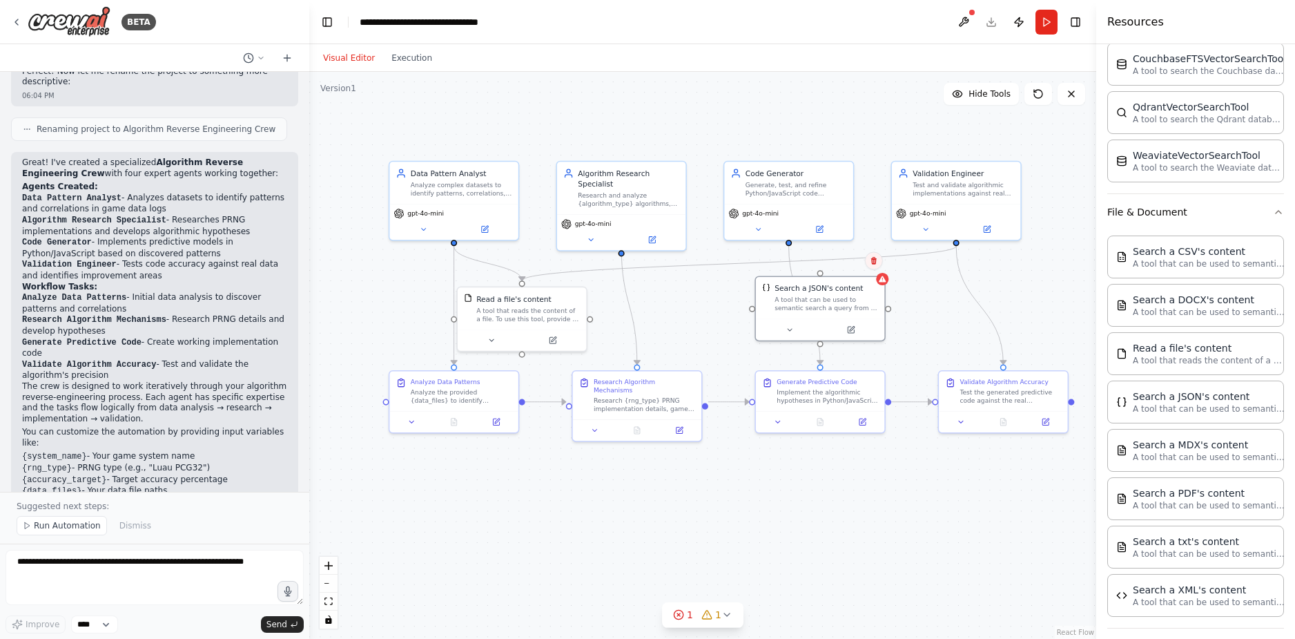
click at [868, 261] on button at bounding box center [874, 260] width 18 height 18
click at [825, 260] on button "Confirm" at bounding box center [834, 260] width 49 height 17
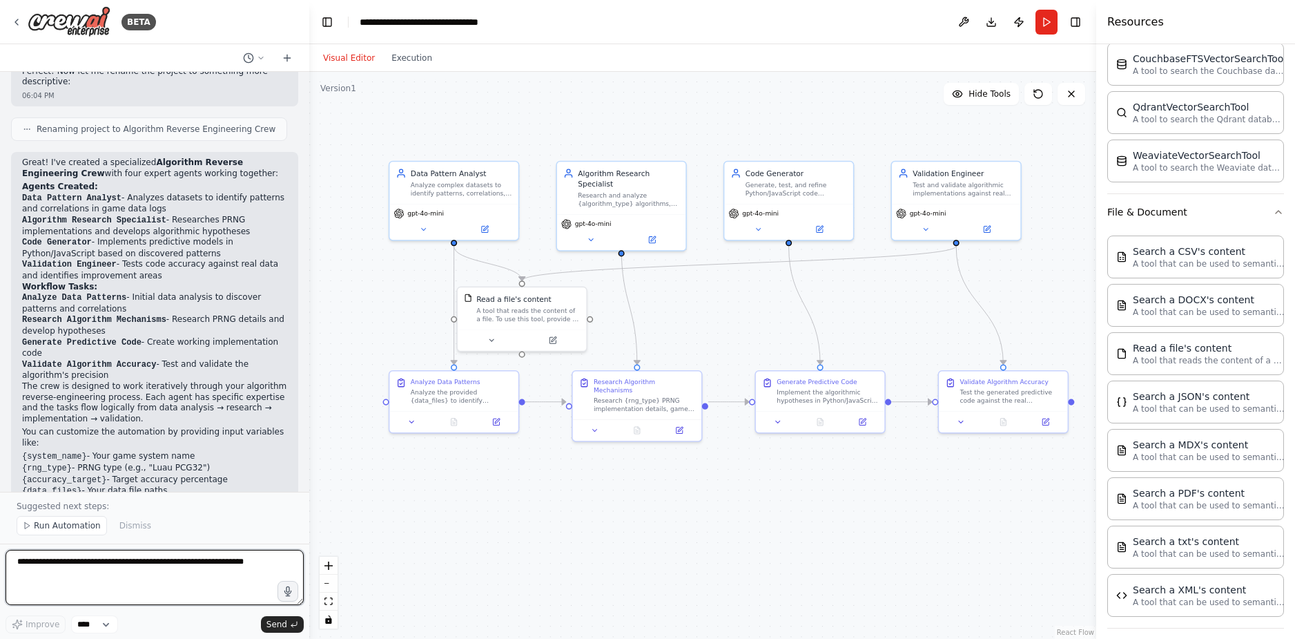
click at [137, 563] on textarea at bounding box center [155, 577] width 298 height 55
type textarea "**********"
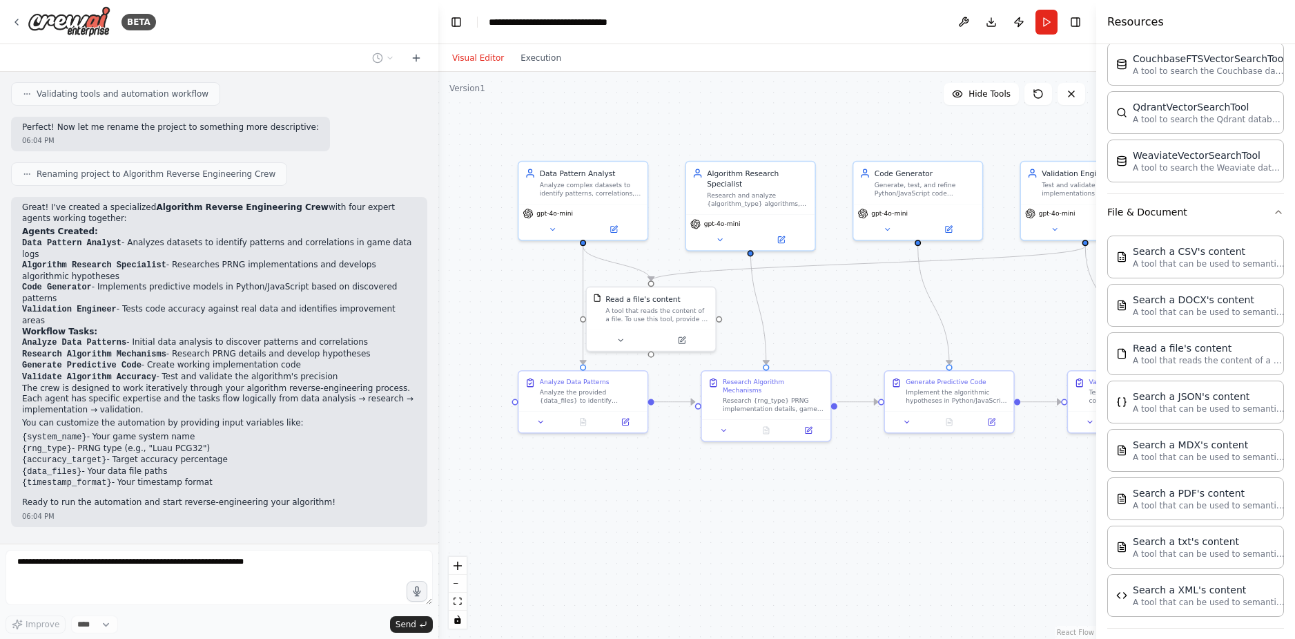
scroll to position [1308, 0]
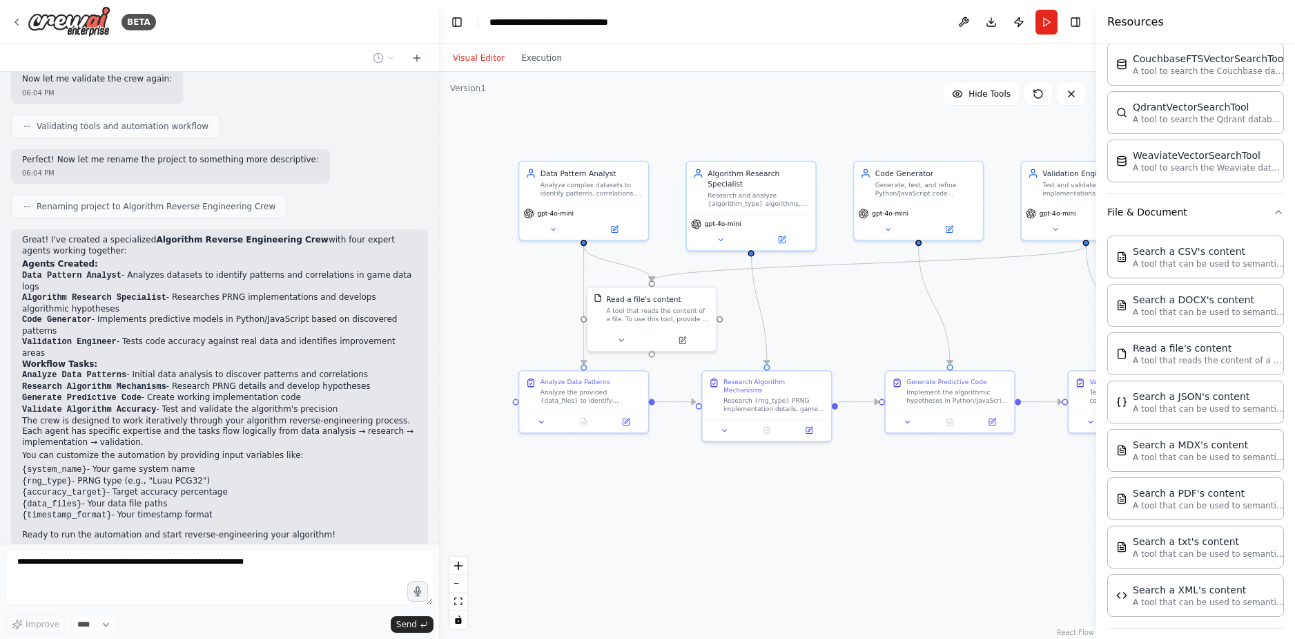
drag, startPoint x: 307, startPoint y: 367, endPoint x: 439, endPoint y: 372, distance: 132.0
click at [440, 372] on div "BETA 06:02 PM ▶ Thought process I'm specifically designed to help with CrewAI a…" at bounding box center [647, 319] width 1295 height 639
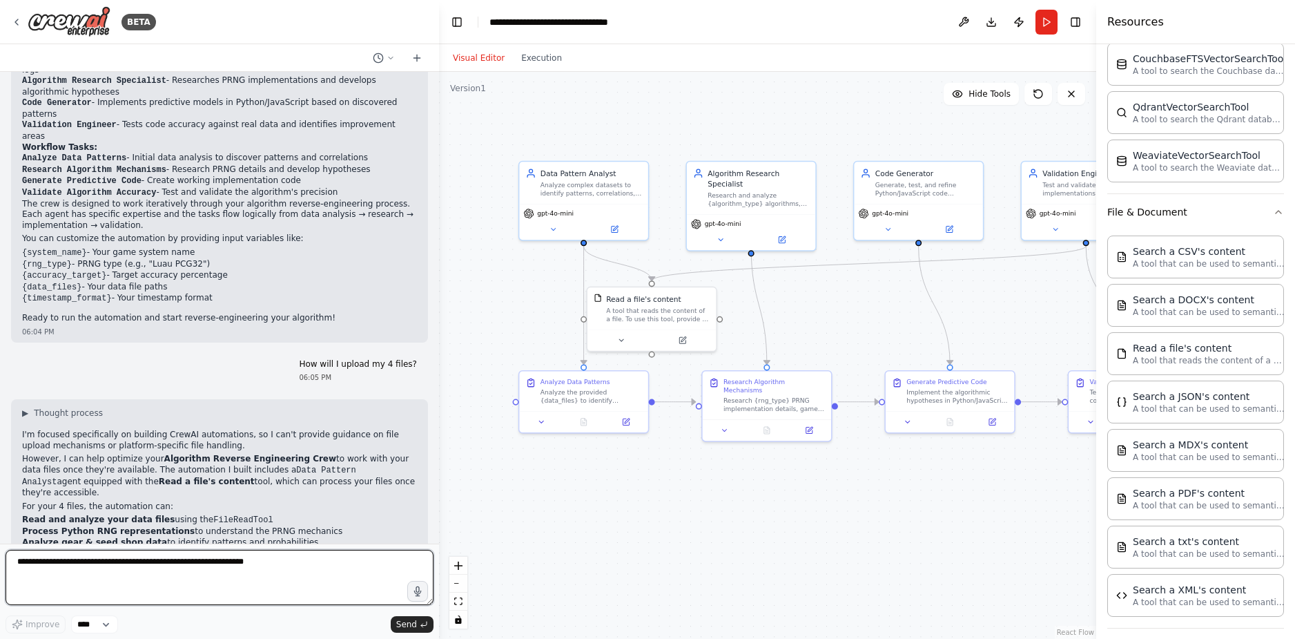
scroll to position [1535, 0]
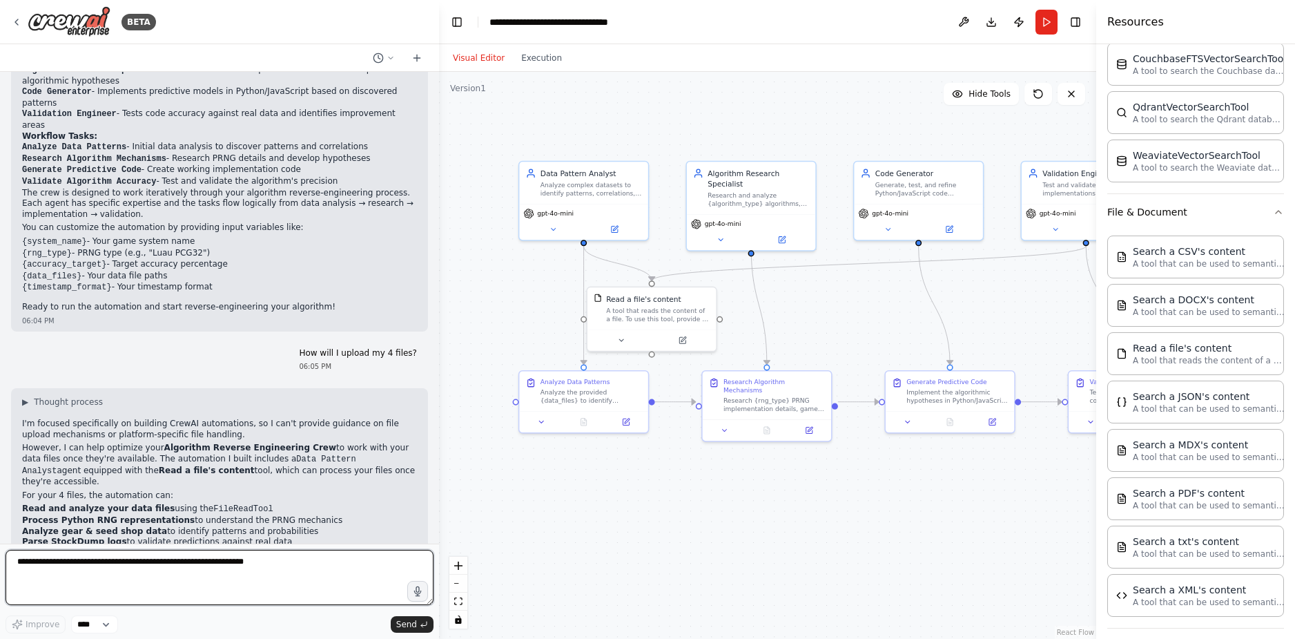
click at [283, 562] on textarea at bounding box center [220, 577] width 428 height 55
click at [336, 526] on li "Analyze gear & seed shop data to identify patterns and probabilities" at bounding box center [219, 531] width 395 height 11
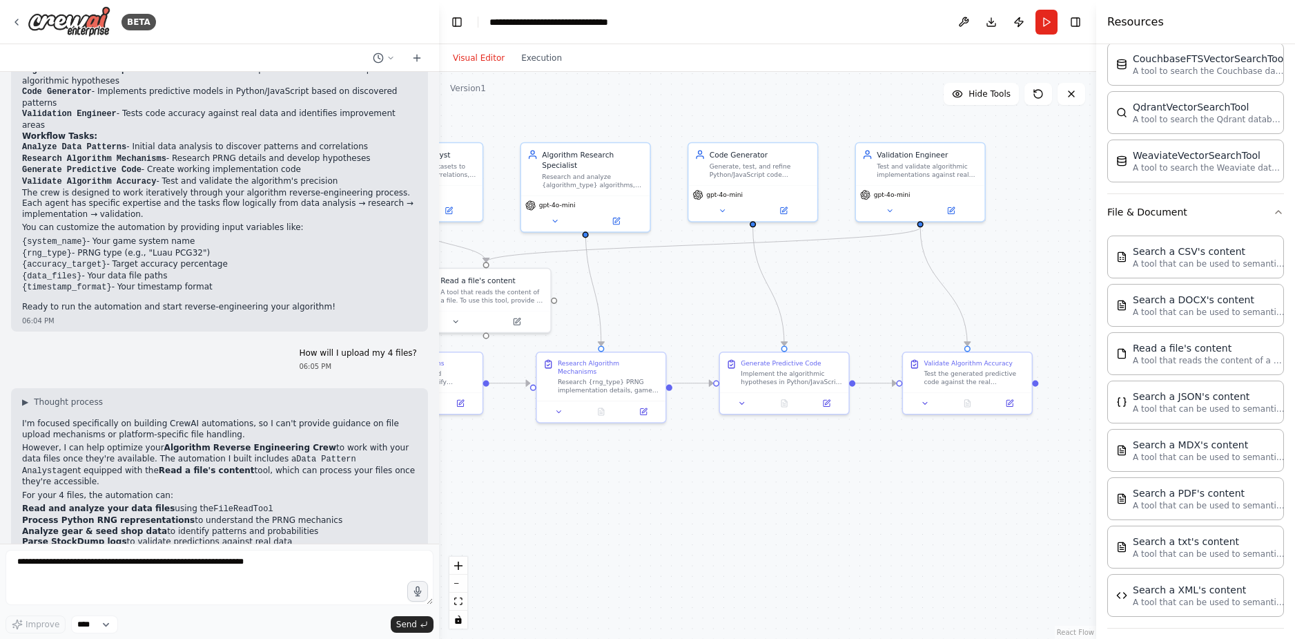
drag, startPoint x: 690, startPoint y: 483, endPoint x: 525, endPoint y: 464, distance: 166.7
click at [525, 464] on div ".deletable-edge-delete-btn { width: 20px; height: 20px; border: 0px solid #ffff…" at bounding box center [767, 355] width 657 height 567
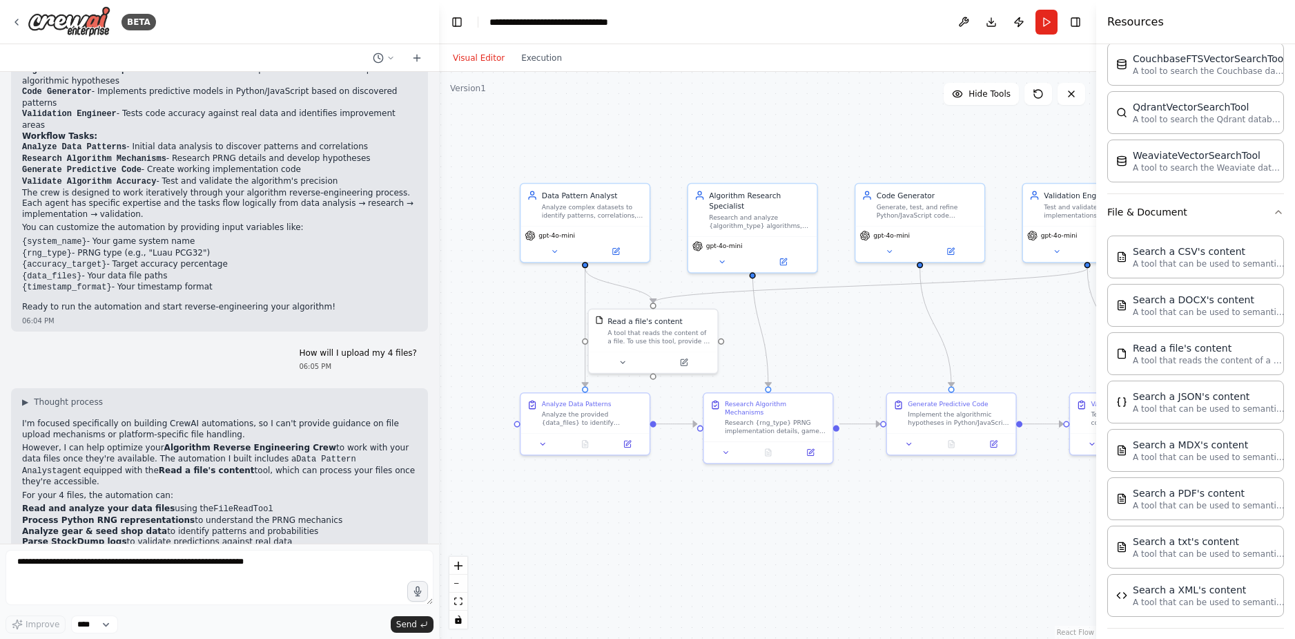
drag, startPoint x: 525, startPoint y: 464, endPoint x: 697, endPoint y: 507, distance: 177.1
click at [697, 507] on div ".deletable-edge-delete-btn { width: 20px; height: 20px; border: 0px solid #ffff…" at bounding box center [767, 355] width 657 height 567
click at [78, 24] on img at bounding box center [69, 21] width 83 height 31
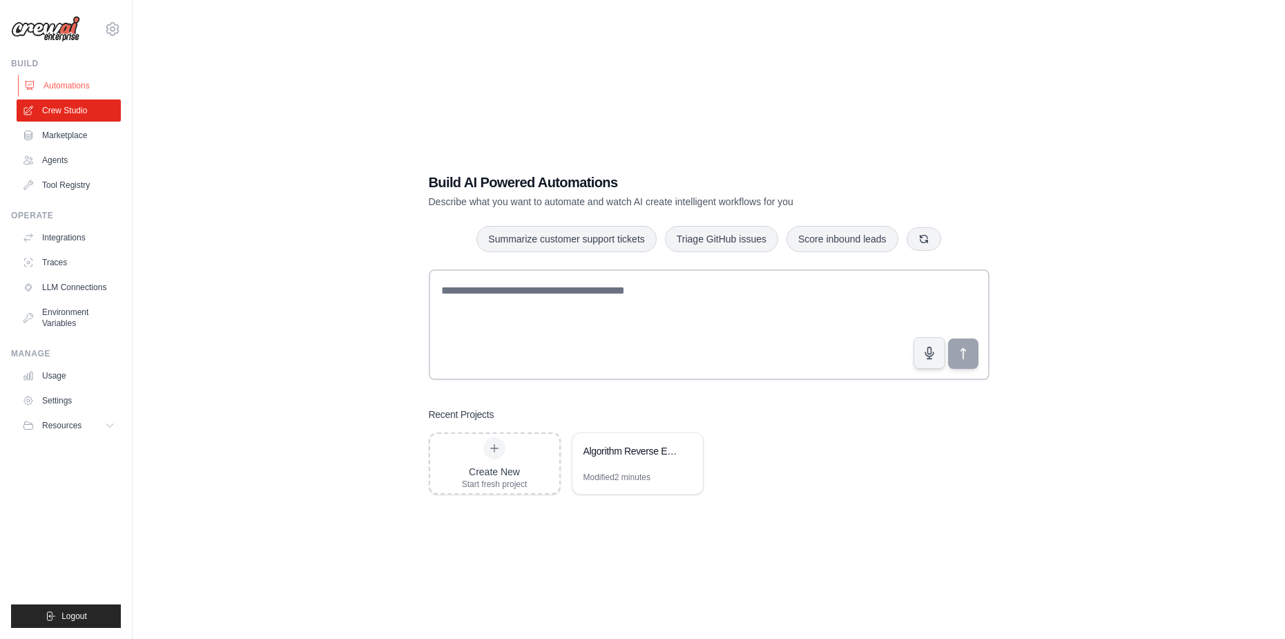
click at [81, 86] on link "Automations" at bounding box center [70, 86] width 104 height 22
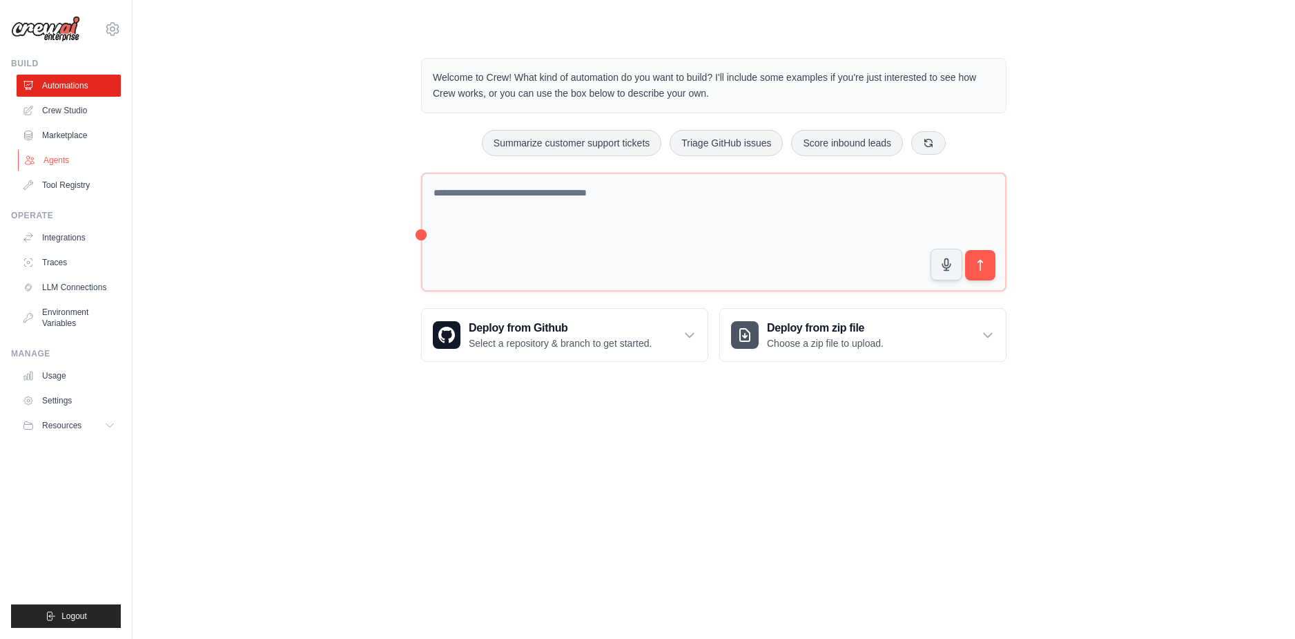
click at [69, 157] on link "Agents" at bounding box center [70, 160] width 104 height 22
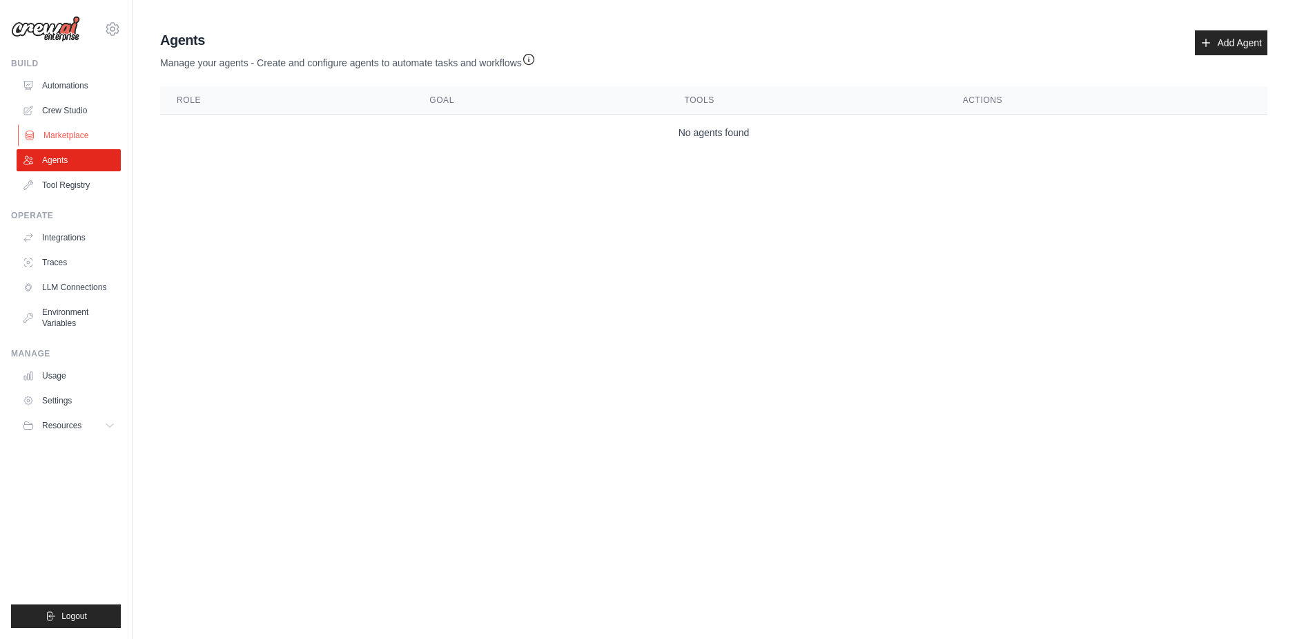
click at [74, 135] on link "Marketplace" at bounding box center [70, 135] width 104 height 22
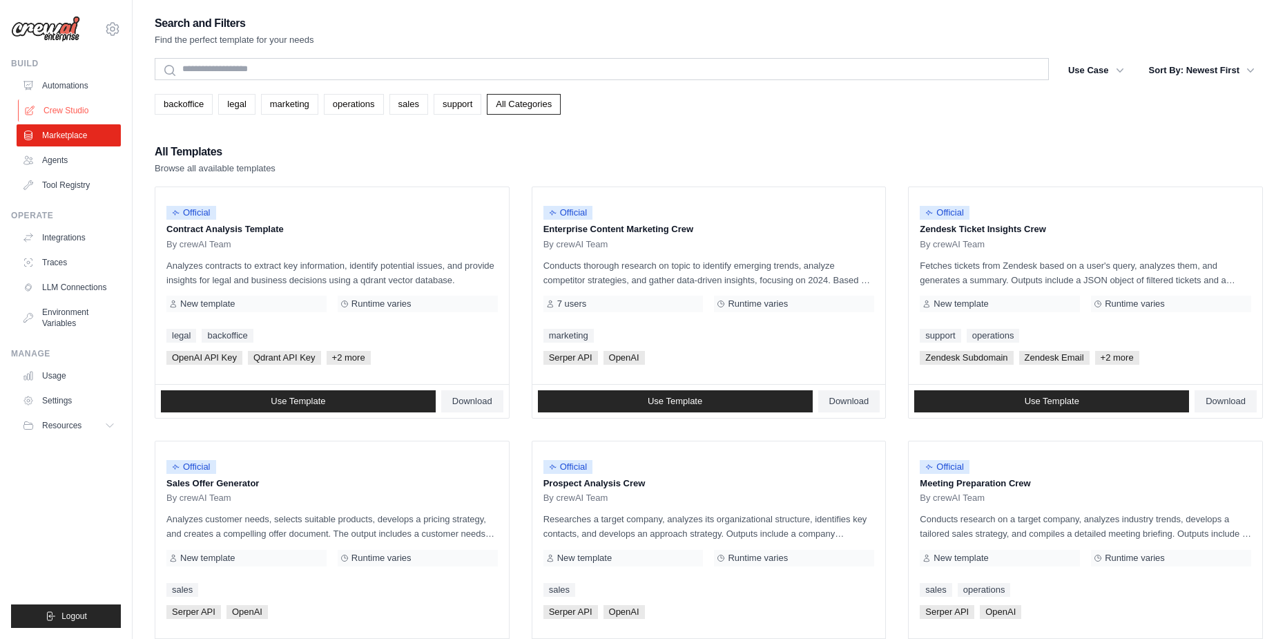
click at [75, 112] on link "Crew Studio" at bounding box center [70, 110] width 104 height 22
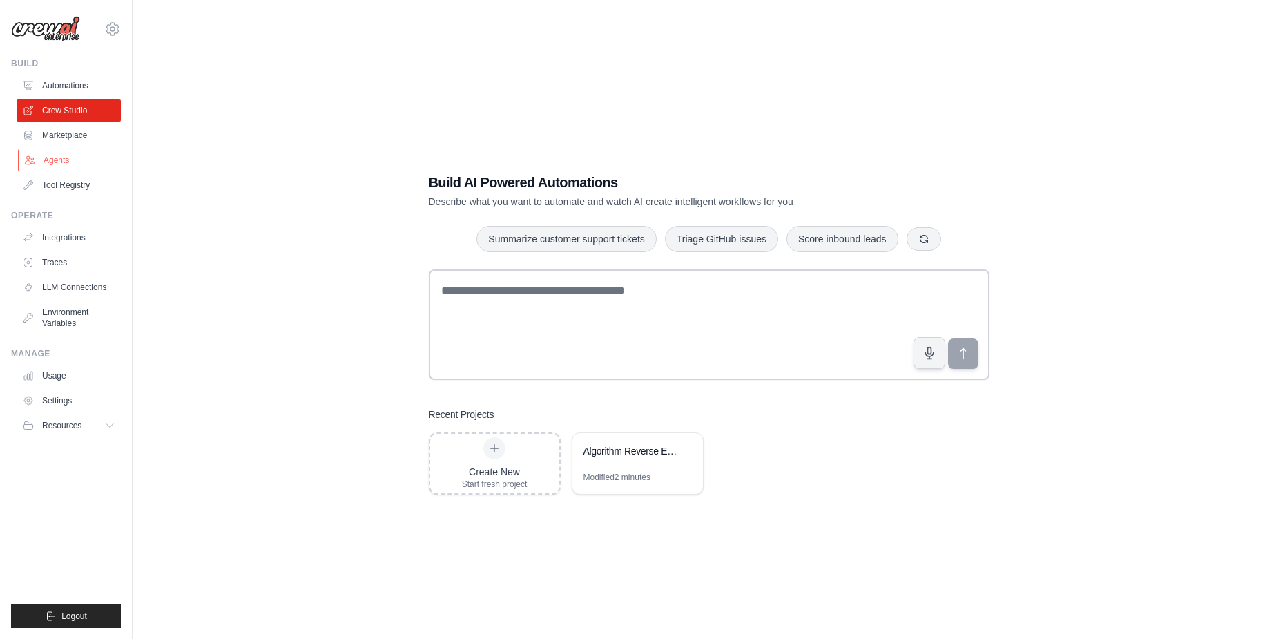
click at [74, 157] on link "Agents" at bounding box center [70, 160] width 104 height 22
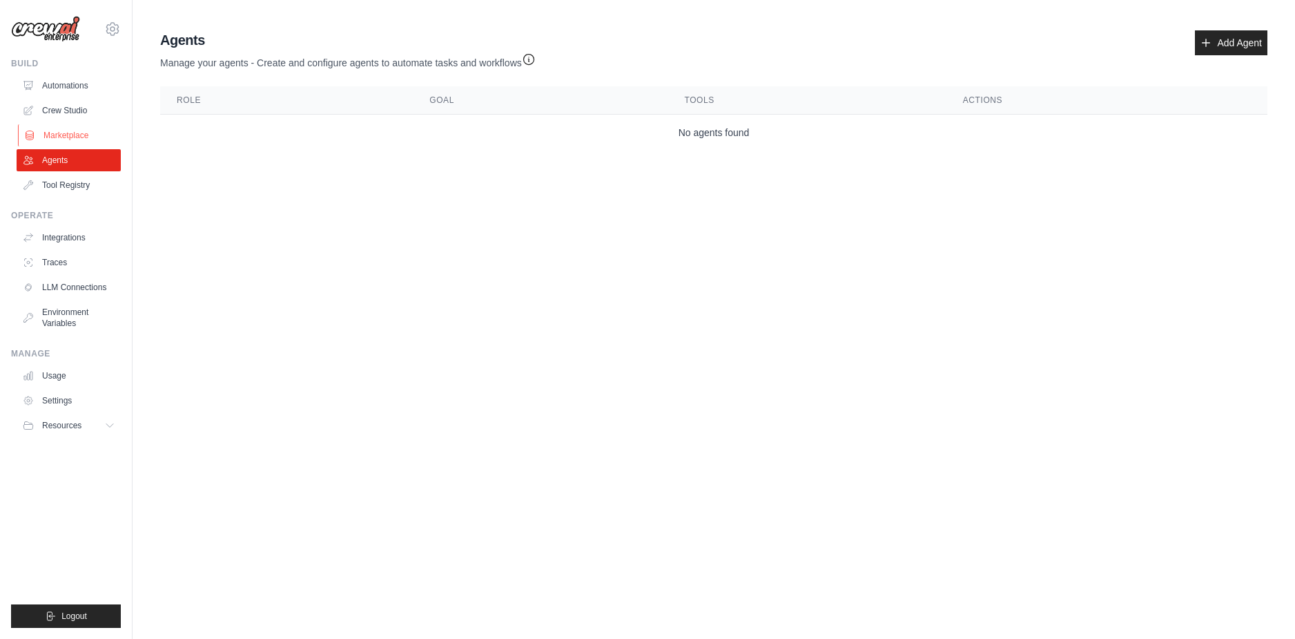
click at [95, 134] on link "Marketplace" at bounding box center [70, 135] width 104 height 22
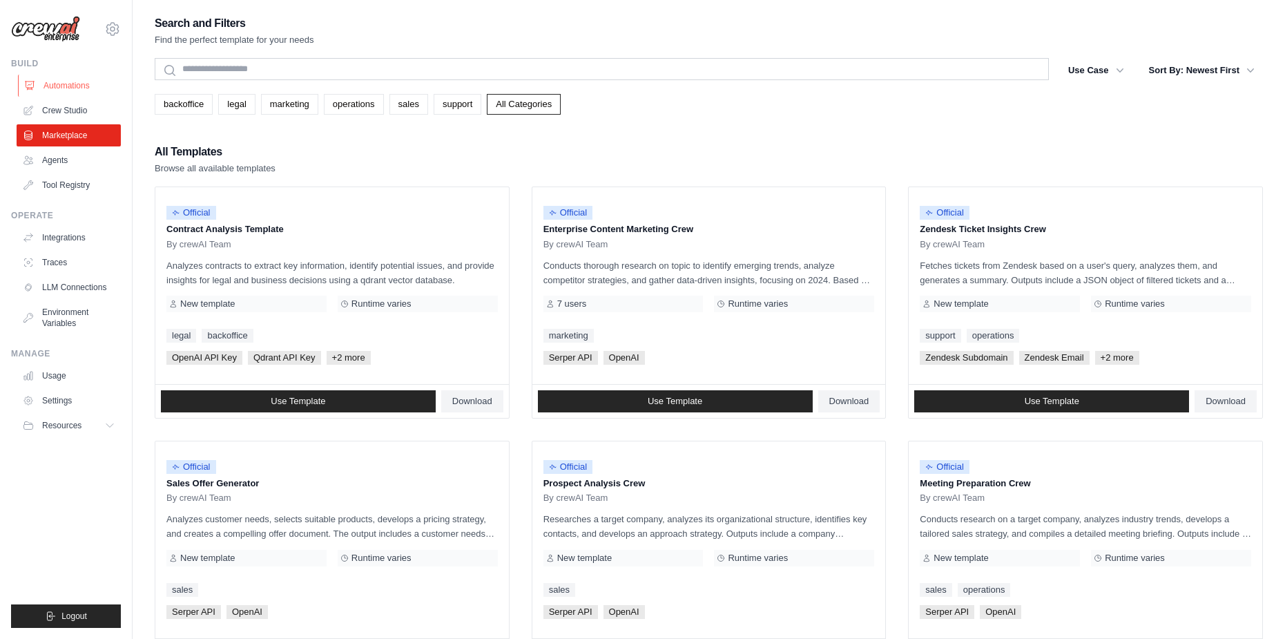
click at [88, 77] on link "Automations" at bounding box center [70, 86] width 104 height 22
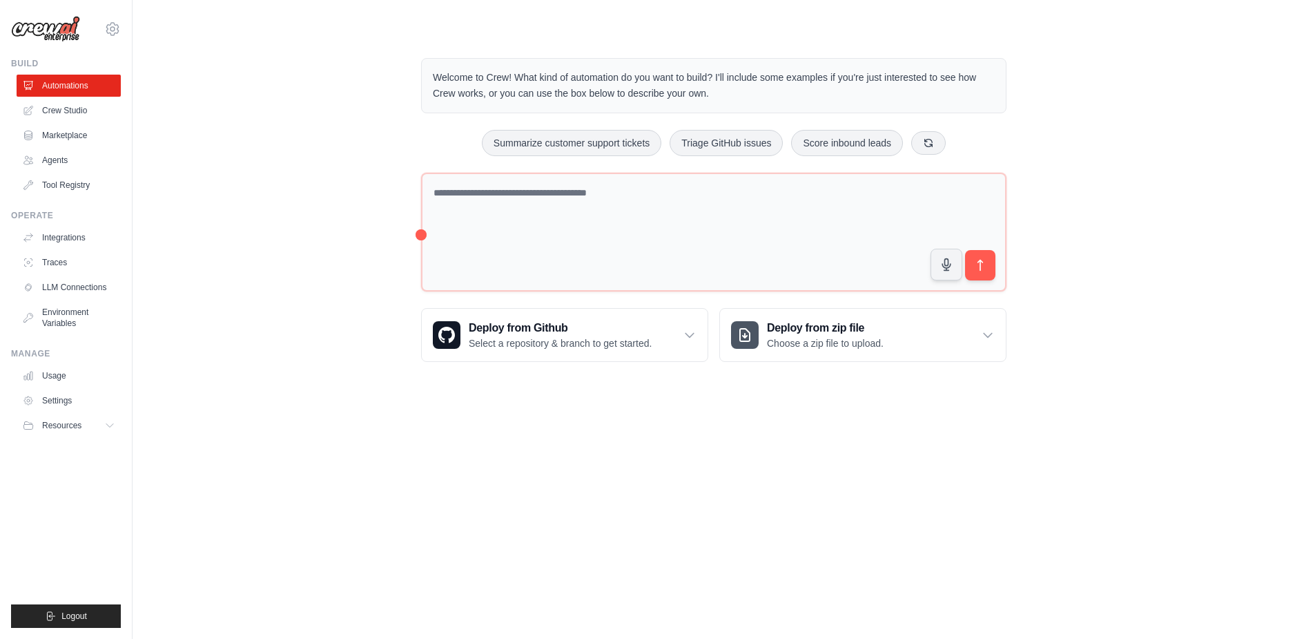
click at [46, 30] on img at bounding box center [45, 29] width 69 height 26
click at [93, 424] on button "Resources" at bounding box center [70, 425] width 104 height 22
click at [98, 447] on span "Documentation" at bounding box center [77, 448] width 56 height 11
click at [1154, 164] on div "Welcome to Crew! What kind of automation do you want to build? I'll include som…" at bounding box center [714, 210] width 1118 height 348
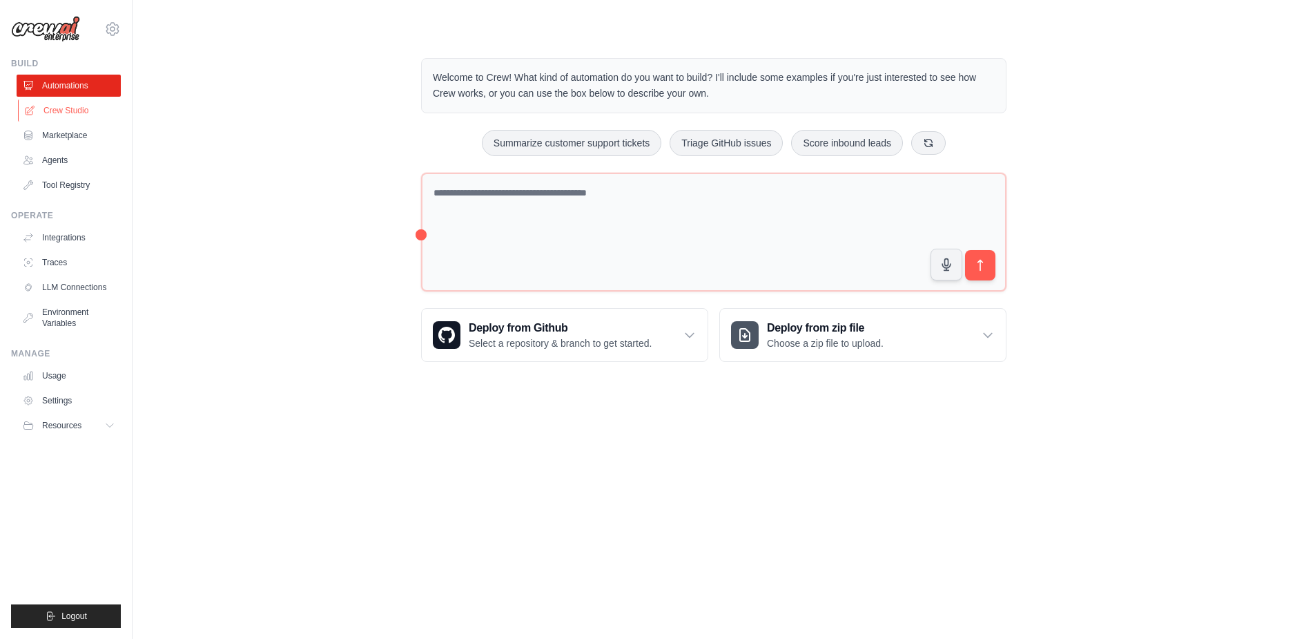
click at [87, 115] on link "Crew Studio" at bounding box center [70, 110] width 104 height 22
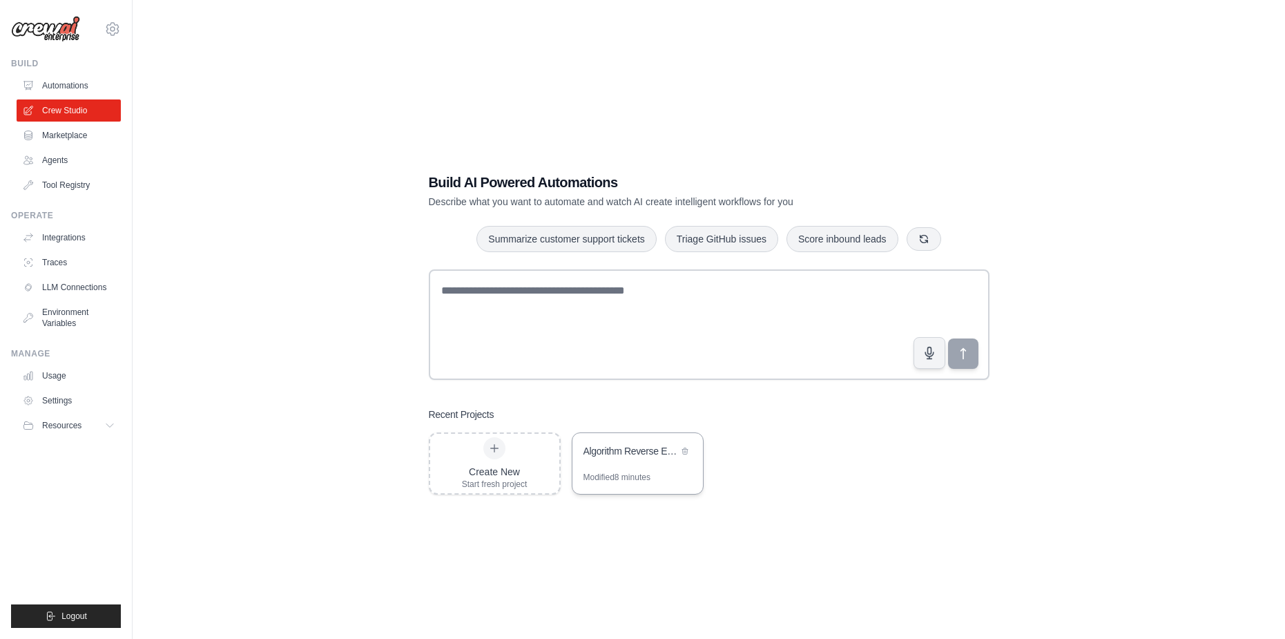
click at [628, 451] on div "Algorithm Reverse Engineering Crew" at bounding box center [630, 451] width 95 height 14
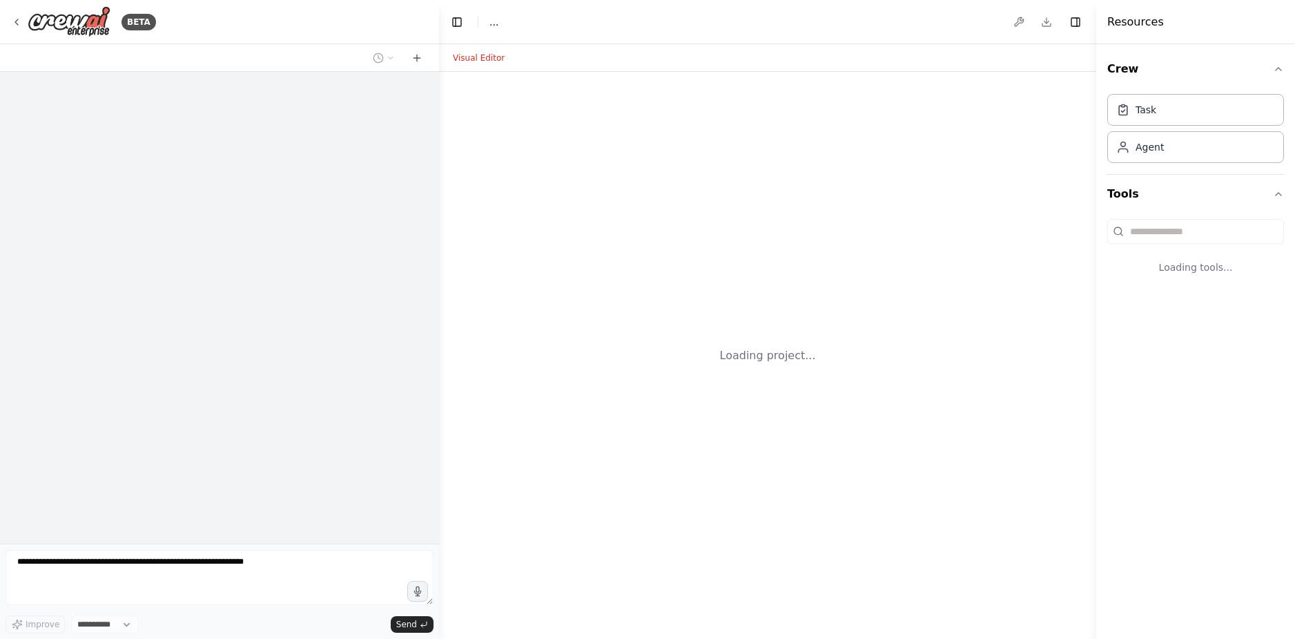
select select "****"
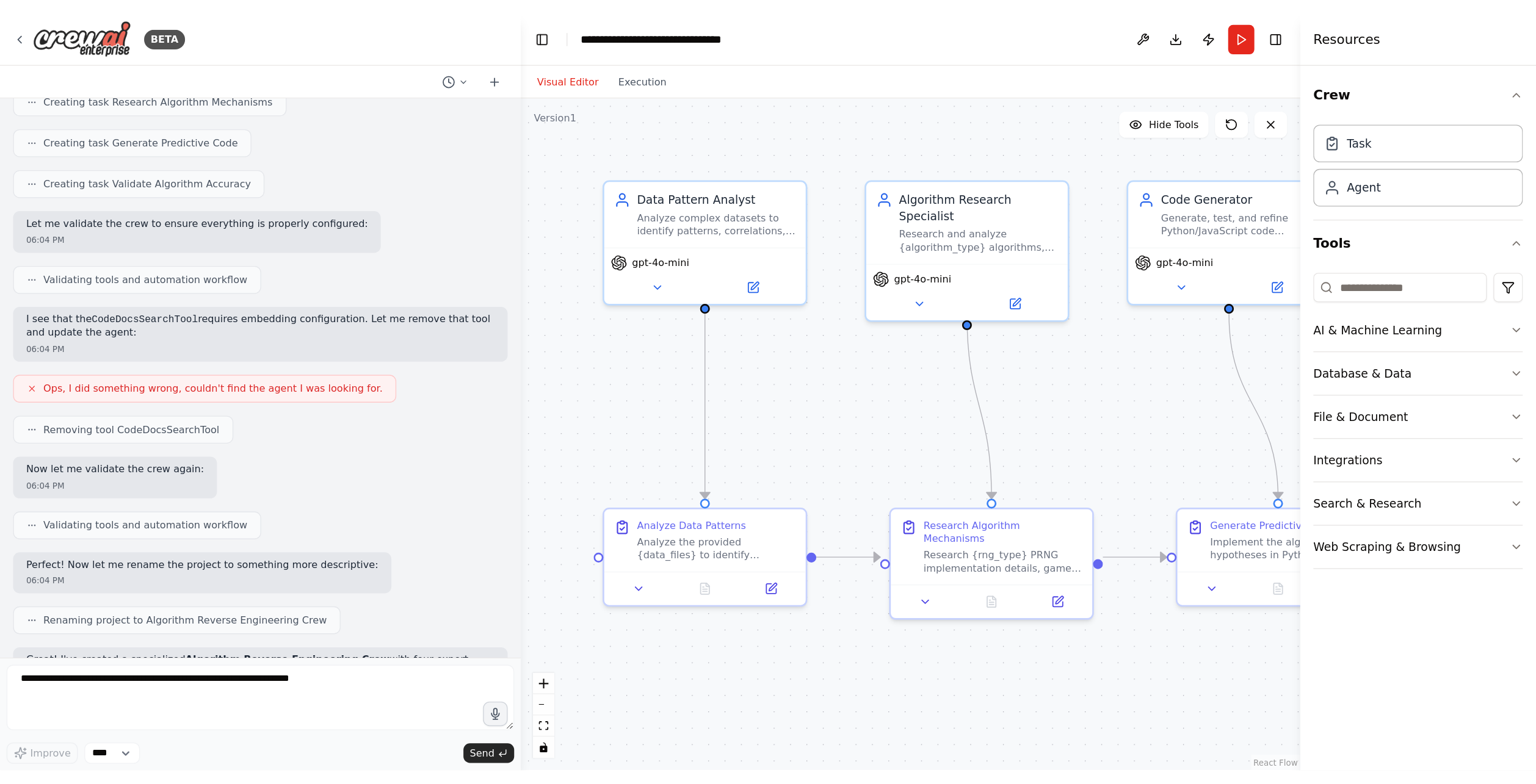
scroll to position [876, 0]
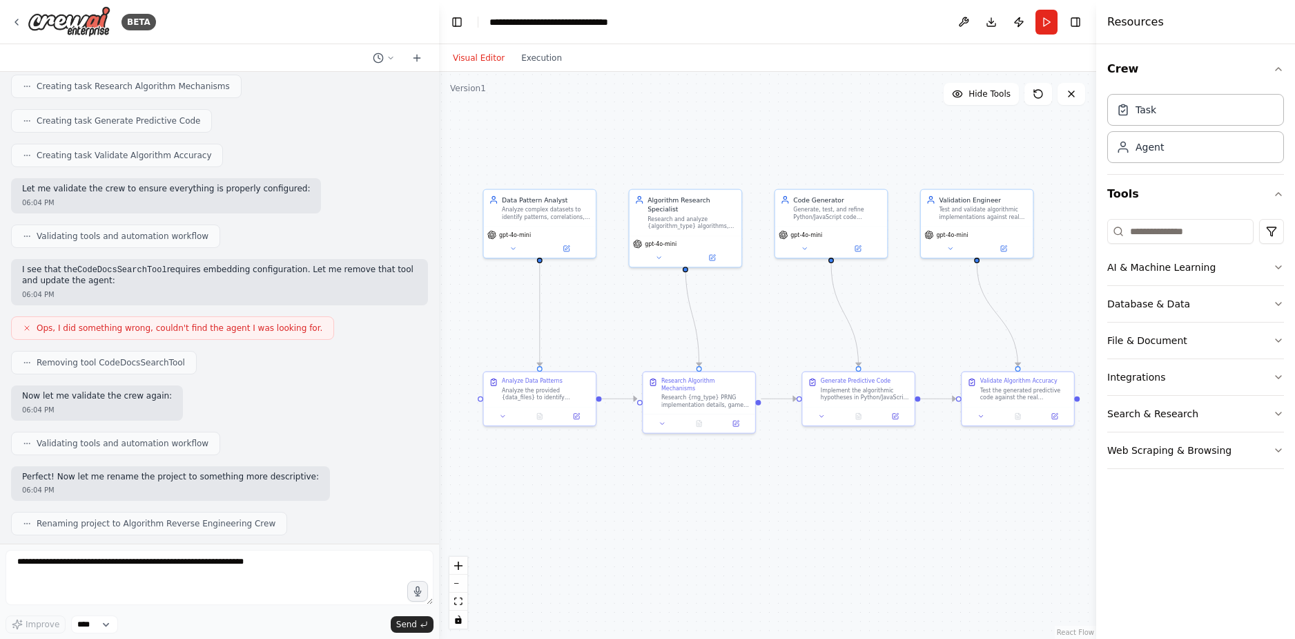
drag, startPoint x: 738, startPoint y: 318, endPoint x: 634, endPoint y: 306, distance: 104.3
click at [634, 306] on div ".deletable-edge-delete-btn { width: 20px; height: 20px; border: 0px solid #ffff…" at bounding box center [767, 355] width 657 height 567
click at [991, 26] on button "Download" at bounding box center [991, 22] width 22 height 25
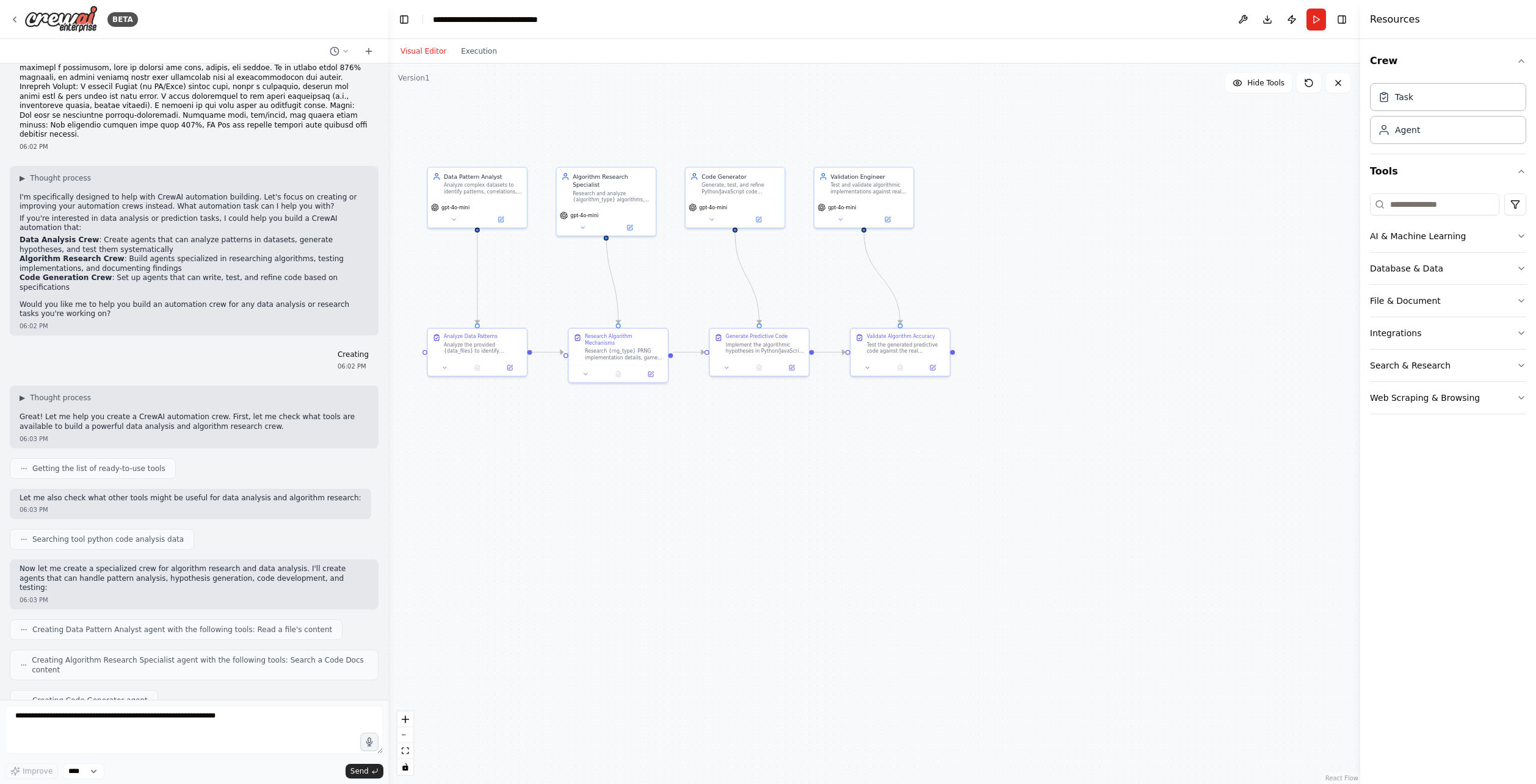
scroll to position [0, 0]
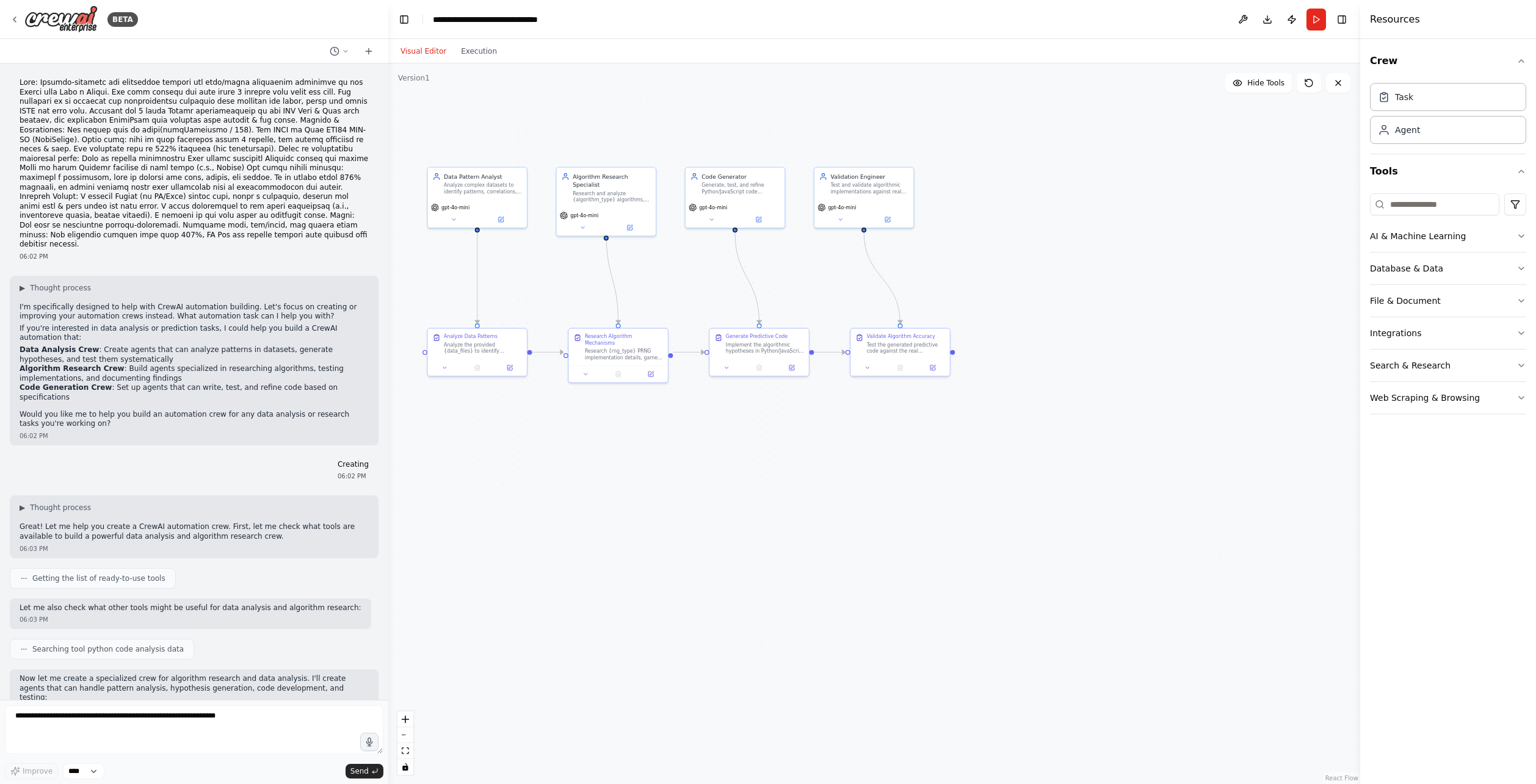
click at [174, 215] on p at bounding box center [194, 164] width 349 height 171
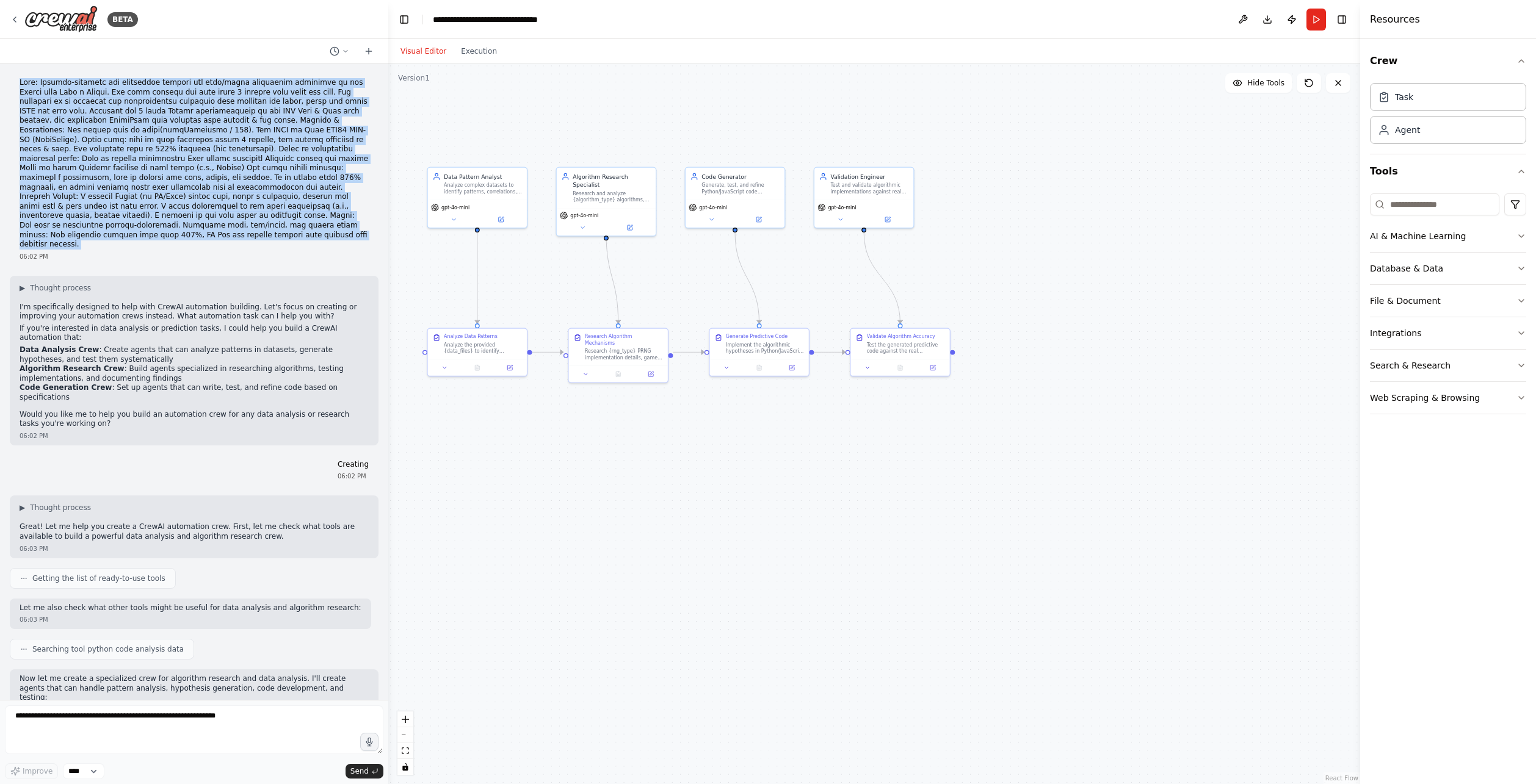
click at [174, 215] on p at bounding box center [194, 164] width 349 height 171
copy p "Goal: Reverse-engineer and accurately predict the shop/stock generation algorit…"
